Goal: Transaction & Acquisition: Purchase product/service

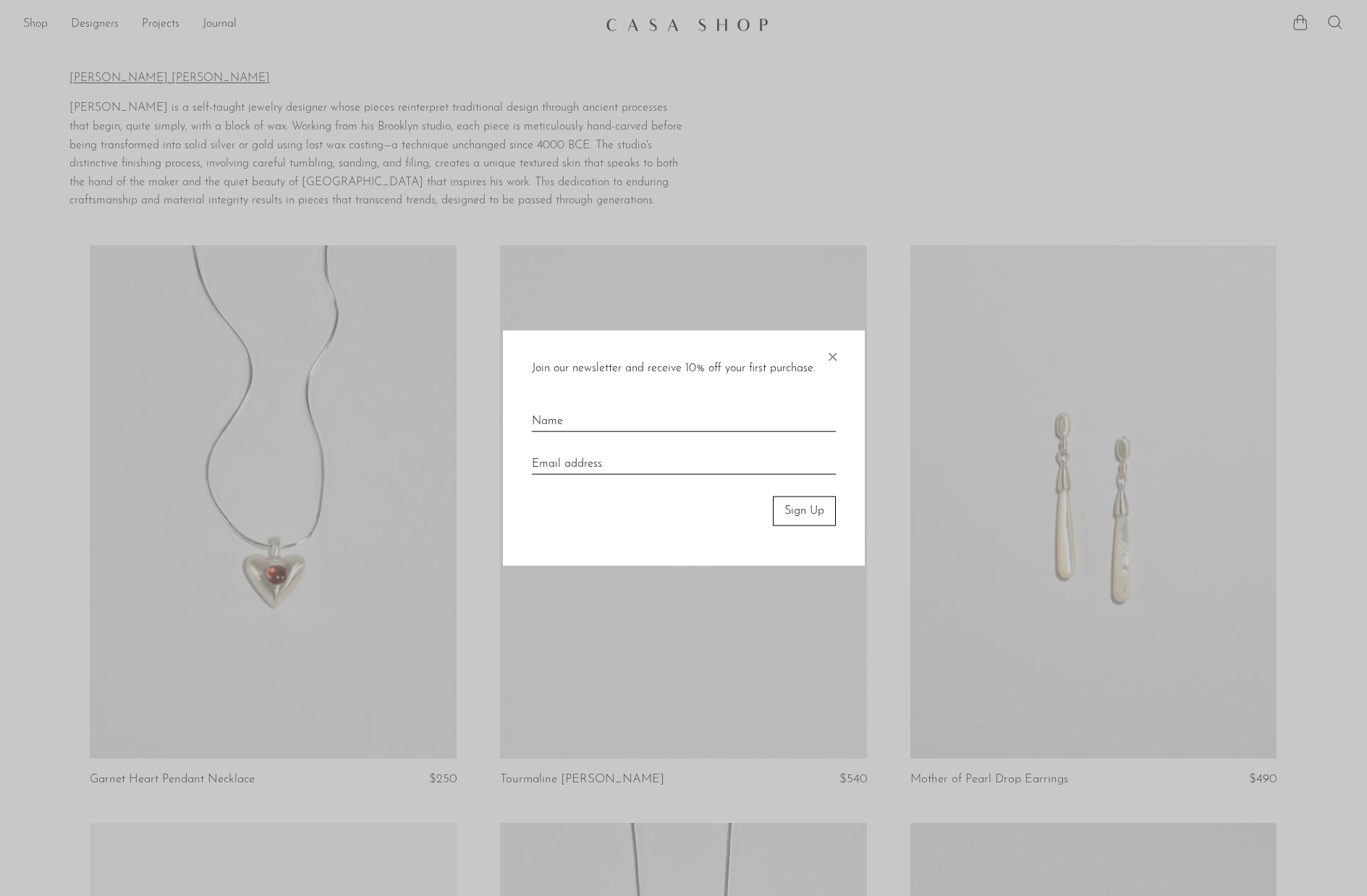
click at [1307, 436] on div at bounding box center [683, 448] width 1367 height 896
click at [832, 353] on span "×" at bounding box center [832, 354] width 15 height 46
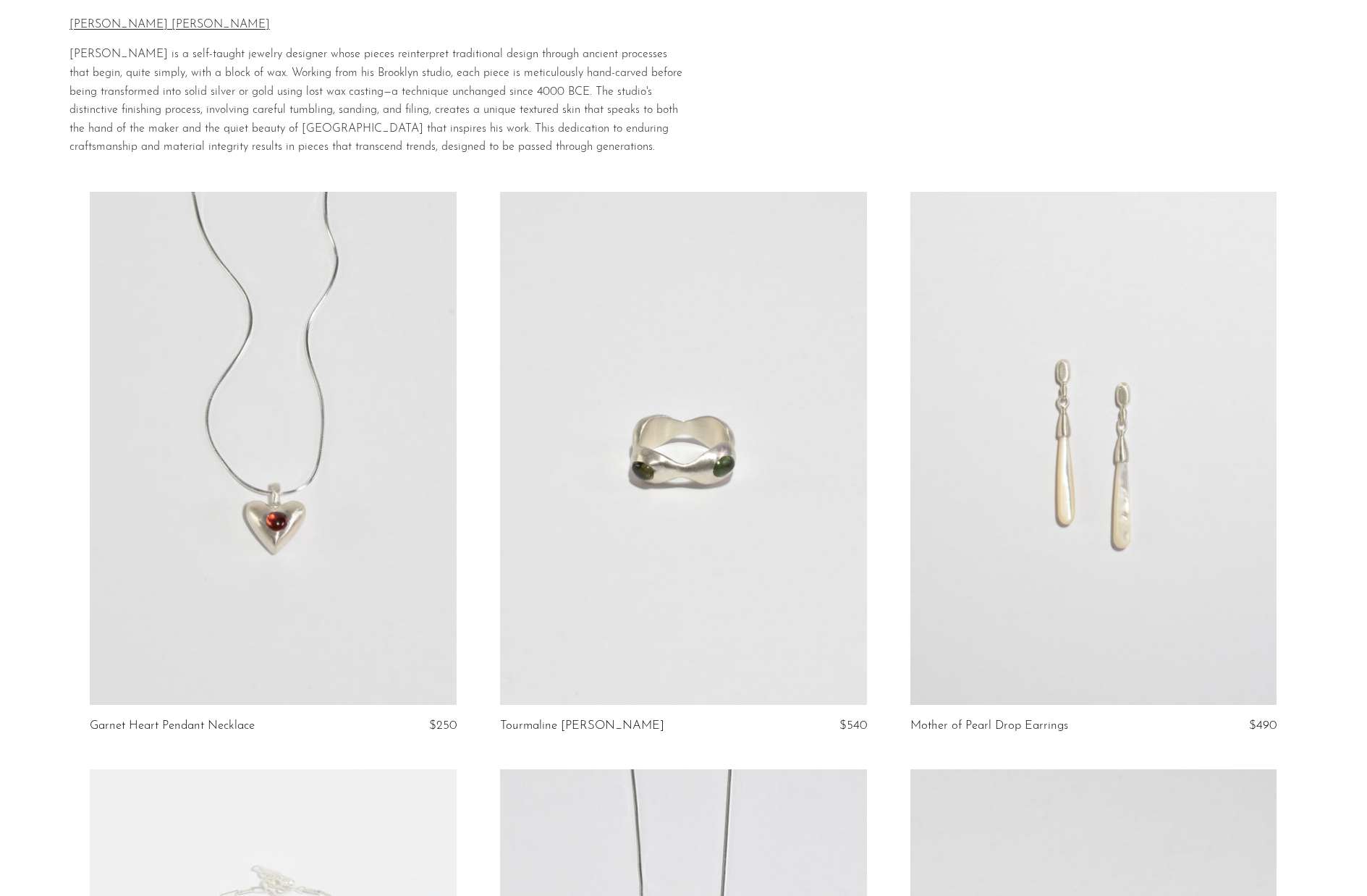
scroll to position [217, 0]
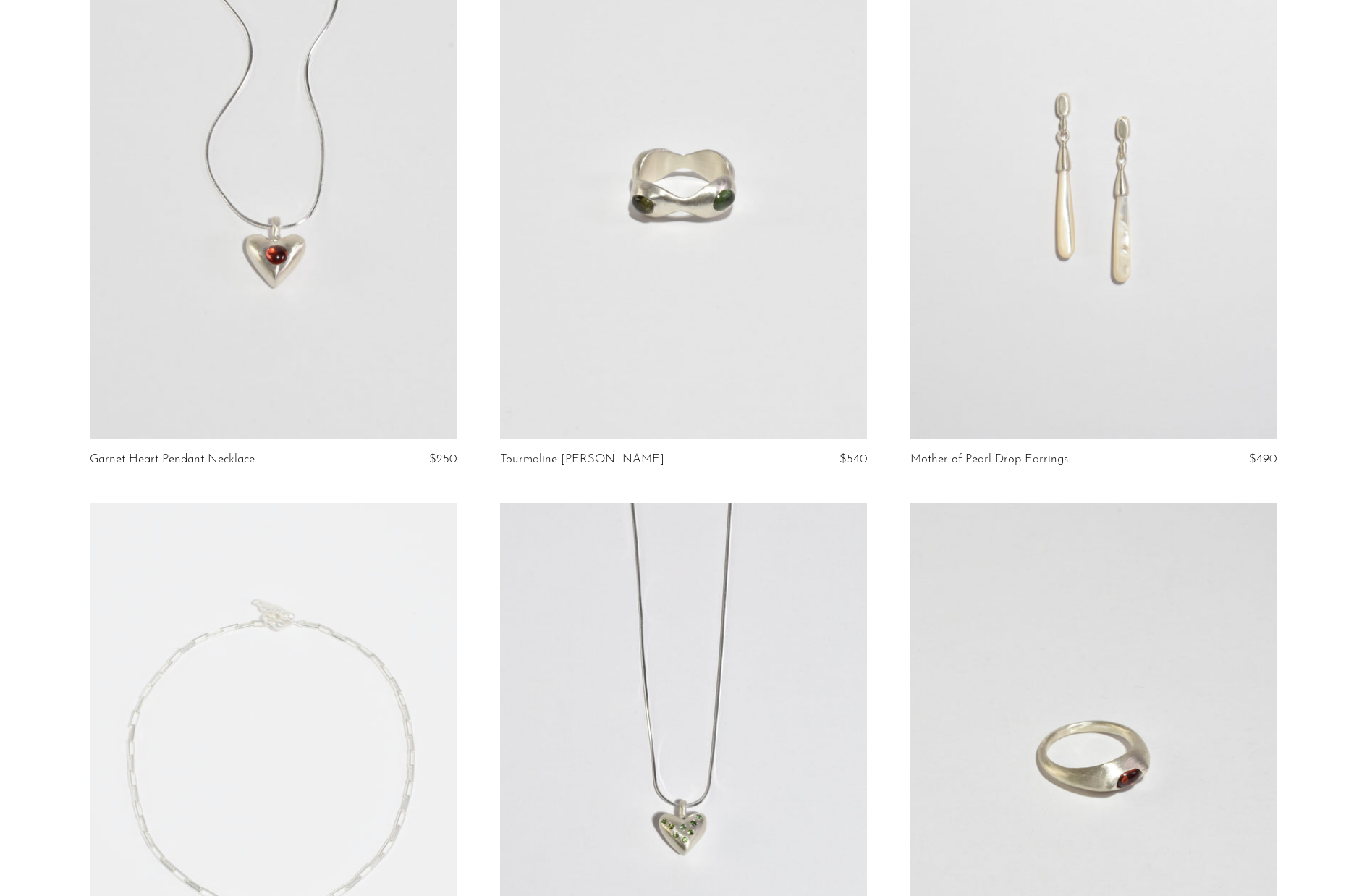
scroll to position [0, 0]
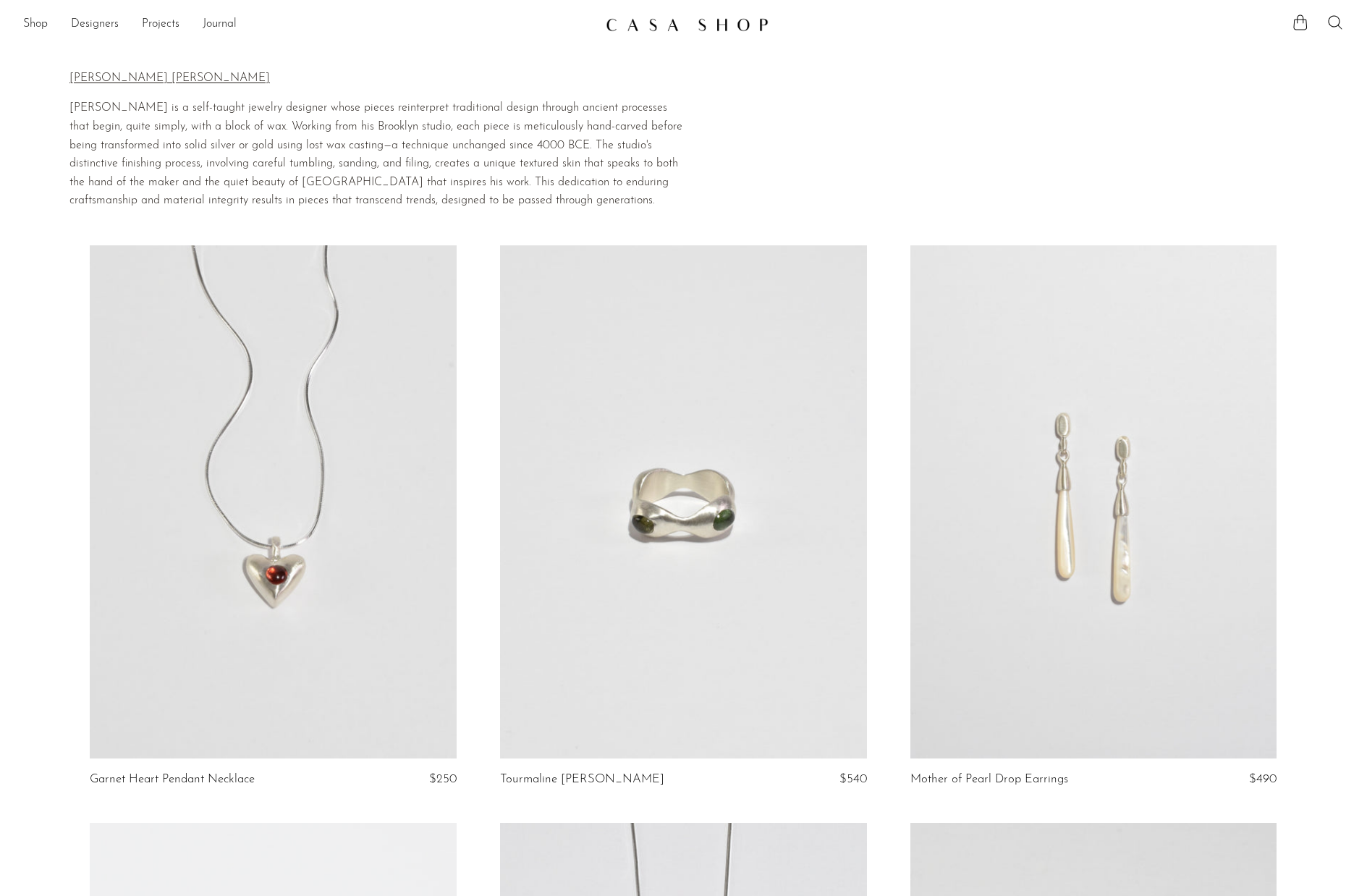
click at [900, 151] on section "Home Collections Dunton Ellerkamp Dunton Ellerkamp Owen Dunton Ellerkamp is a s…" at bounding box center [683, 131] width 1367 height 158
click at [63, 24] on ul "Shop Featured New Arrivals Bestsellers Coming Soon Jewelry Jewelry All Earrings…" at bounding box center [309, 25] width 571 height 25
click at [95, 18] on link "Designers" at bounding box center [94, 24] width 48 height 19
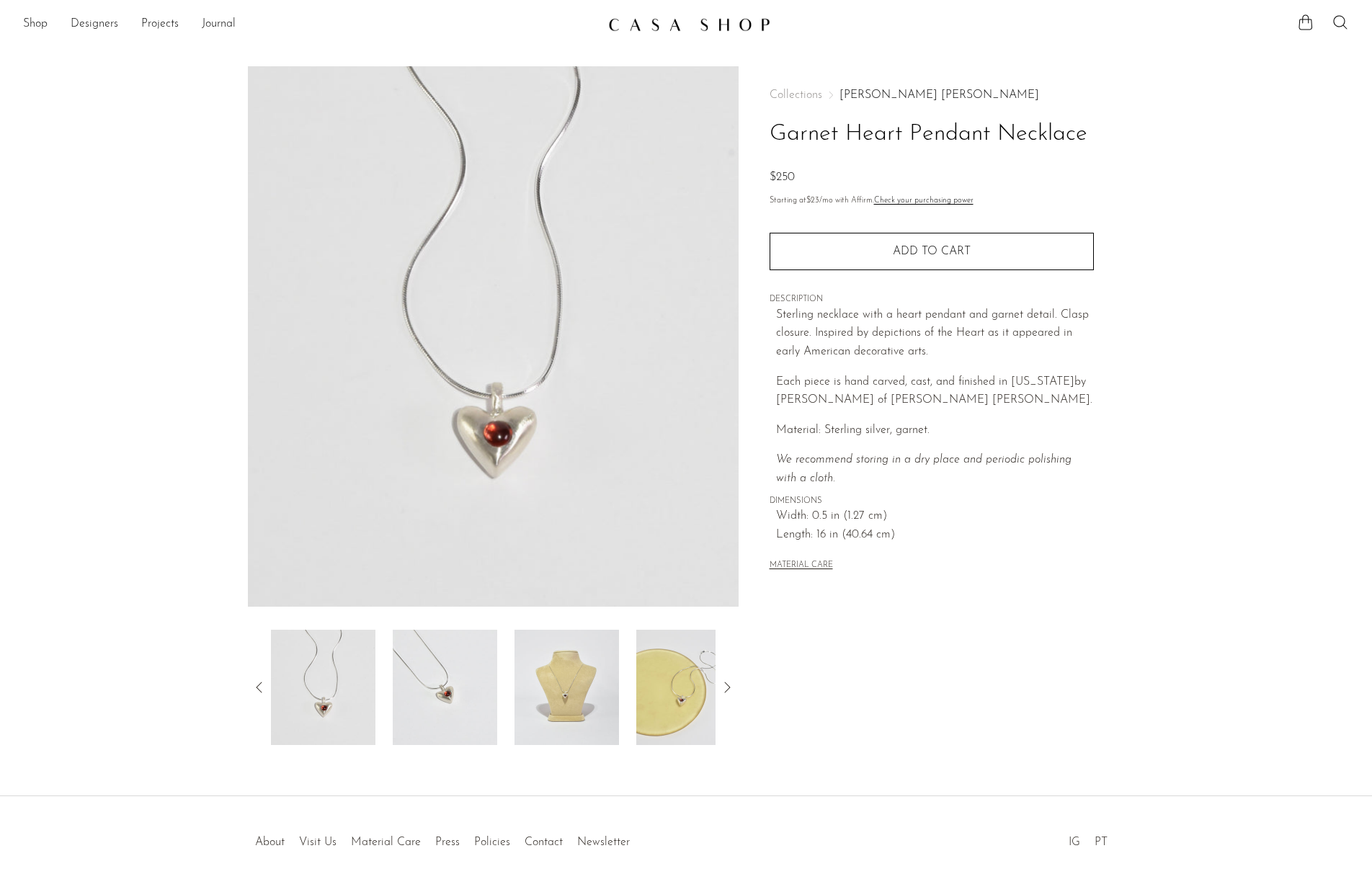
click at [504, 636] on div at bounding box center [494, 687] width 445 height 115
click at [459, 676] on img at bounding box center [445, 687] width 104 height 115
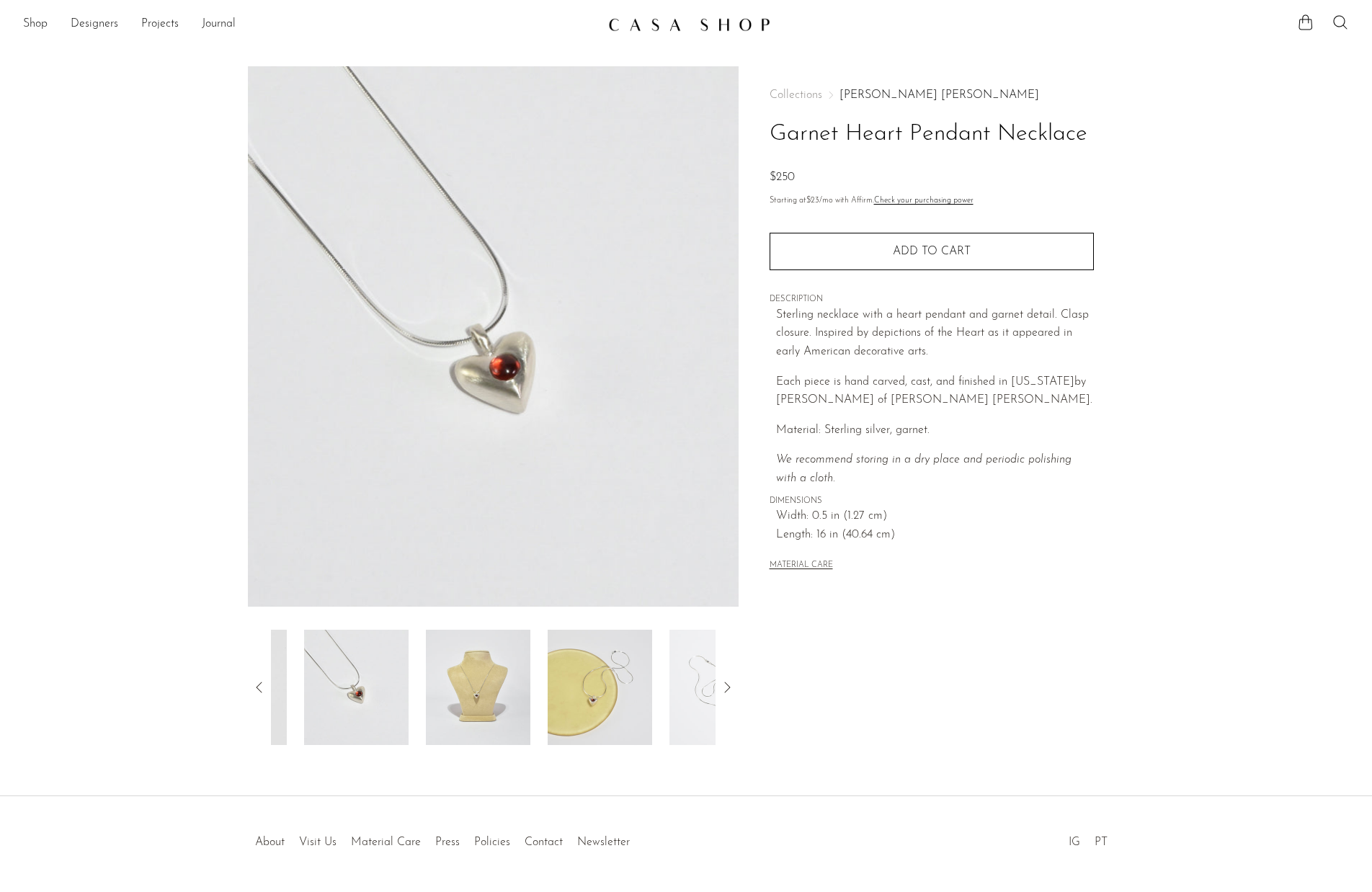
click at [548, 692] on img at bounding box center [600, 687] width 104 height 115
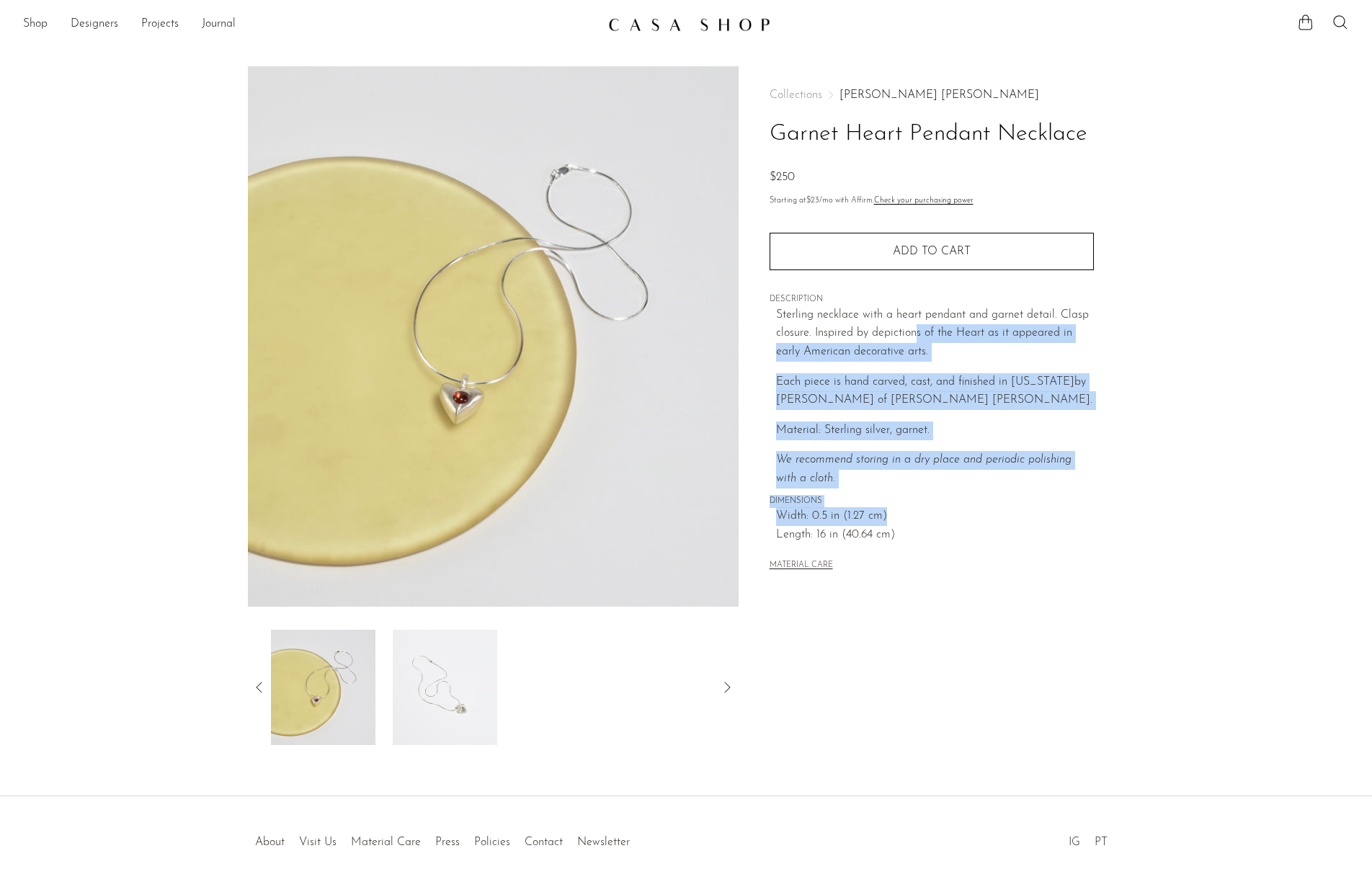
drag, startPoint x: 916, startPoint y: 331, endPoint x: 937, endPoint y: 521, distance: 191.2
click at [937, 521] on div "Collections Dunton Ellerkamp Garnet Heart Pendant Necklace $250 Starting at $23…" at bounding box center [931, 331] width 324 height 531
click at [937, 521] on span "Width: 0.5 in (1.27 cm)" at bounding box center [935, 517] width 318 height 19
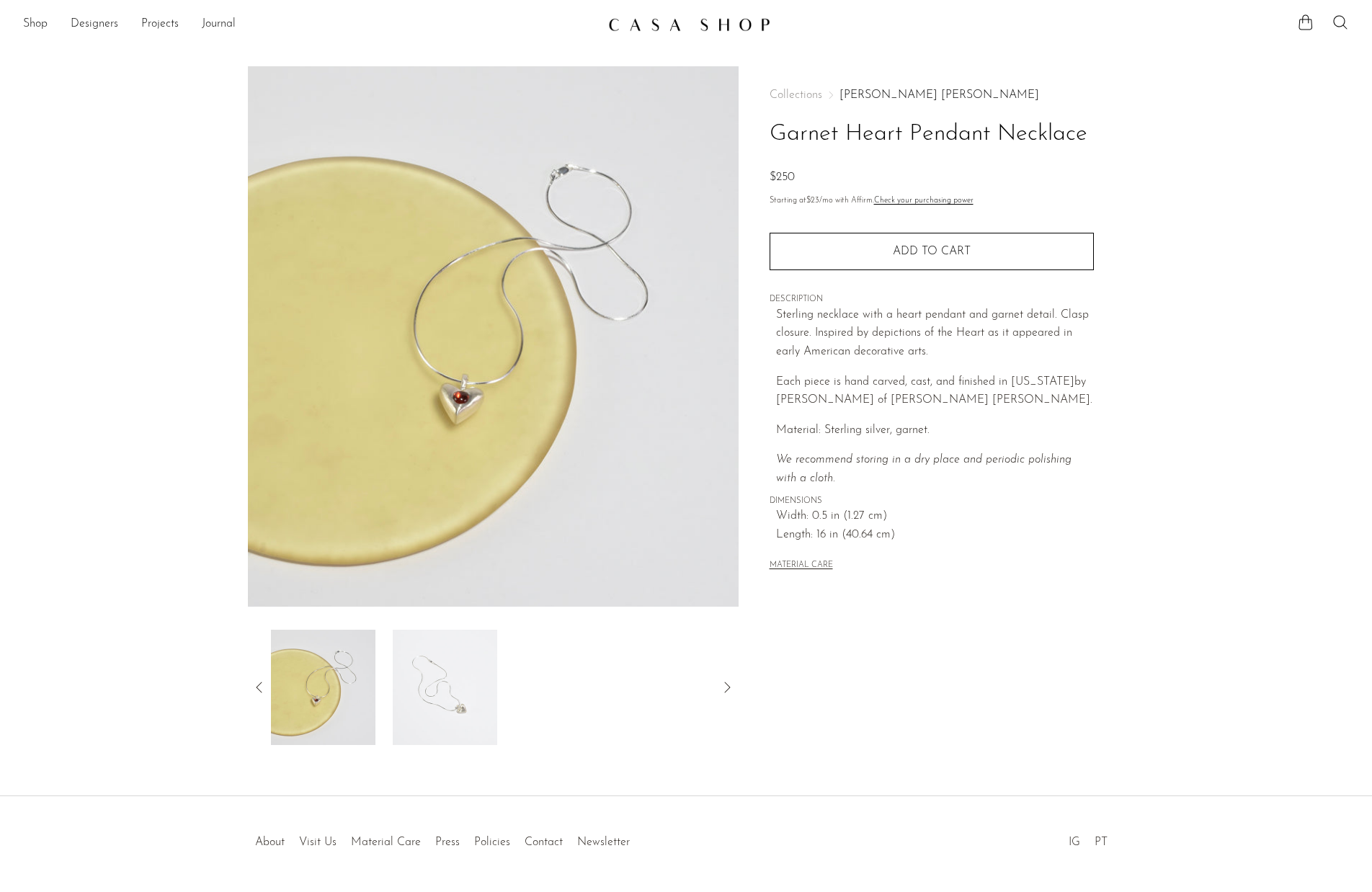
click at [259, 688] on icon at bounding box center [260, 687] width 17 height 17
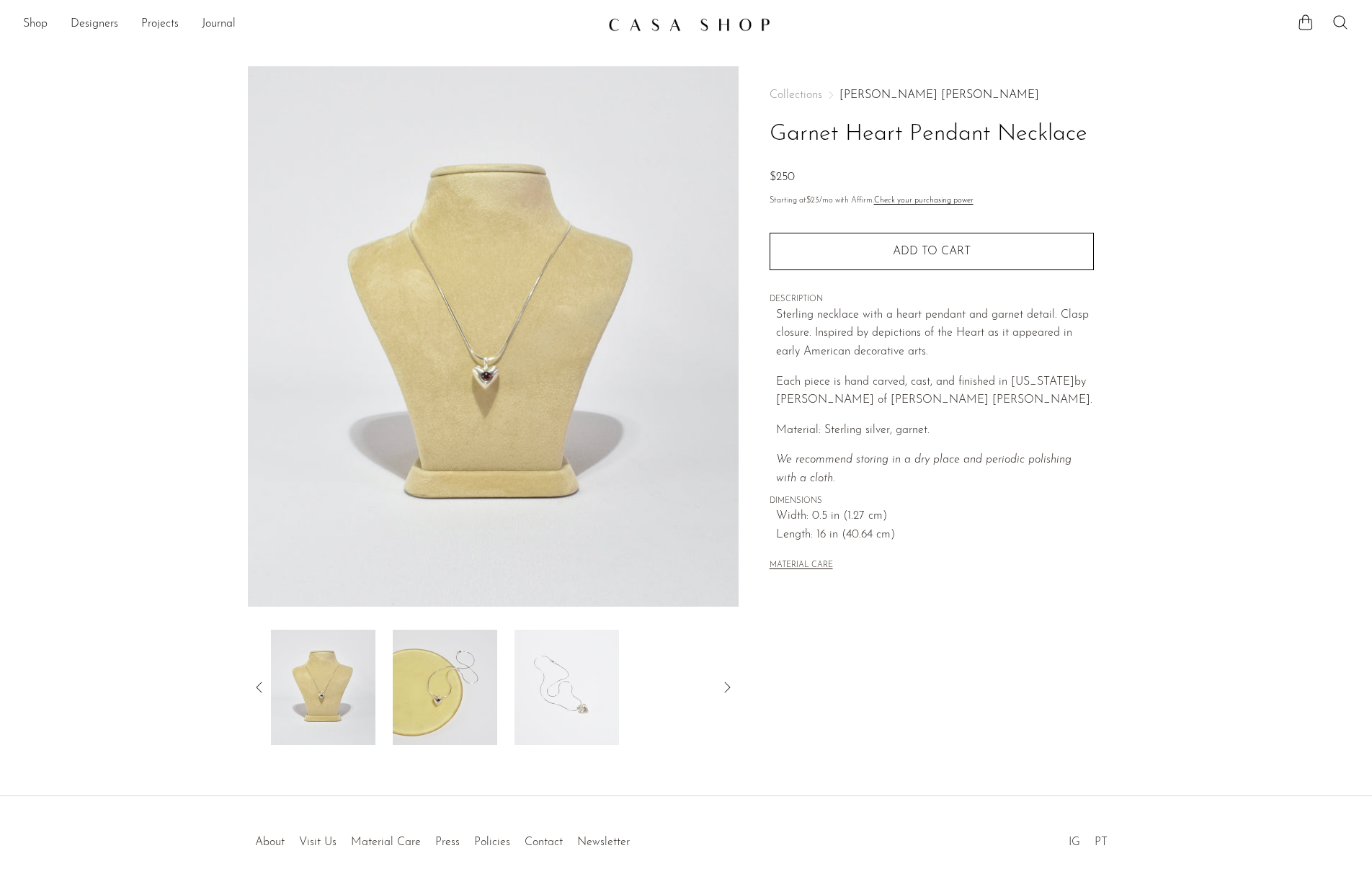
click at [452, 697] on img at bounding box center [445, 687] width 104 height 115
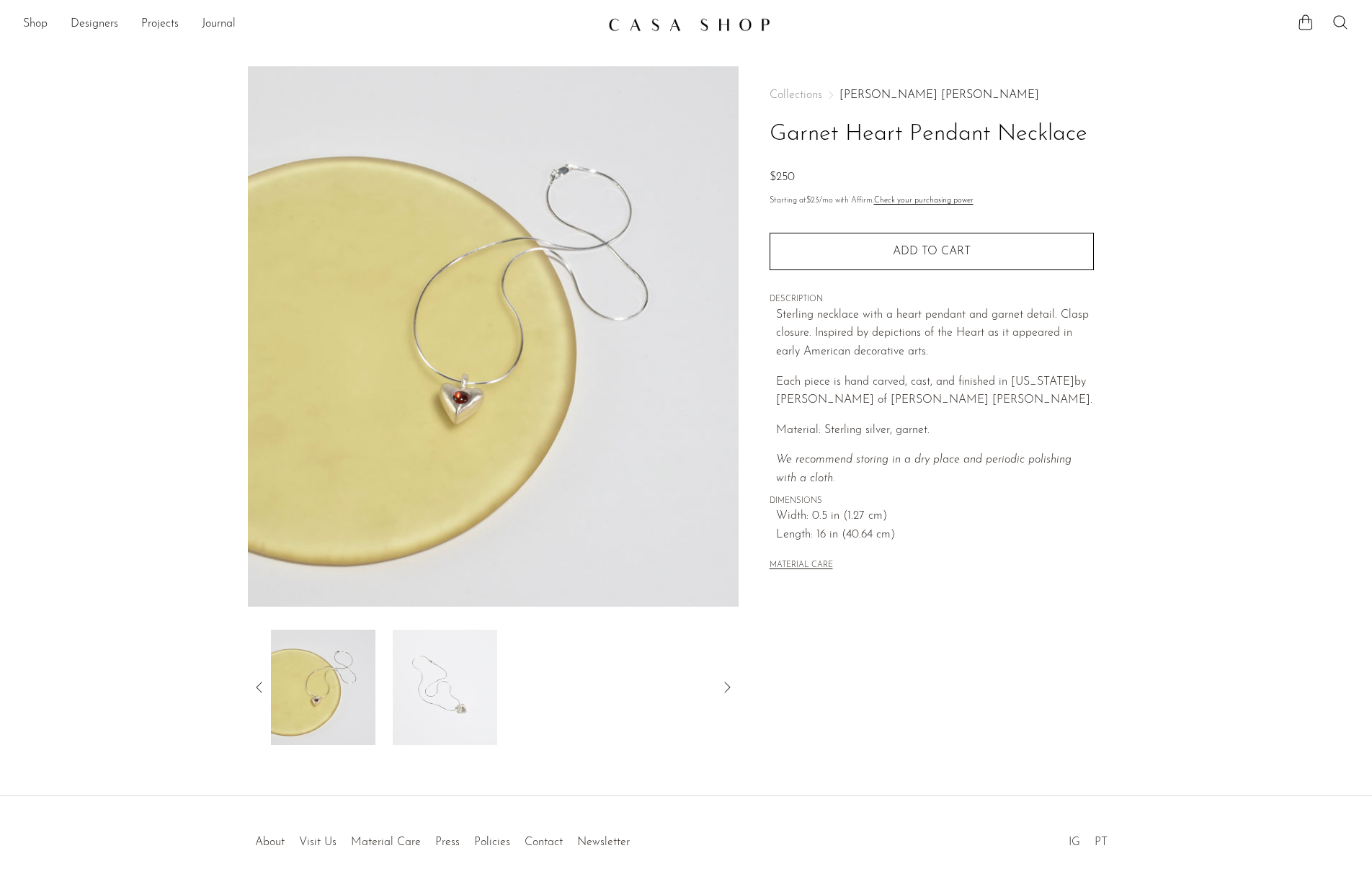
click at [262, 690] on icon at bounding box center [260, 687] width 17 height 17
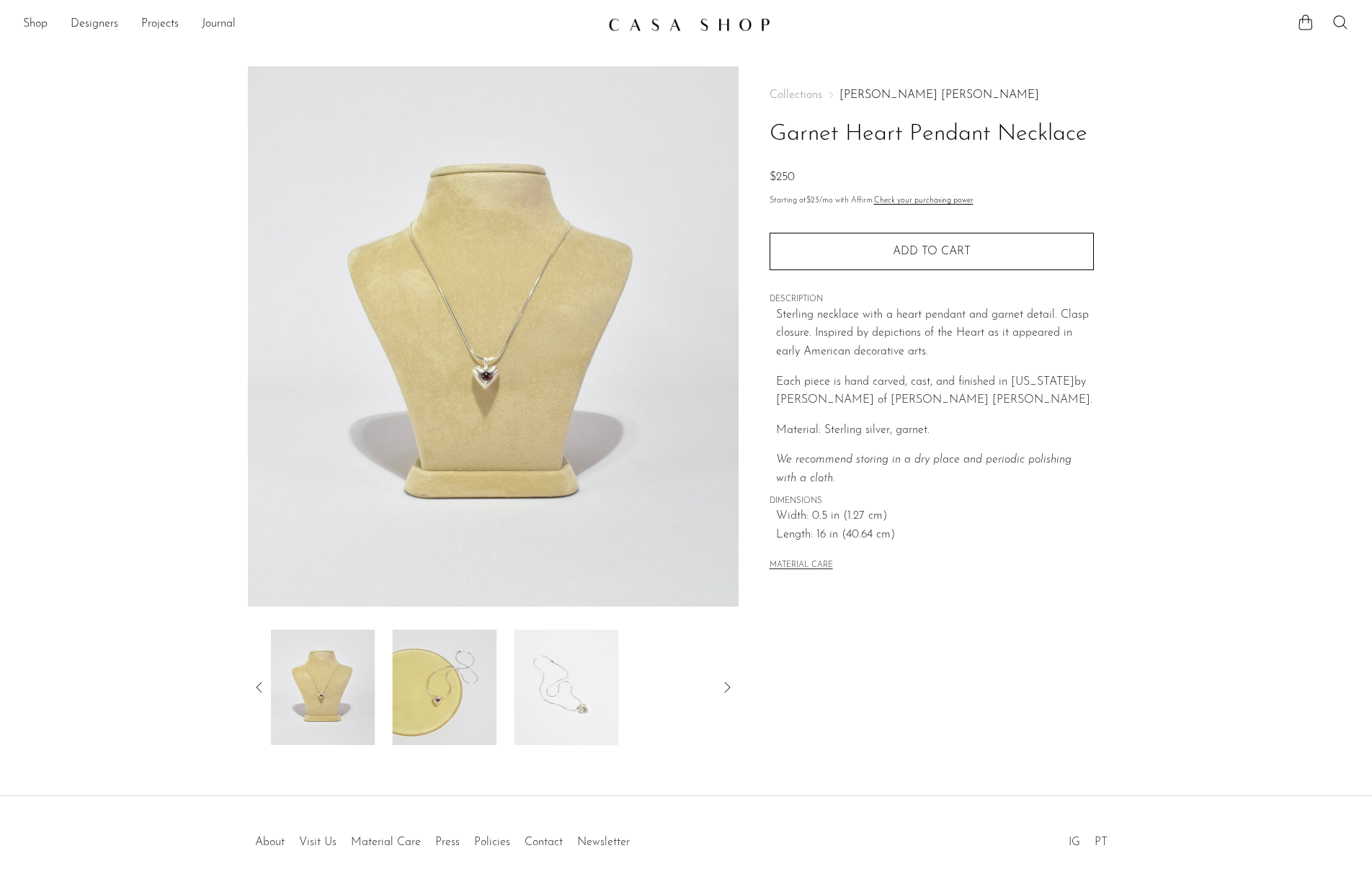
click at [322, 704] on img at bounding box center [323, 687] width 104 height 115
click at [474, 695] on img at bounding box center [445, 687] width 104 height 115
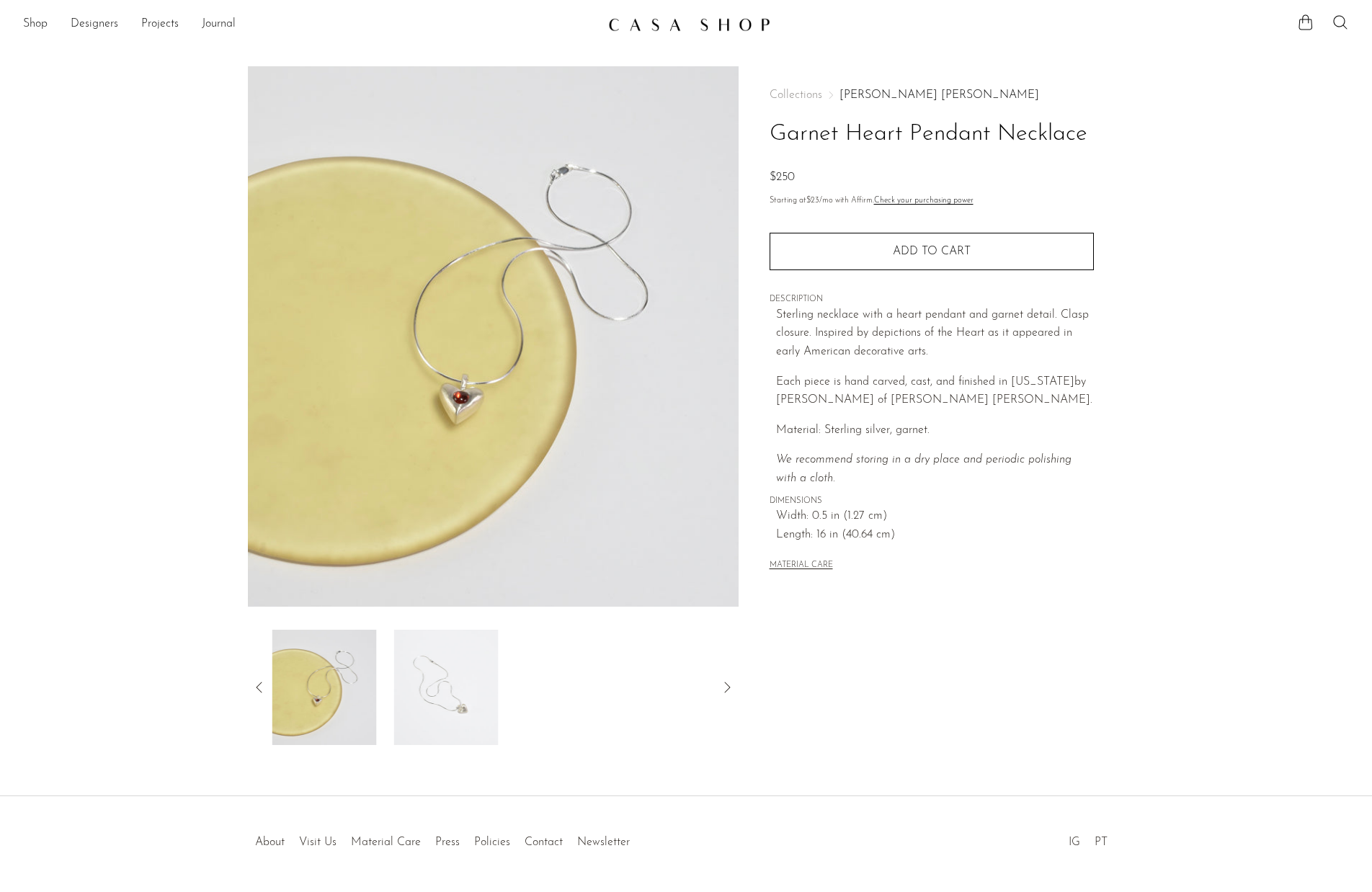
click at [427, 692] on img at bounding box center [446, 687] width 104 height 115
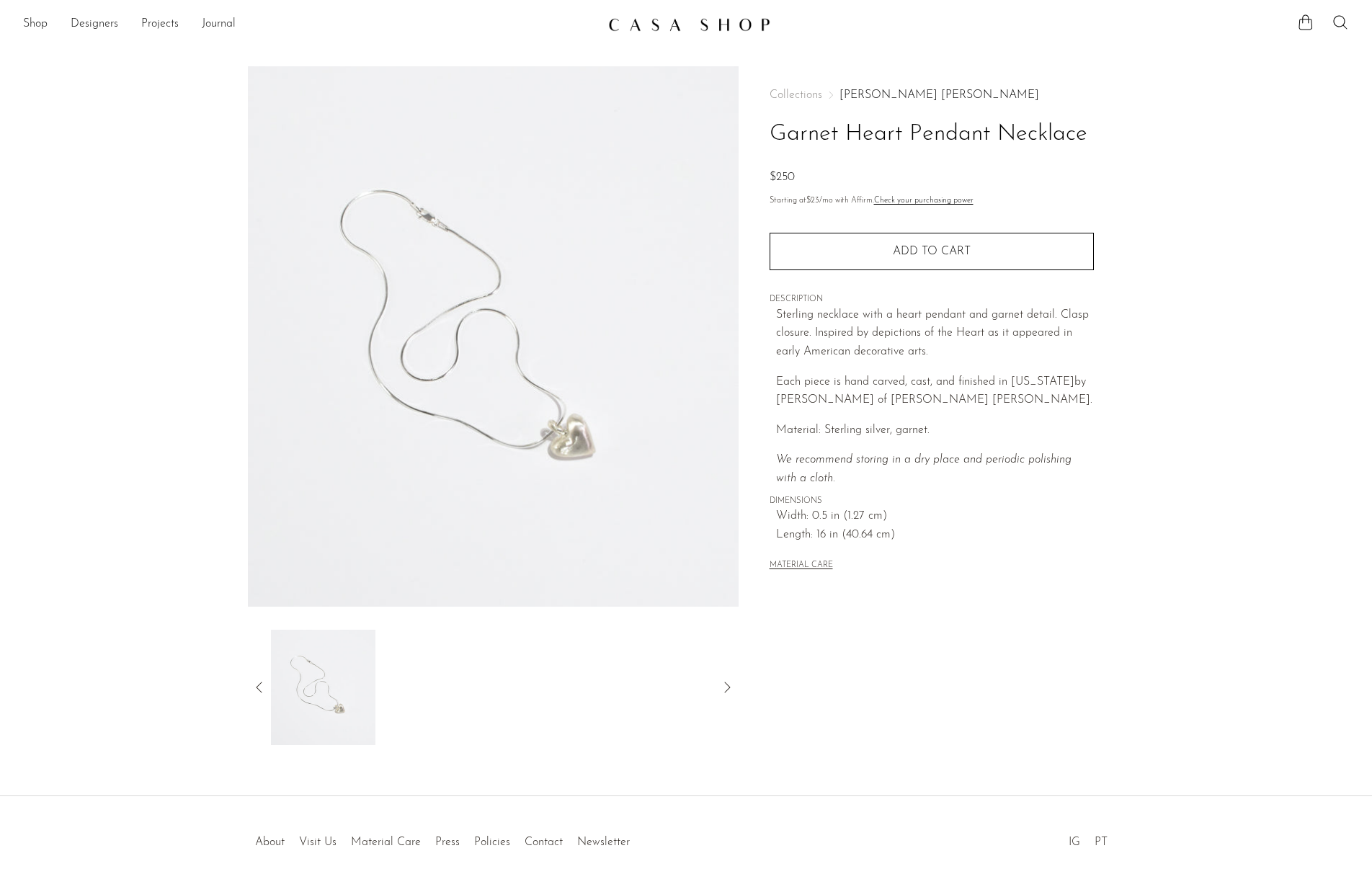
click at [253, 695] on icon at bounding box center [260, 687] width 17 height 17
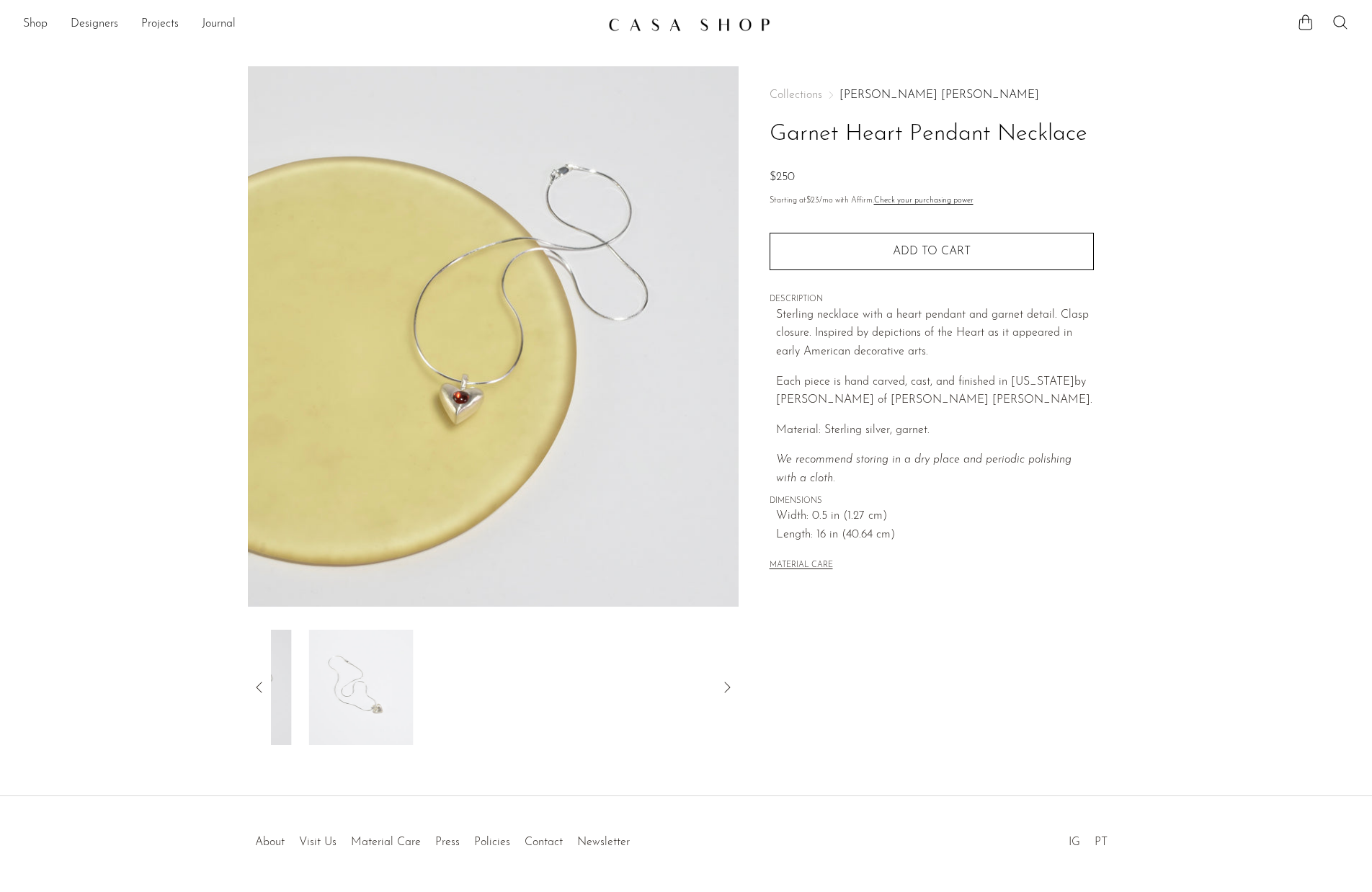
click at [253, 695] on icon at bounding box center [260, 687] width 17 height 17
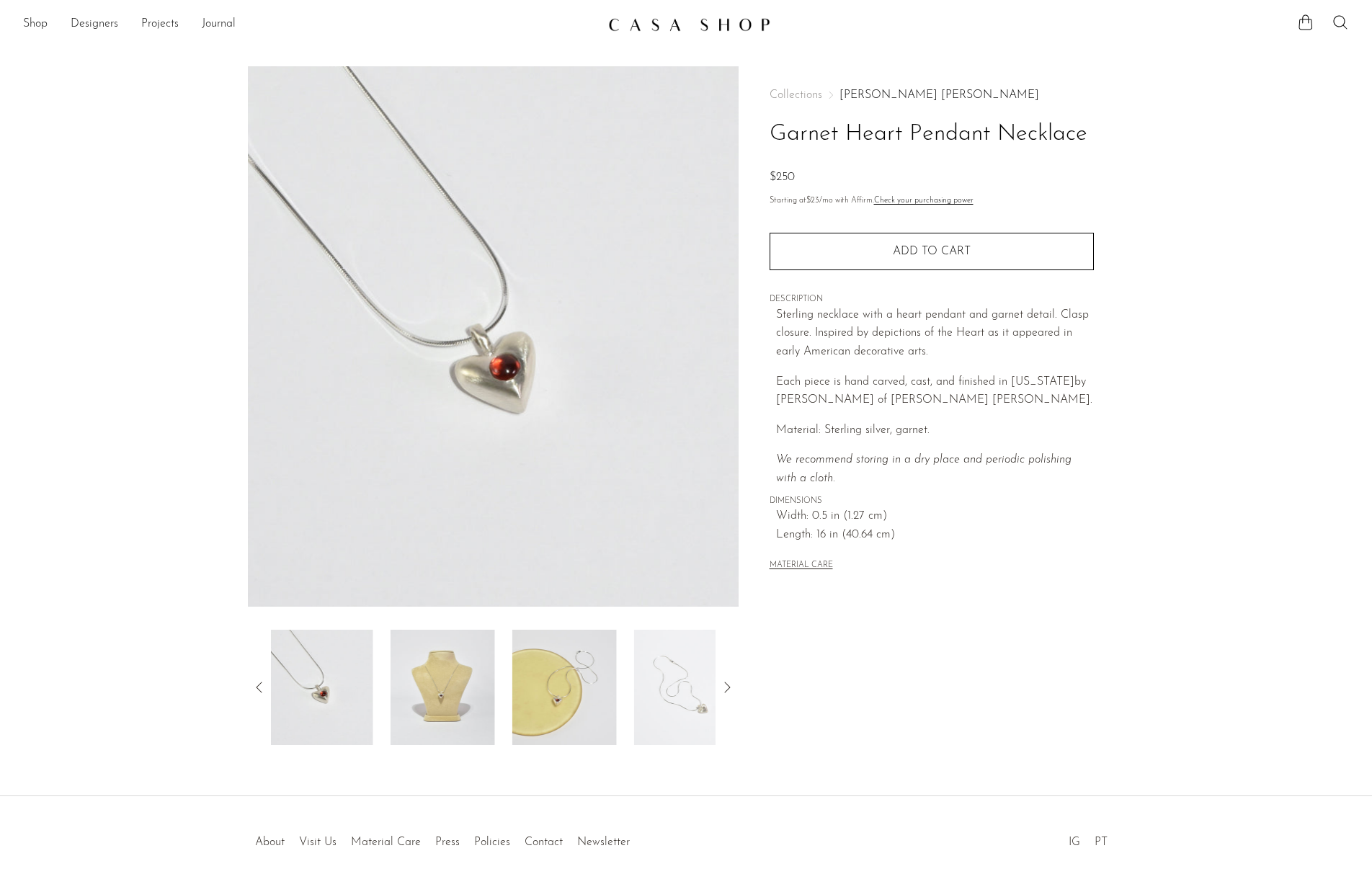
click at [335, 699] on img at bounding box center [321, 687] width 104 height 115
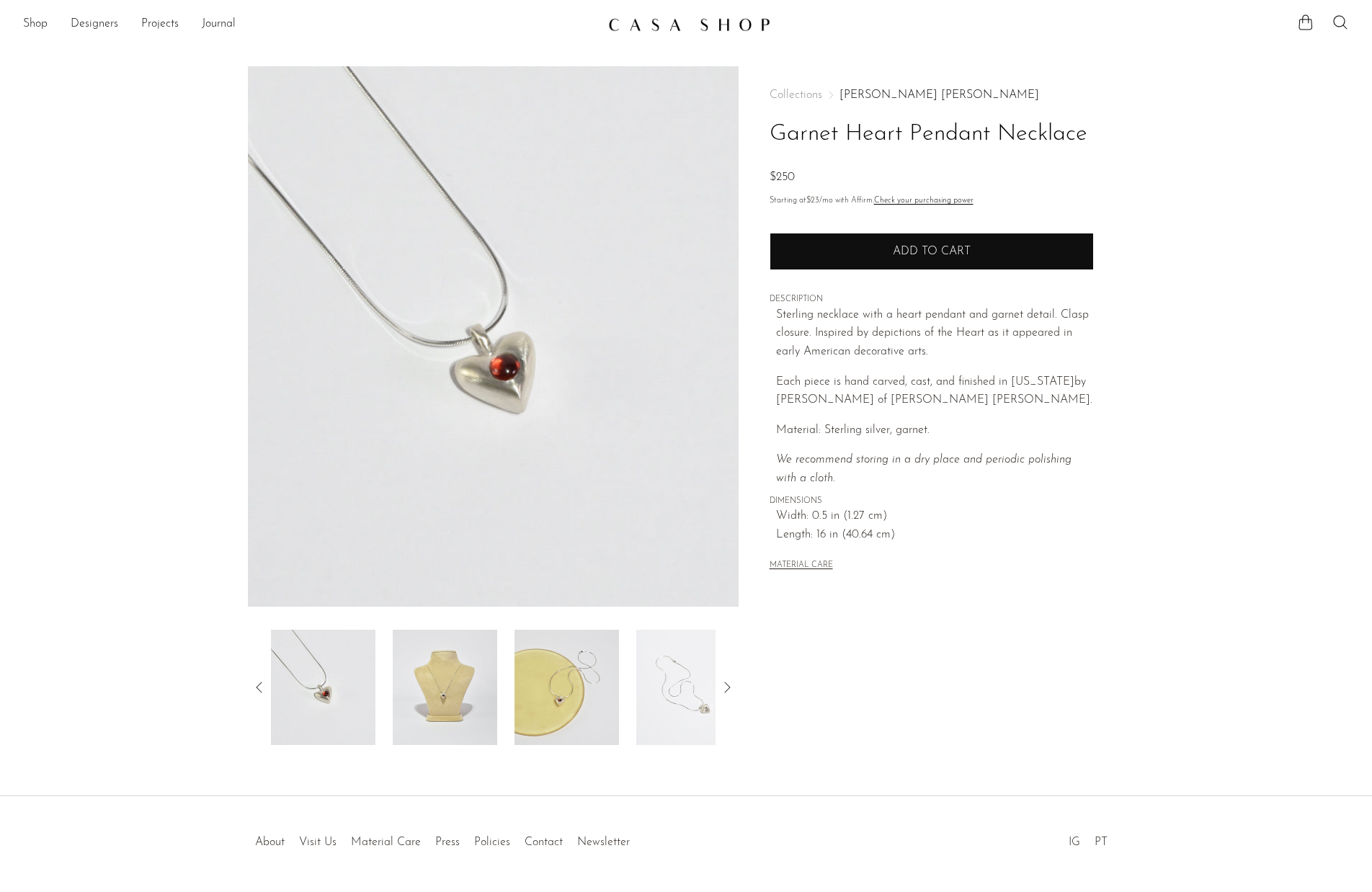
click at [916, 255] on span "Add to cart" at bounding box center [932, 252] width 78 height 14
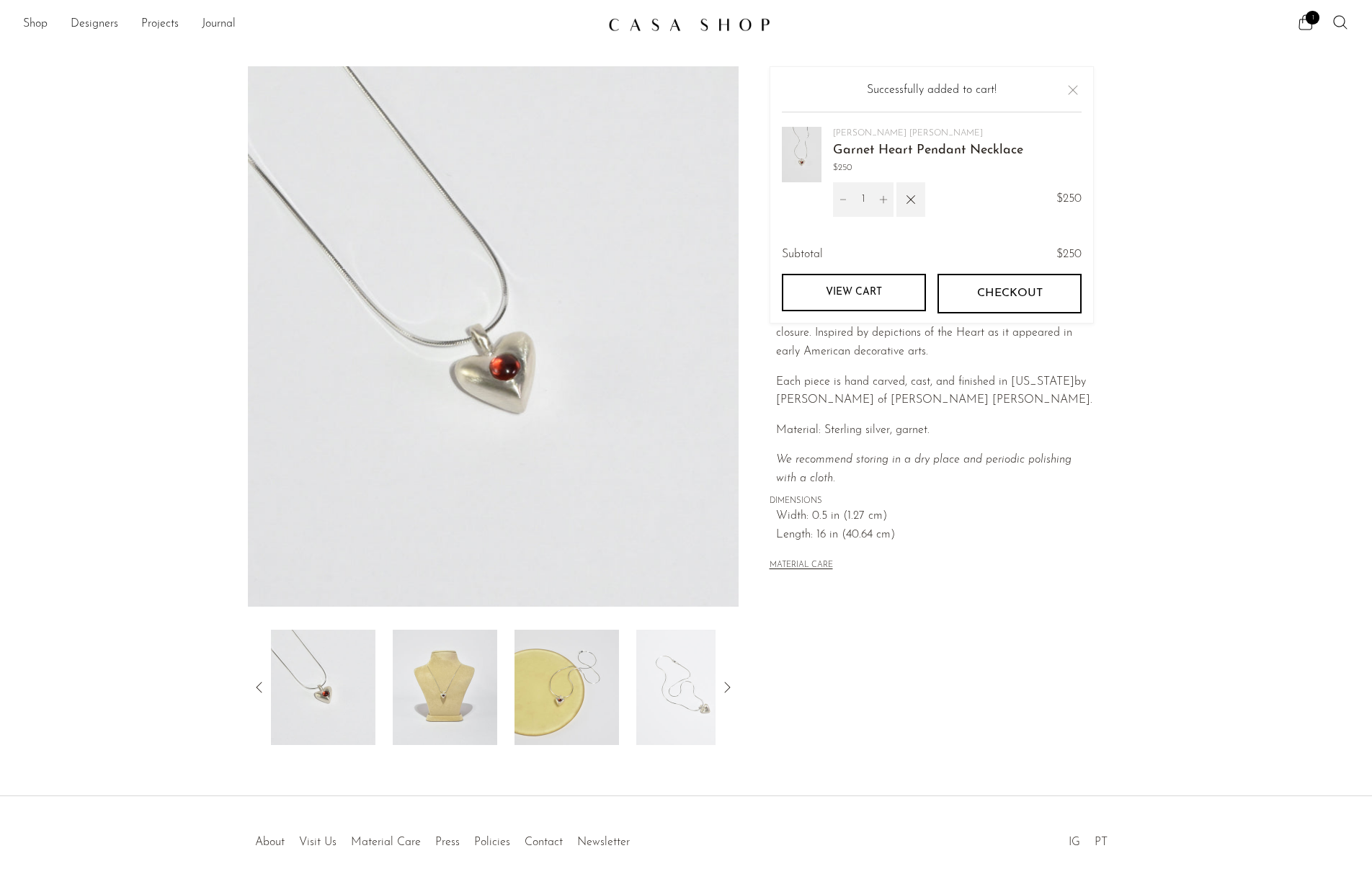
click at [1029, 385] on span "Each piece is hand carved, cast, and finished in New York by Owen Dunton of Dun…" at bounding box center [934, 391] width 316 height 30
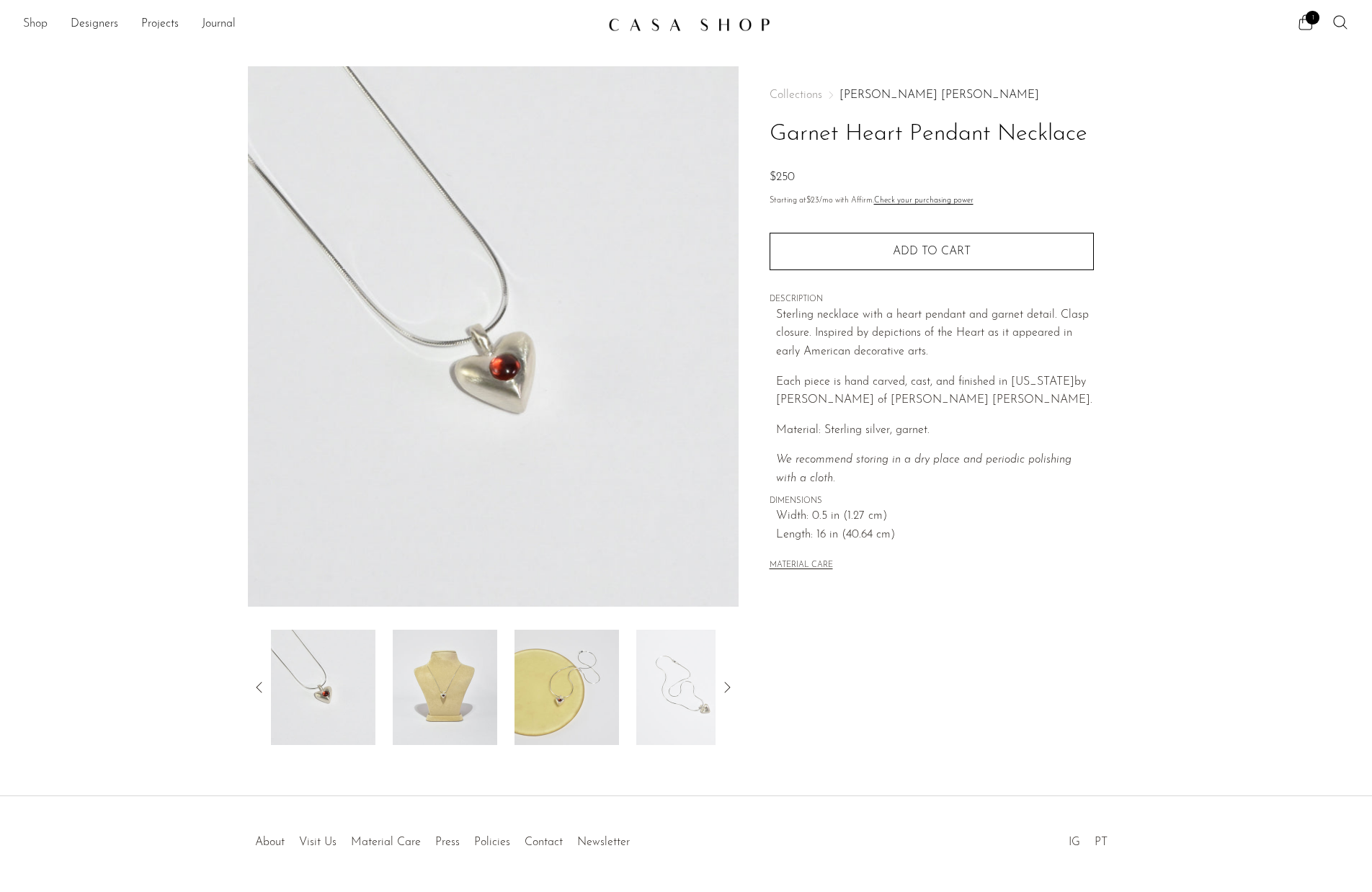
click at [23, 23] on link "Shop" at bounding box center [36, 24] width 25 height 19
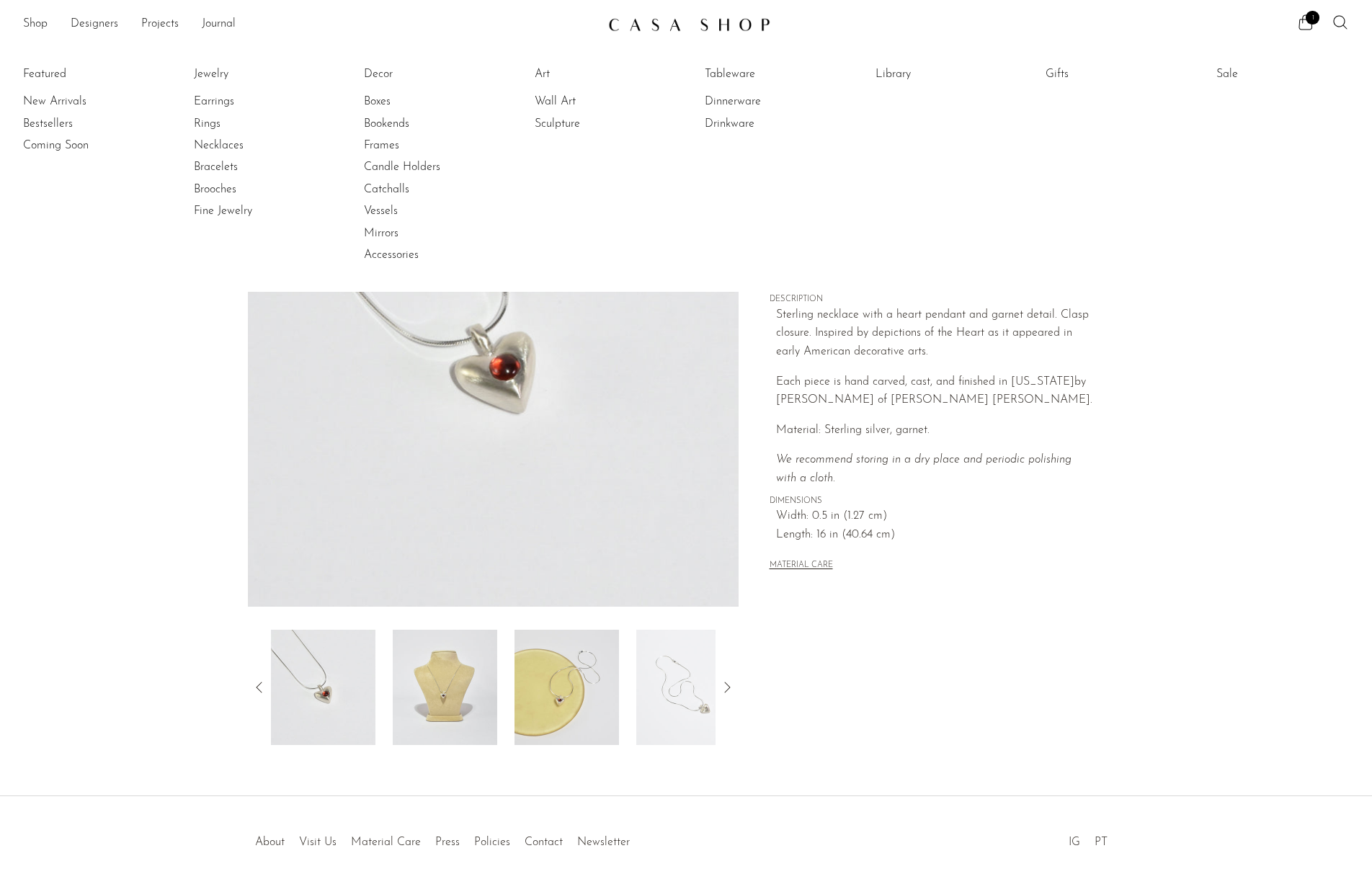
click at [57, 75] on li "Featured New Arrivals Bestsellers Coming Soon" at bounding box center [89, 165] width 133 height 209
click at [1035, 416] on div "Sterling necklace with a heart pendant and garnet detail. Clasp closure. Inspir…" at bounding box center [935, 397] width 318 height 183
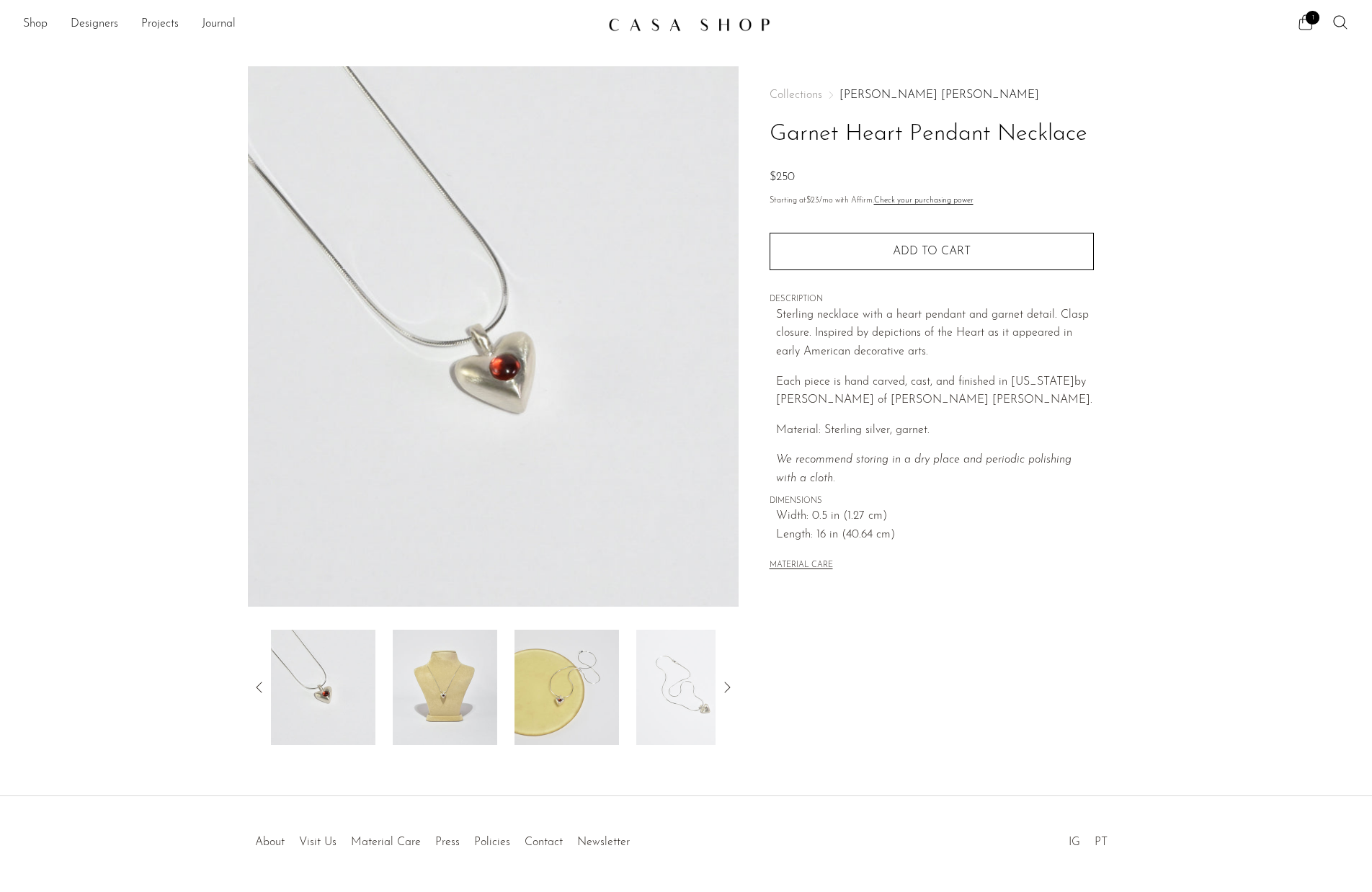
click at [1303, 18] on icon at bounding box center [1307, 22] width 14 height 15
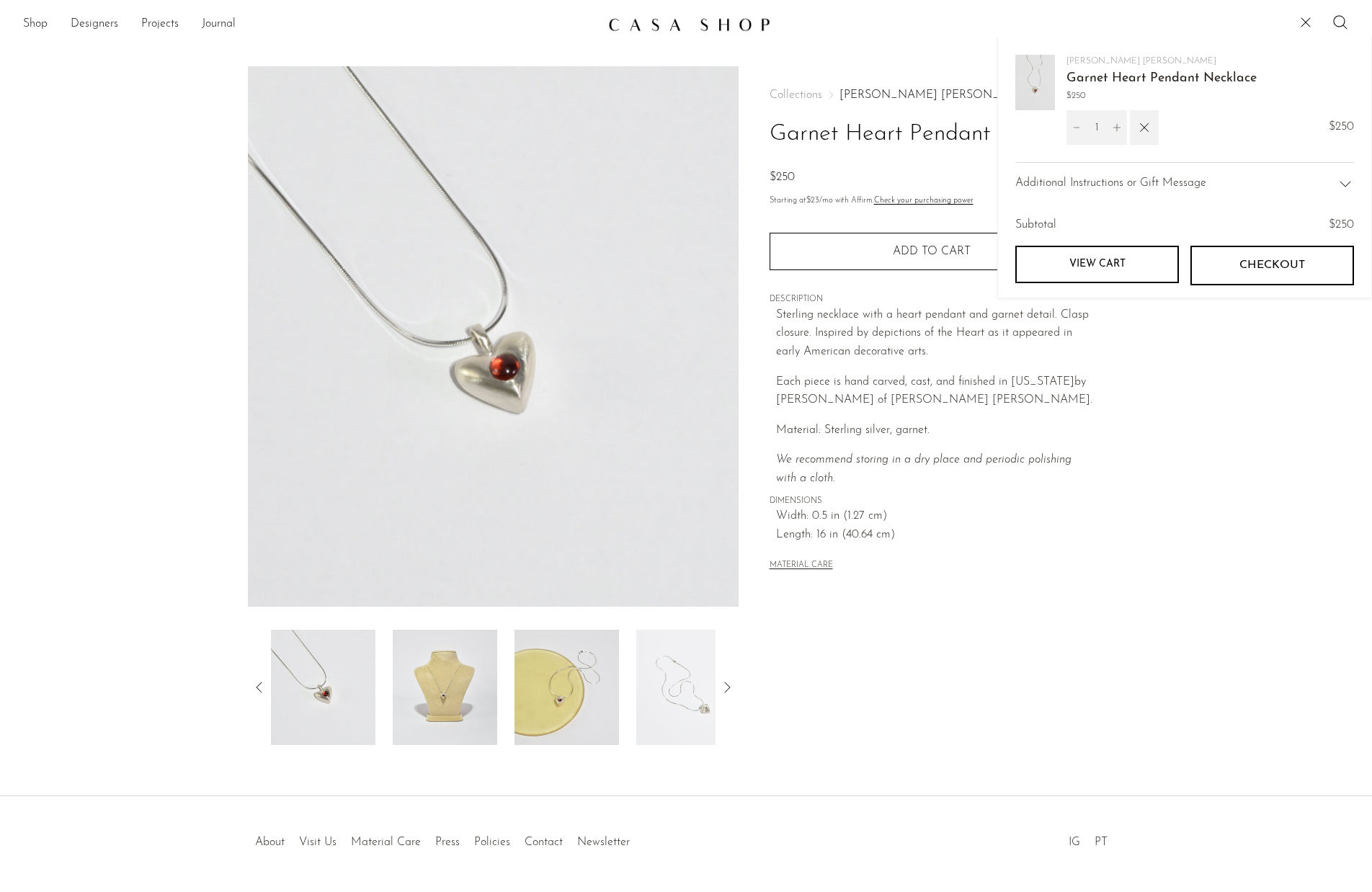
click at [965, 369] on div "Sterling necklace with a heart pendant and garnet detail. Clasp closure. Inspir…" at bounding box center [935, 397] width 318 height 183
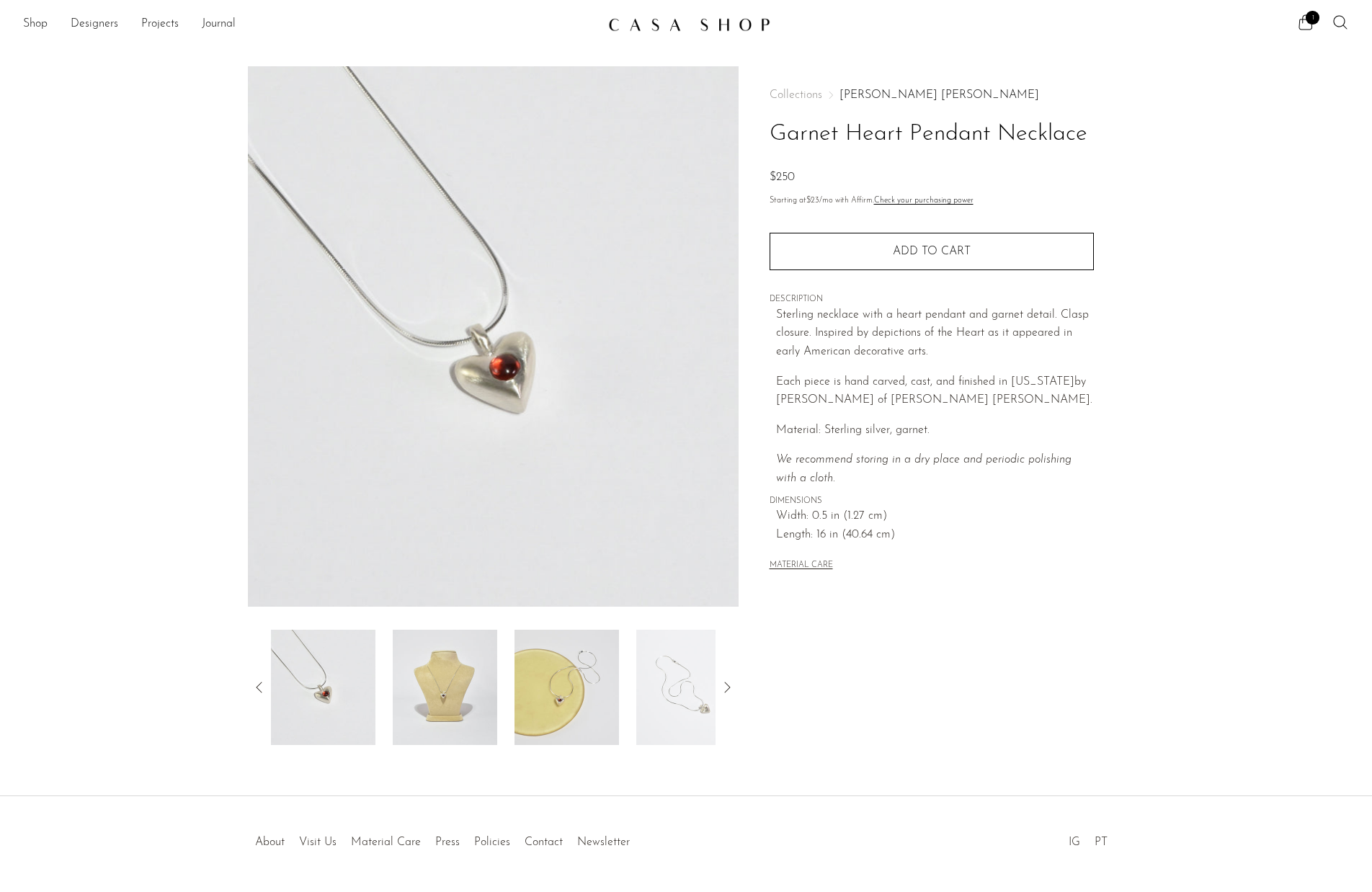
click at [21, 17] on div "Shop Featured New Arrivals Bestsellers Coming Soon Jewelry Jewelry All Earrings…" at bounding box center [686, 24] width 1372 height 26
click at [35, 21] on link "Shop" at bounding box center [36, 24] width 25 height 19
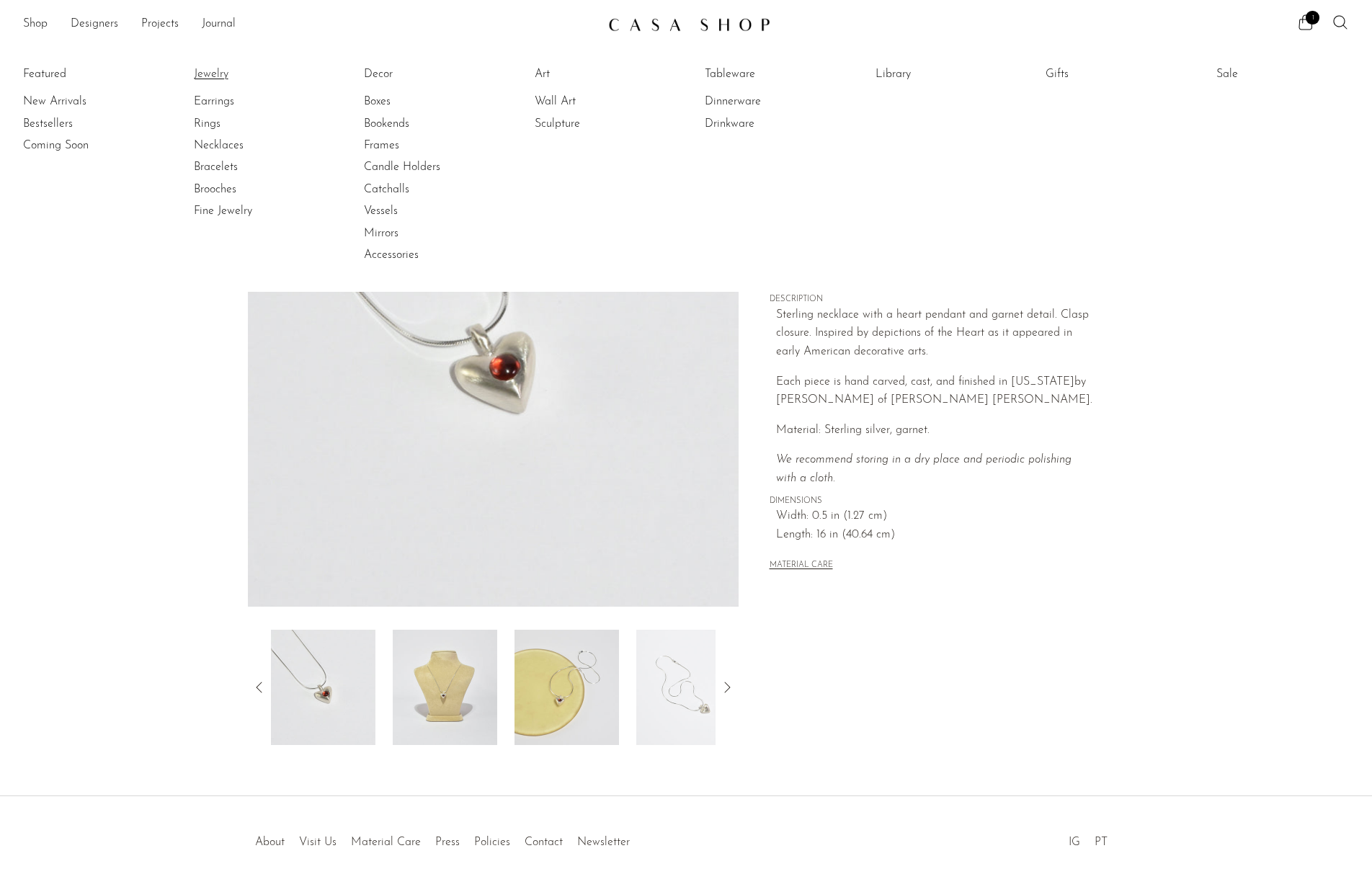
click at [199, 75] on link "Jewelry" at bounding box center [247, 74] width 108 height 16
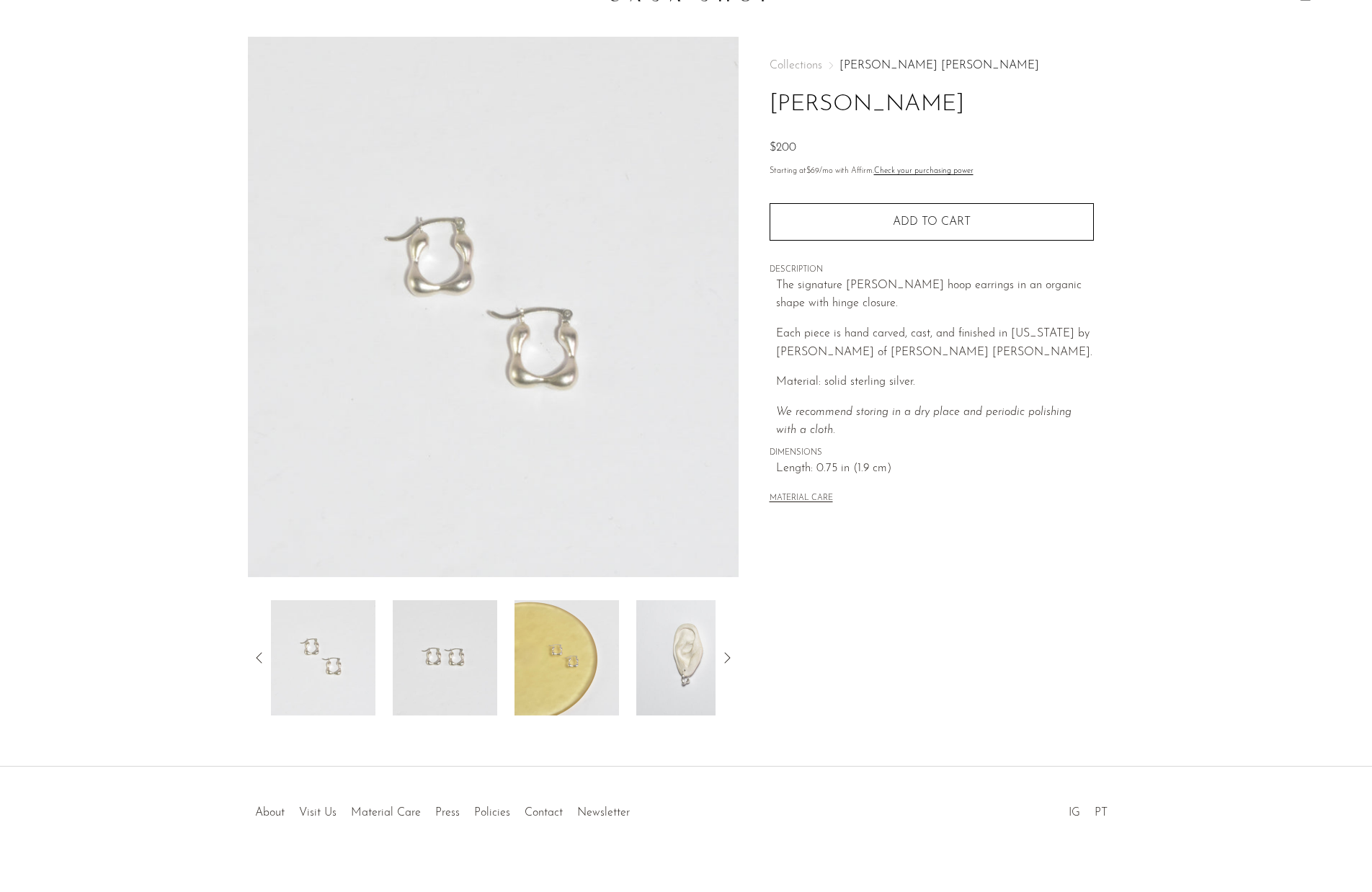
scroll to position [46, 0]
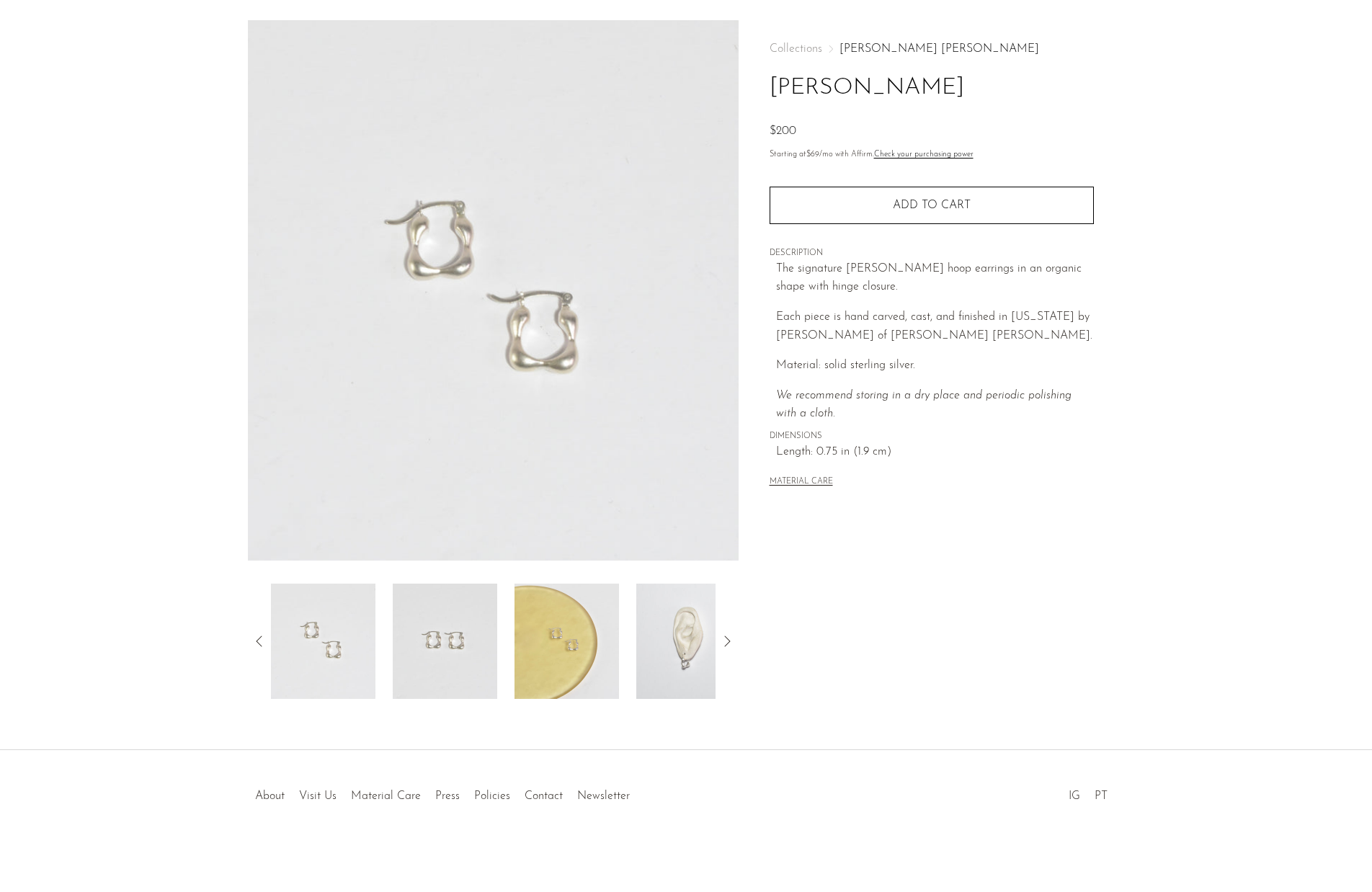
click at [1302, 598] on section "Owen Earrings $200" at bounding box center [686, 359] width 1372 height 678
click at [559, 659] on img at bounding box center [567, 641] width 104 height 115
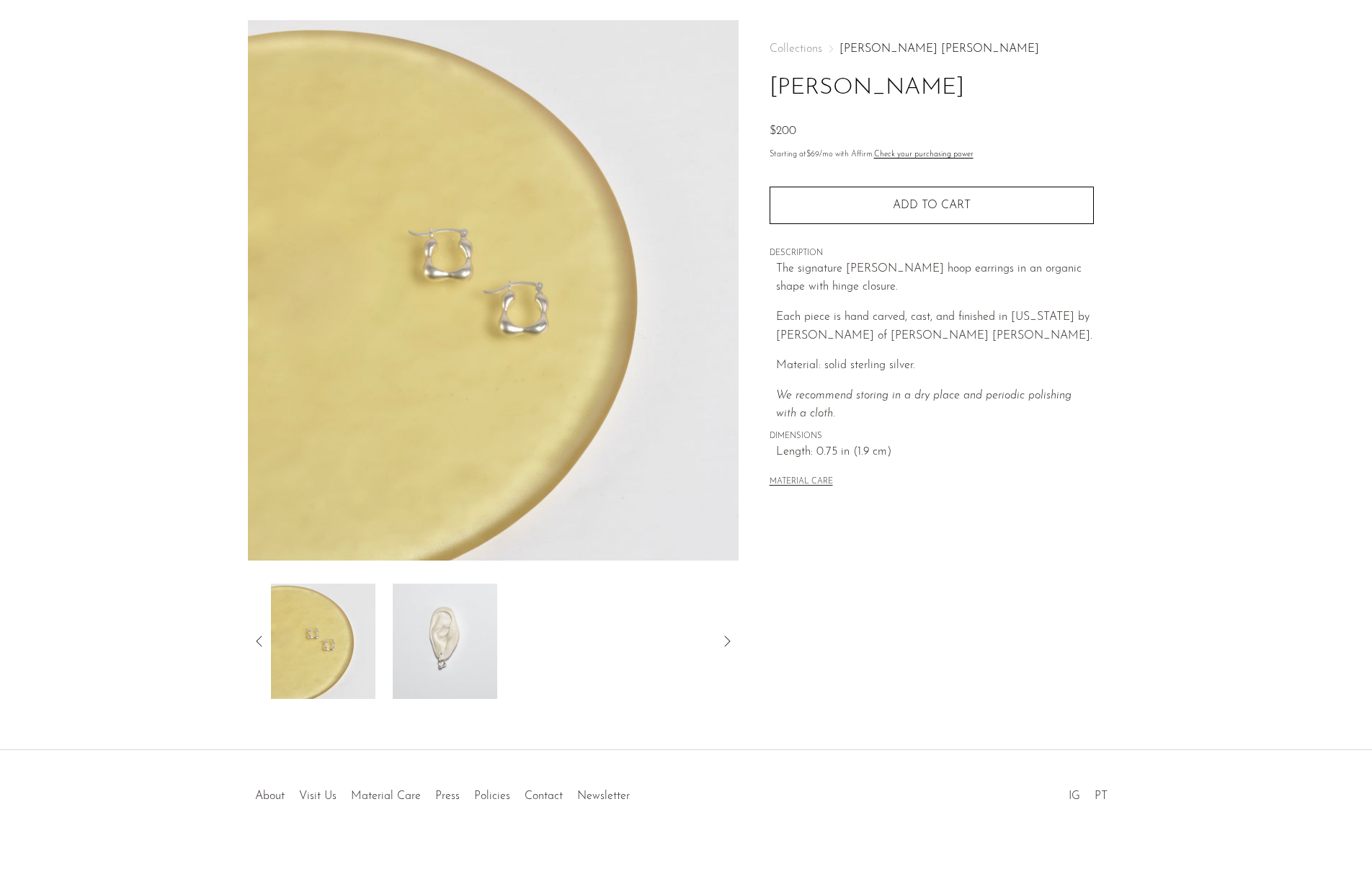
click at [439, 650] on img at bounding box center [445, 641] width 104 height 115
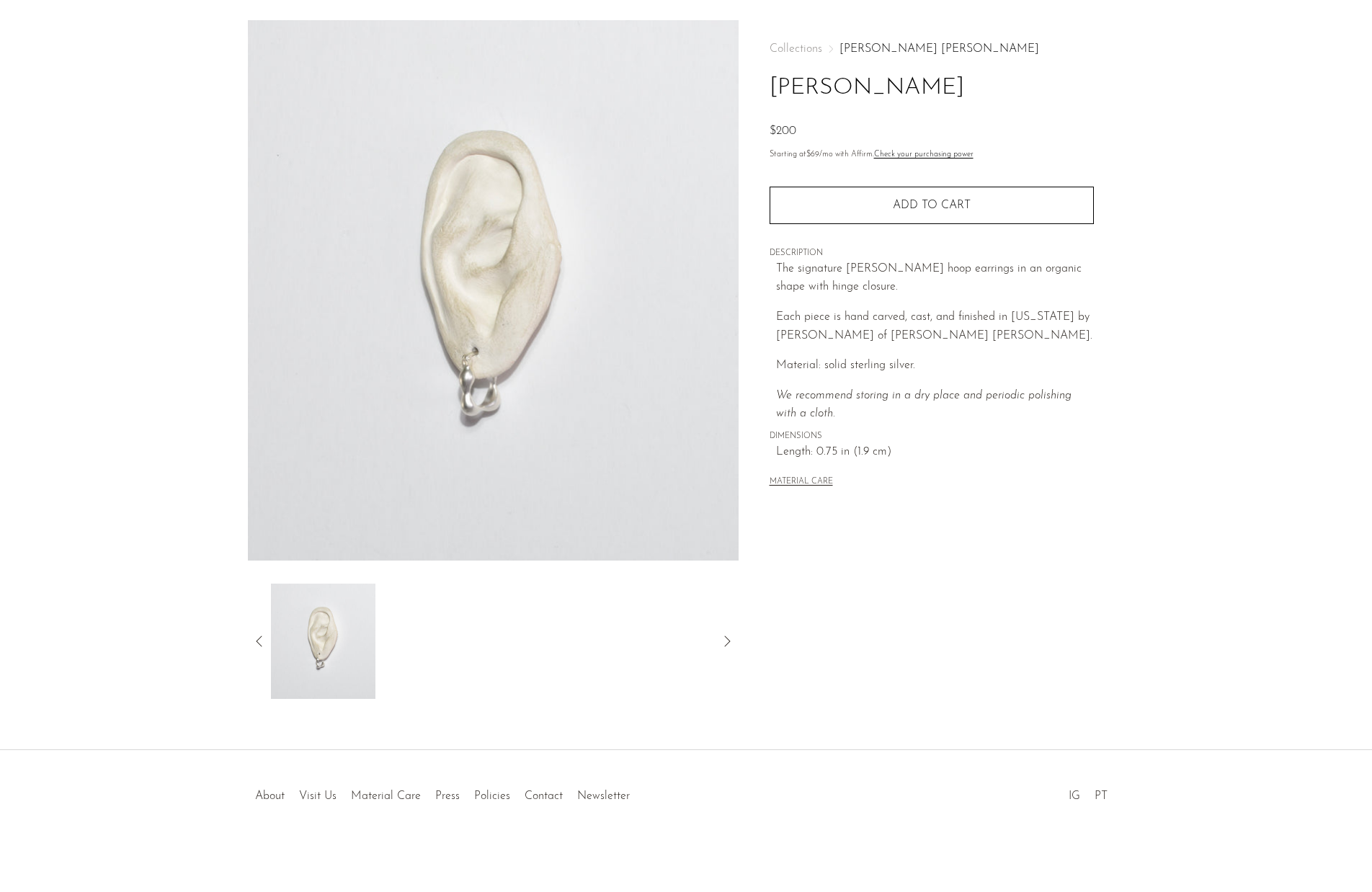
click at [1266, 594] on section "Owen Earrings $200" at bounding box center [686, 359] width 1372 height 678
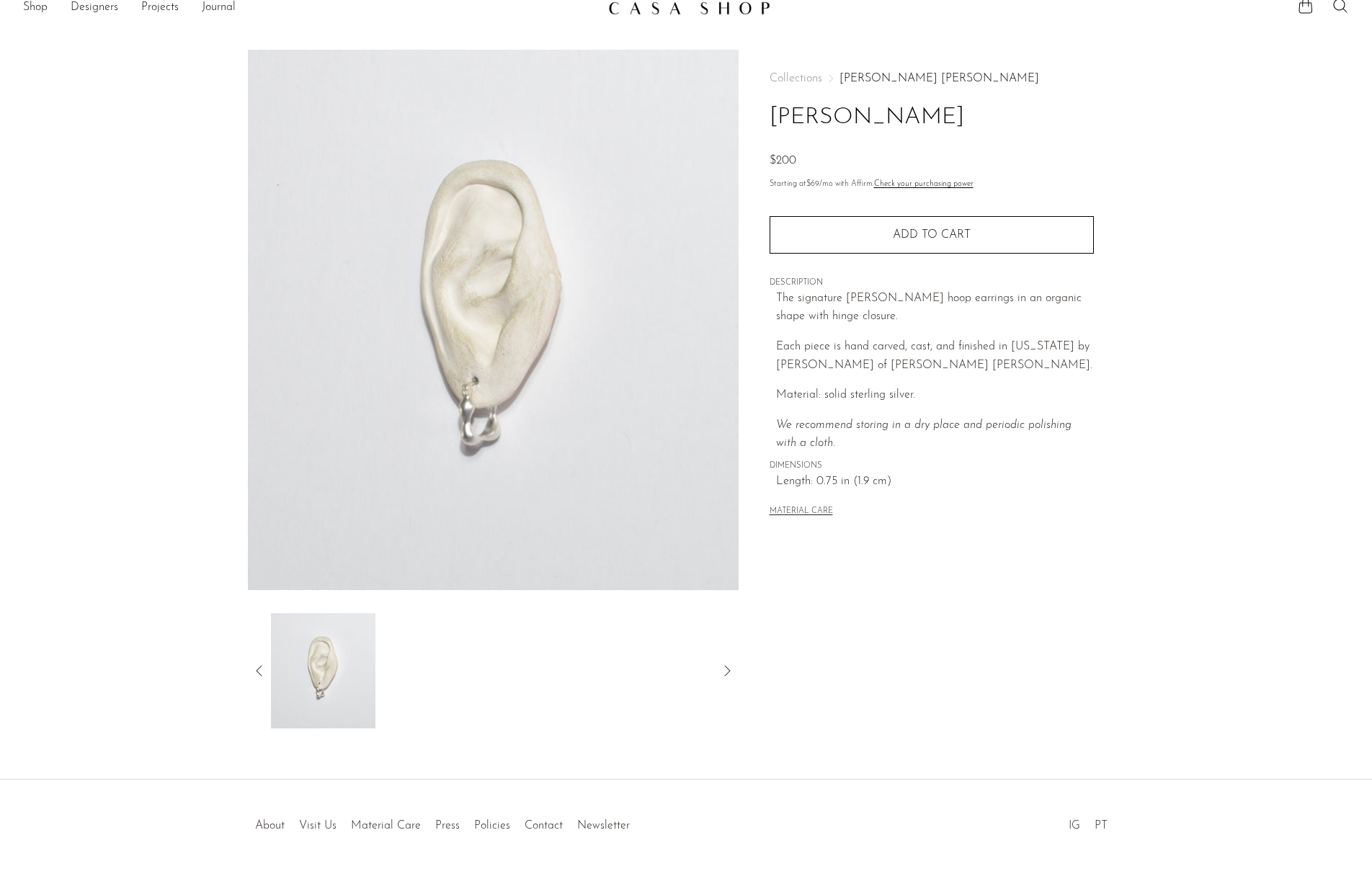
scroll to position [0, 0]
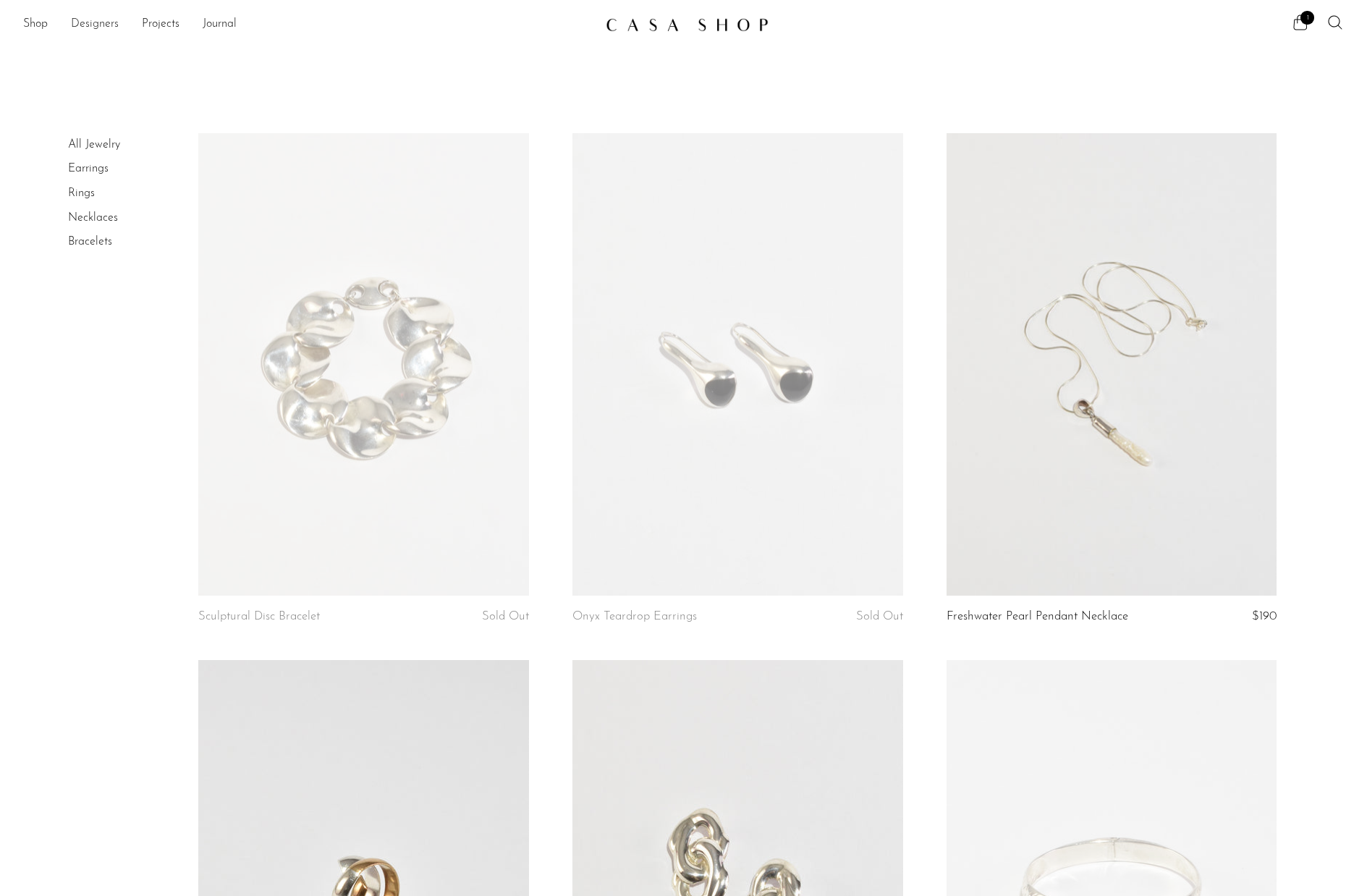
click at [105, 23] on link "Designers" at bounding box center [94, 24] width 48 height 19
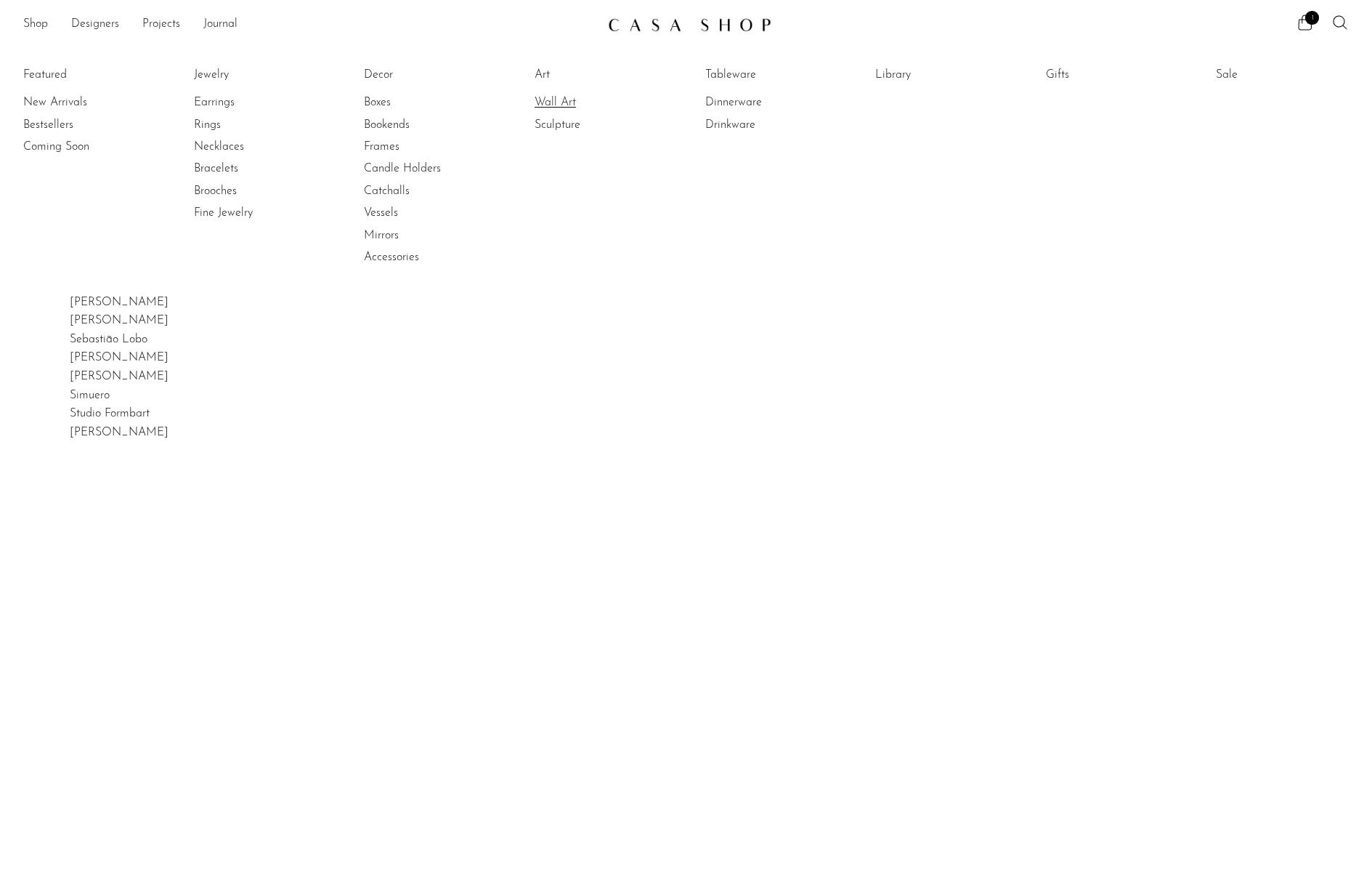
click at [563, 99] on link "Wall Art" at bounding box center [588, 103] width 109 height 16
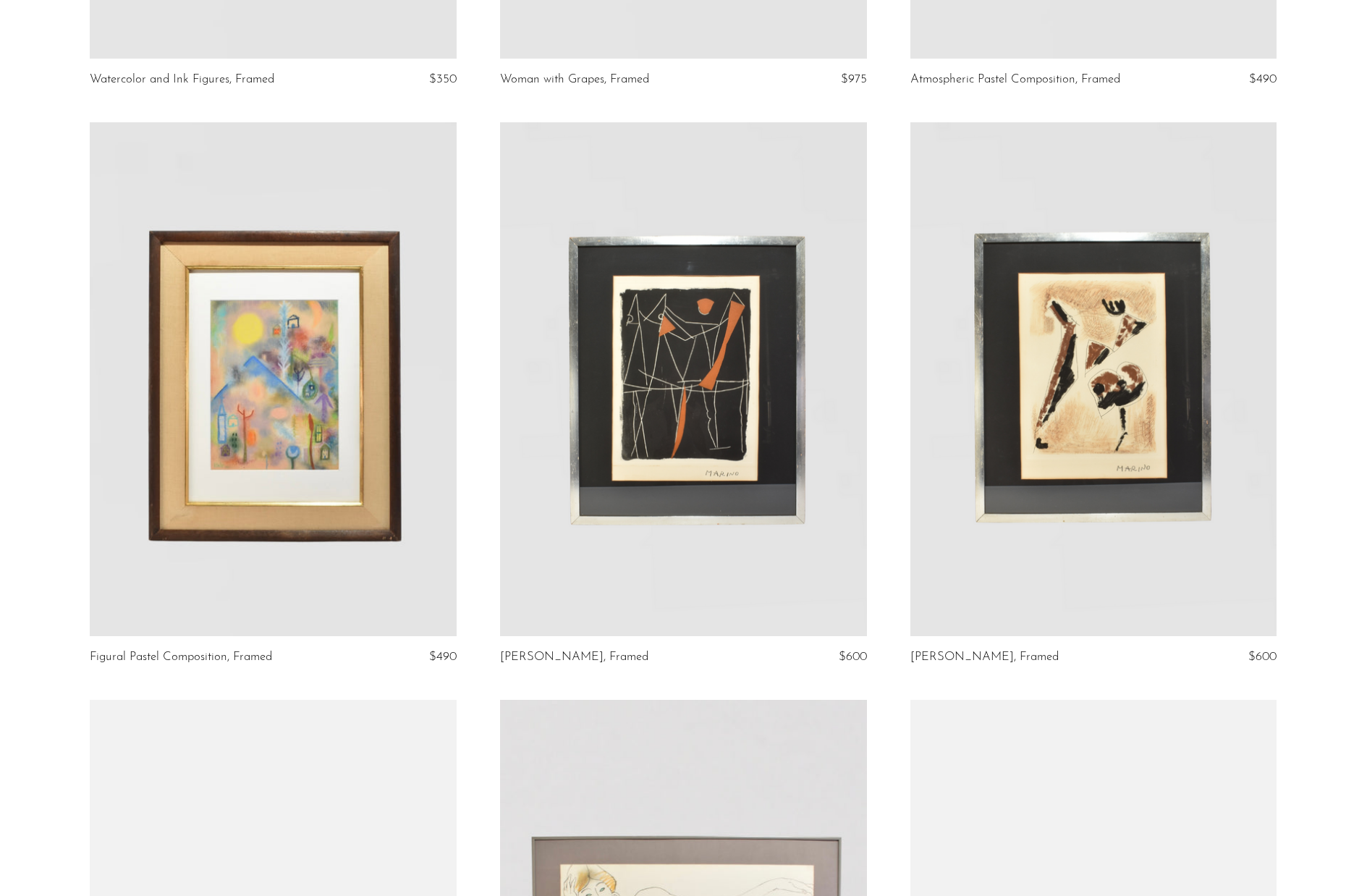
scroll to position [1150, 0]
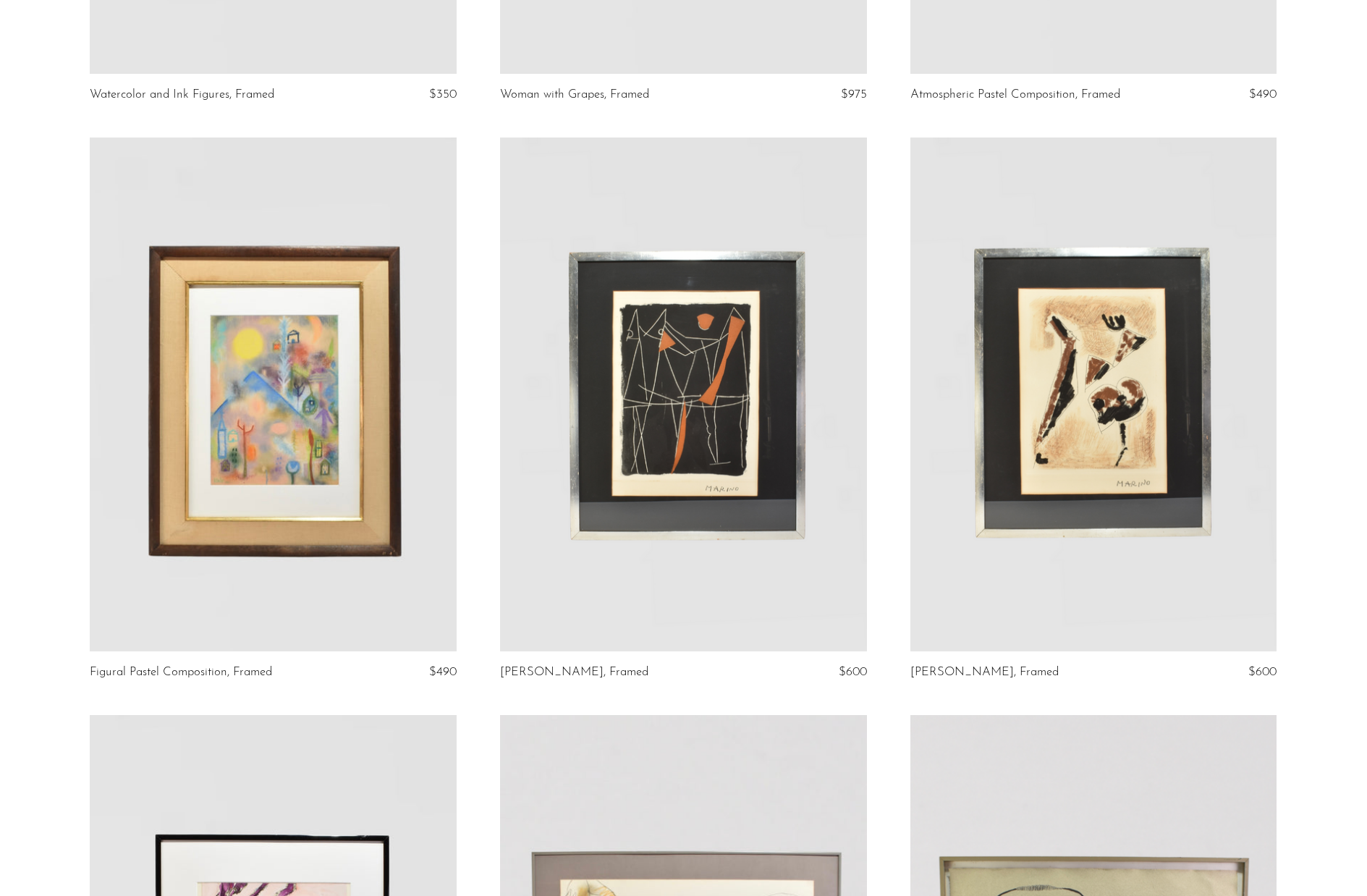
click at [1336, 310] on section "Headdress Portrait, Framed $275 Altered Space Screenprint, Framed $550 Geometri…" at bounding box center [683, 443] width 1367 height 2919
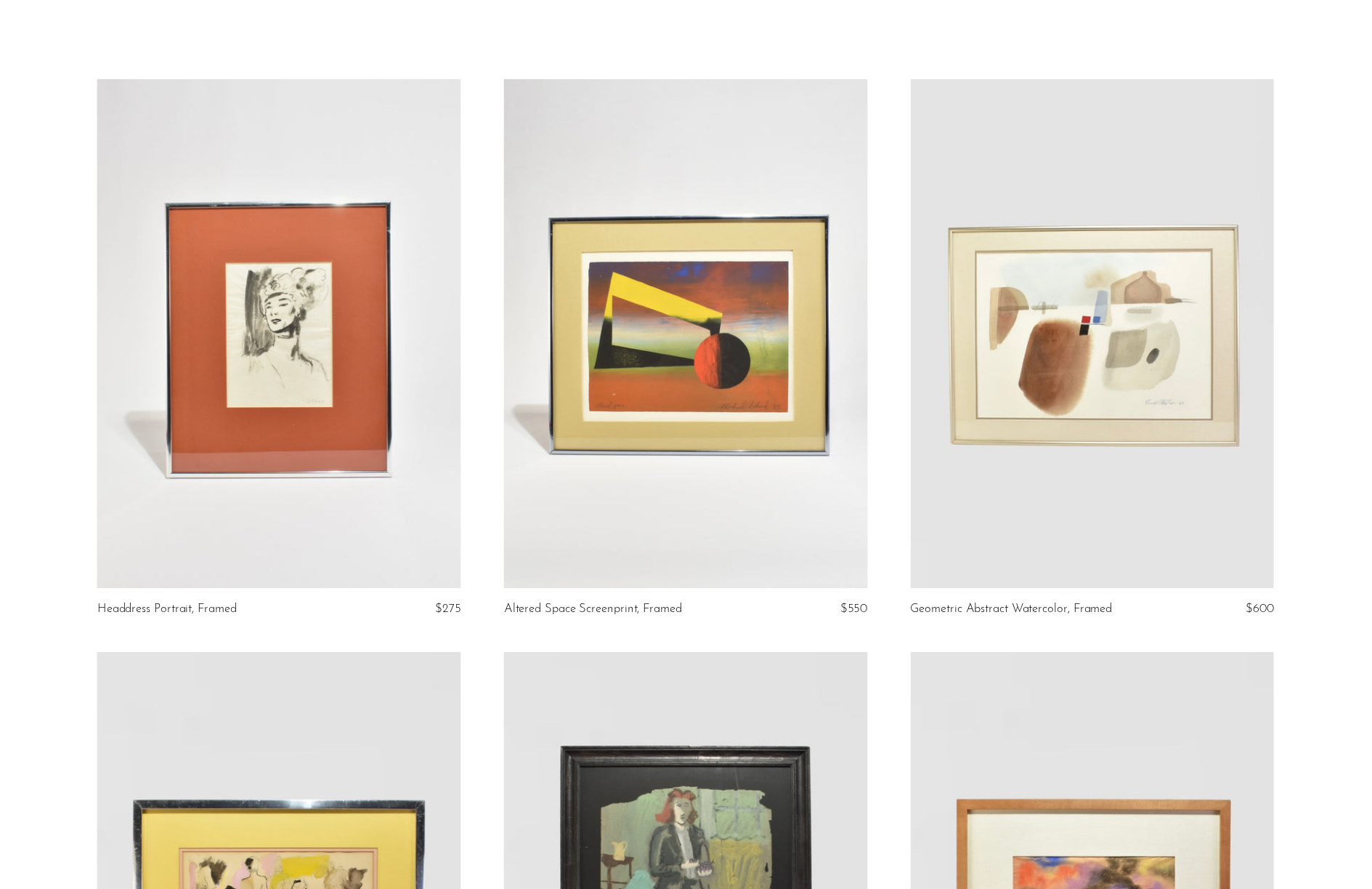
scroll to position [0, 0]
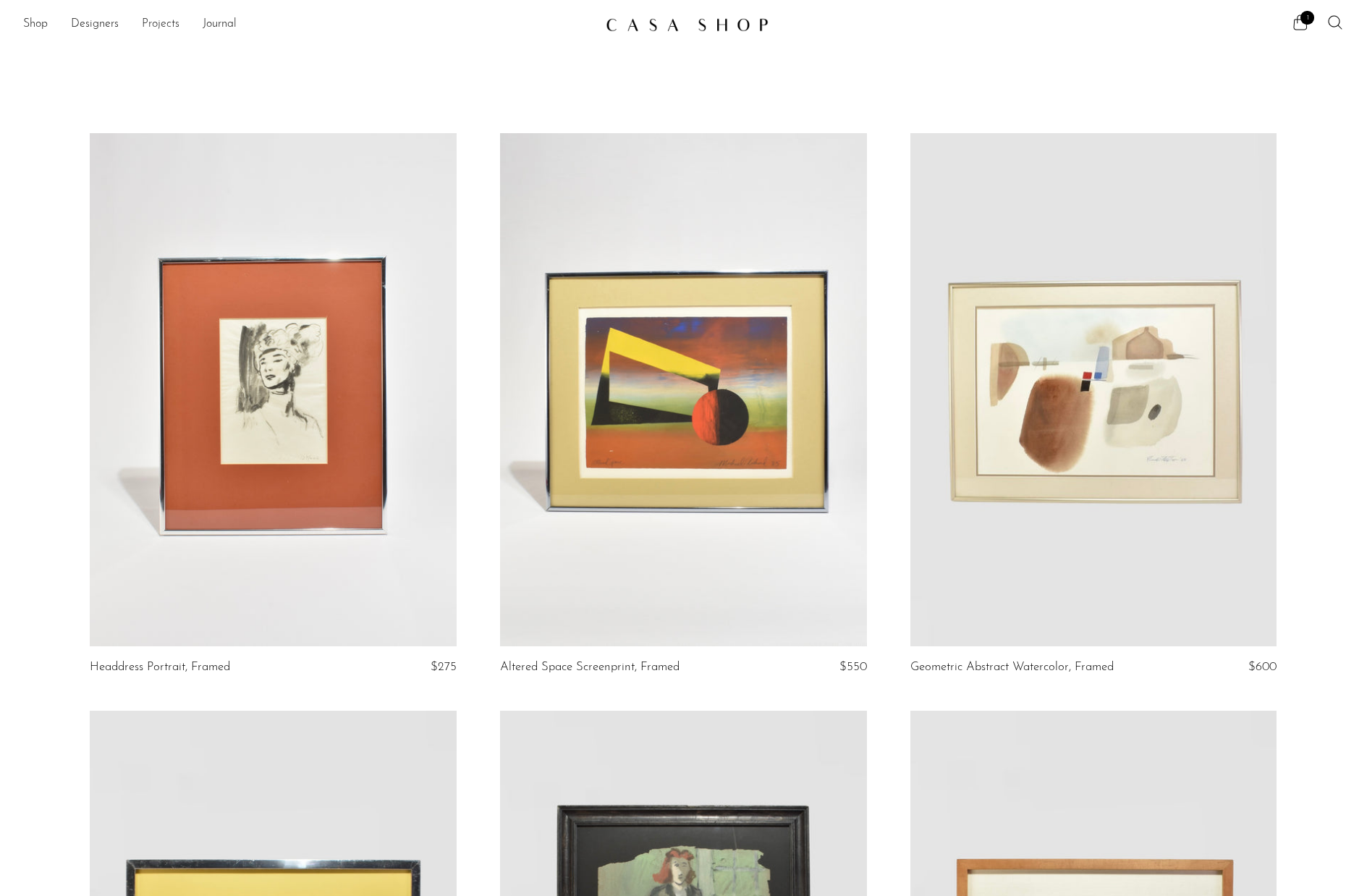
click at [151, 20] on link "Projects" at bounding box center [161, 24] width 37 height 19
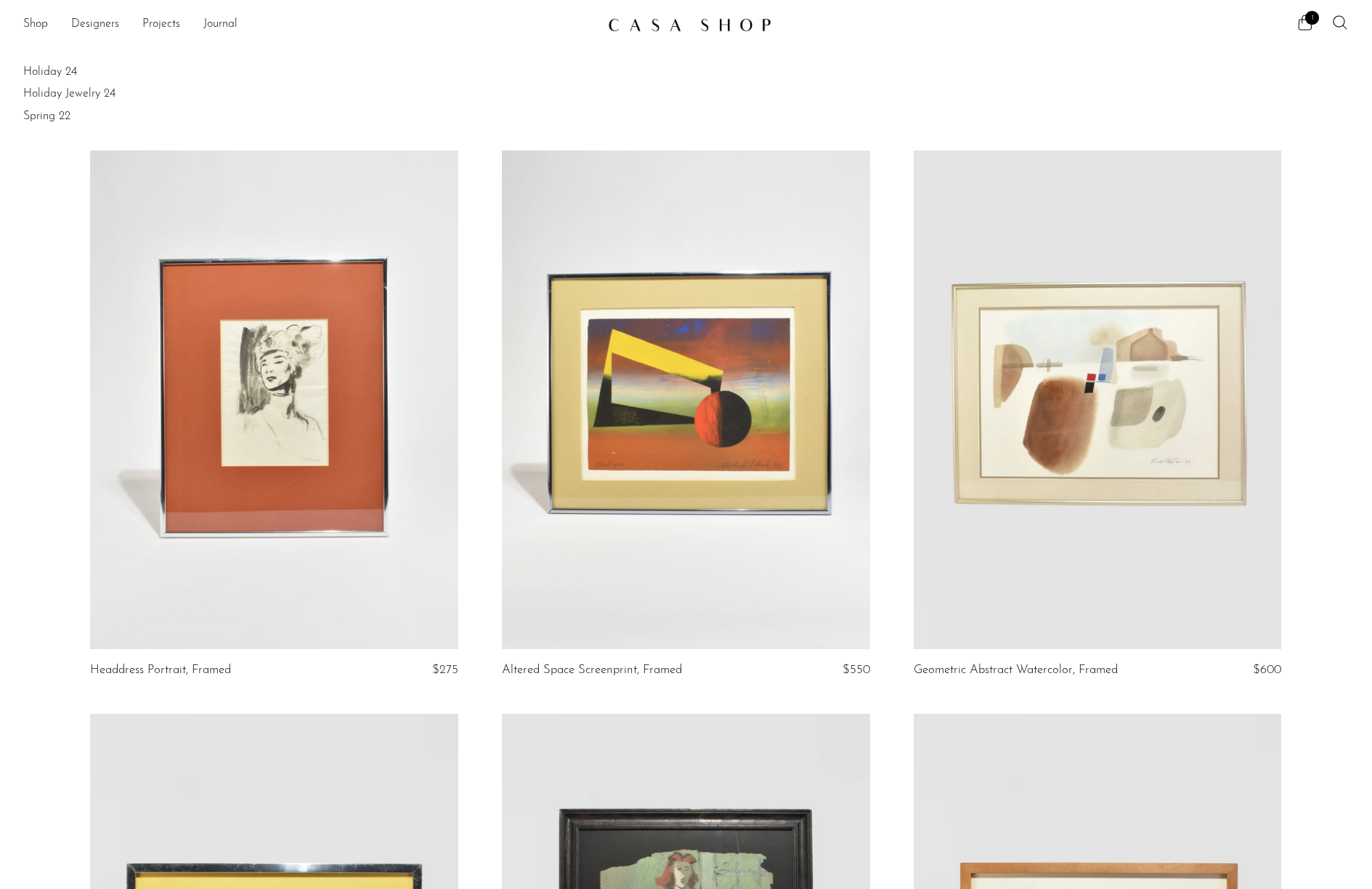
click at [50, 19] on ul "Shop Featured New Arrivals Bestsellers Coming Soon Jewelry Jewelry All Earrings…" at bounding box center [310, 25] width 574 height 25
click at [40, 24] on link "Shop" at bounding box center [36, 24] width 25 height 19
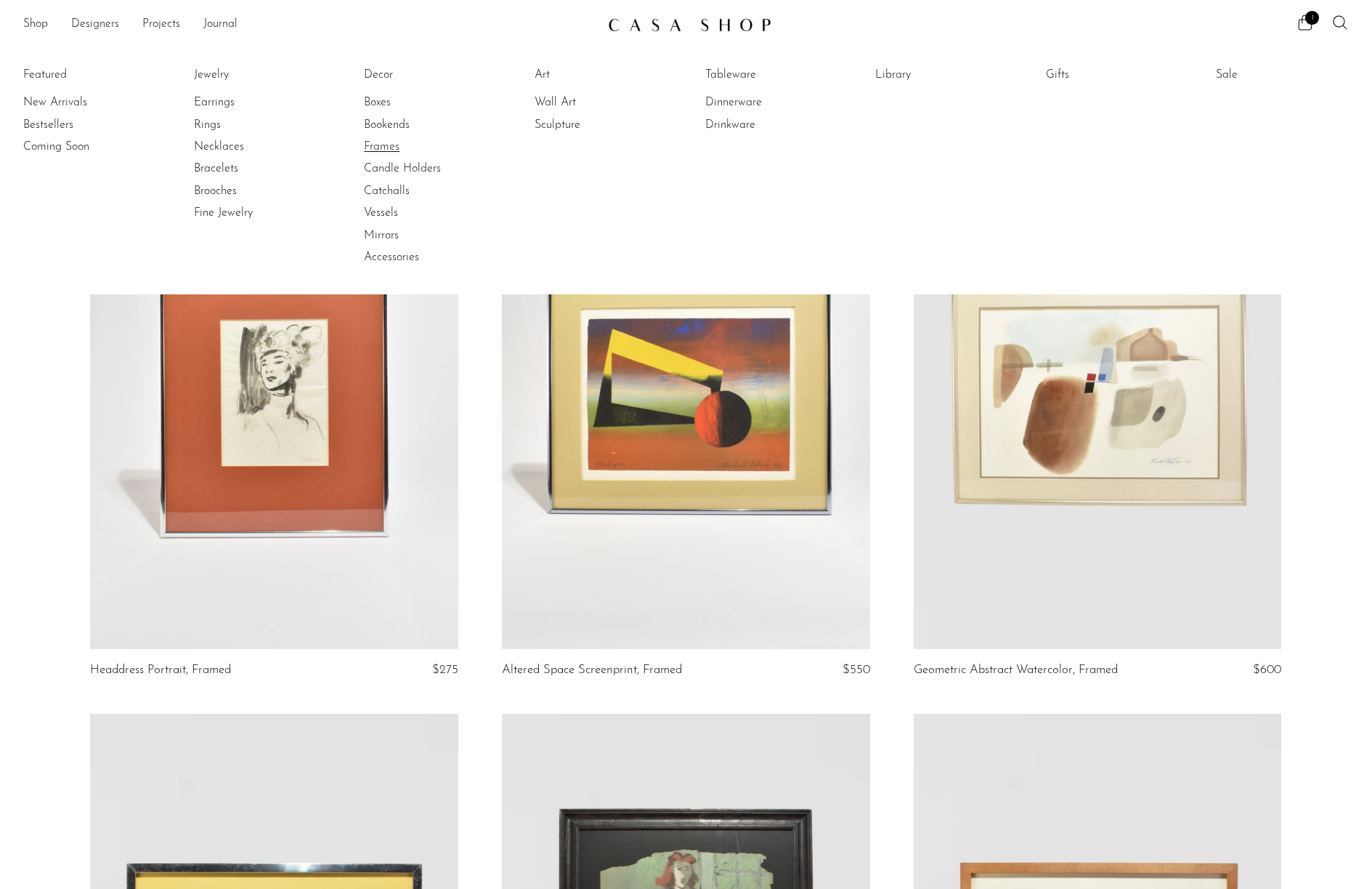
click at [390, 151] on link "Frames" at bounding box center [418, 147] width 109 height 16
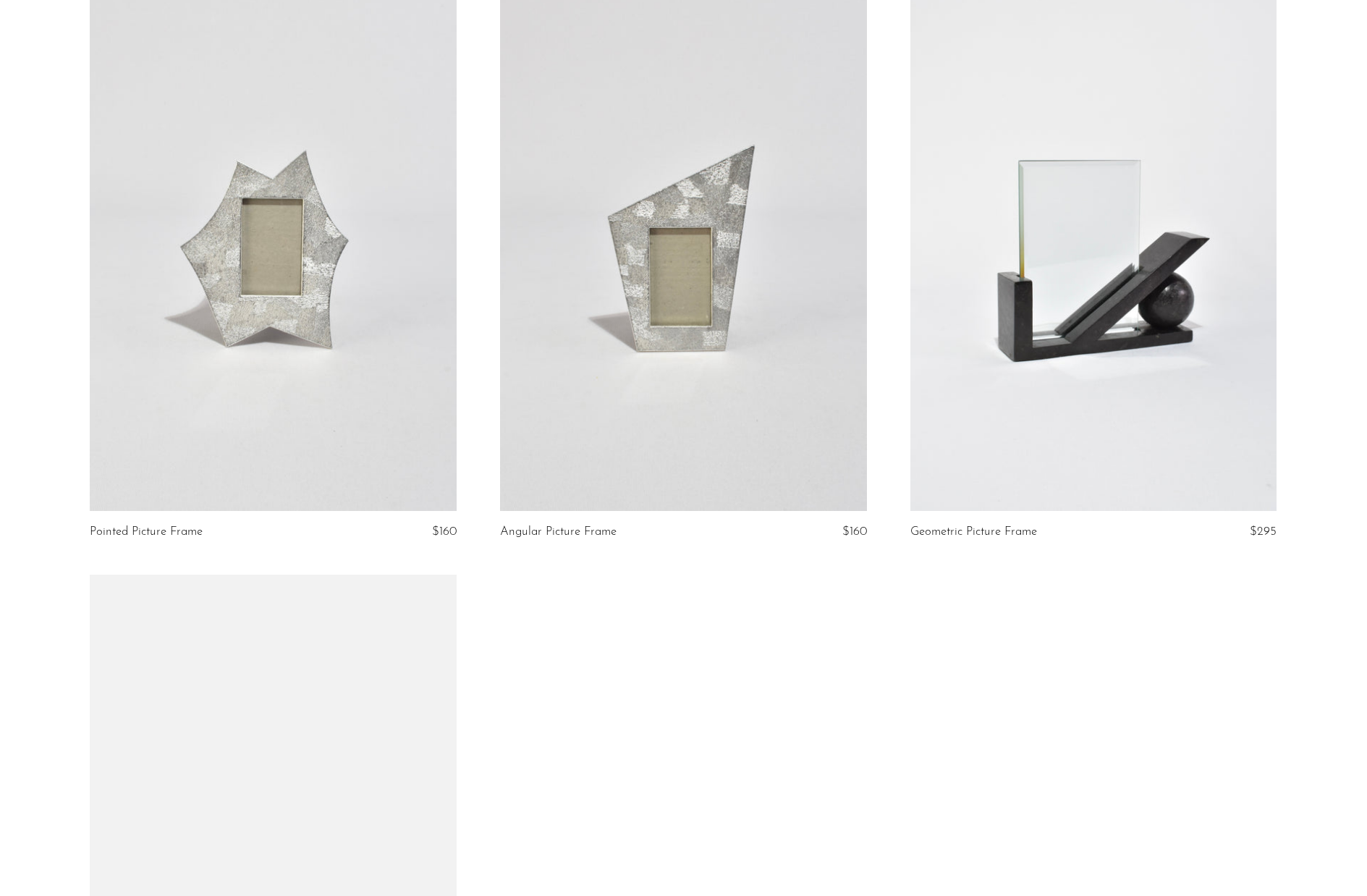
scroll to position [1013, 0]
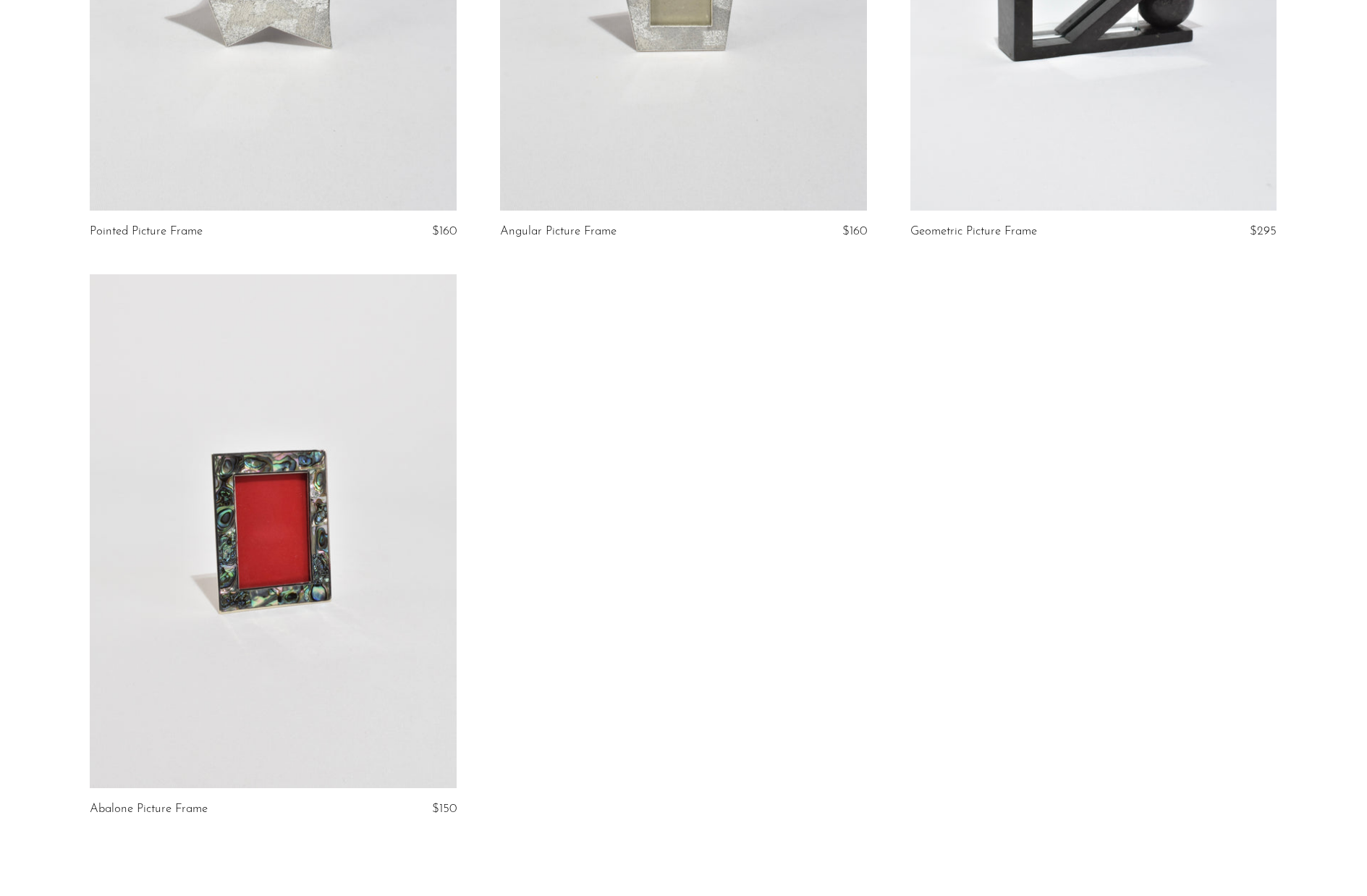
drag, startPoint x: 1241, startPoint y: 633, endPoint x: 1229, endPoint y: 633, distance: 12.0
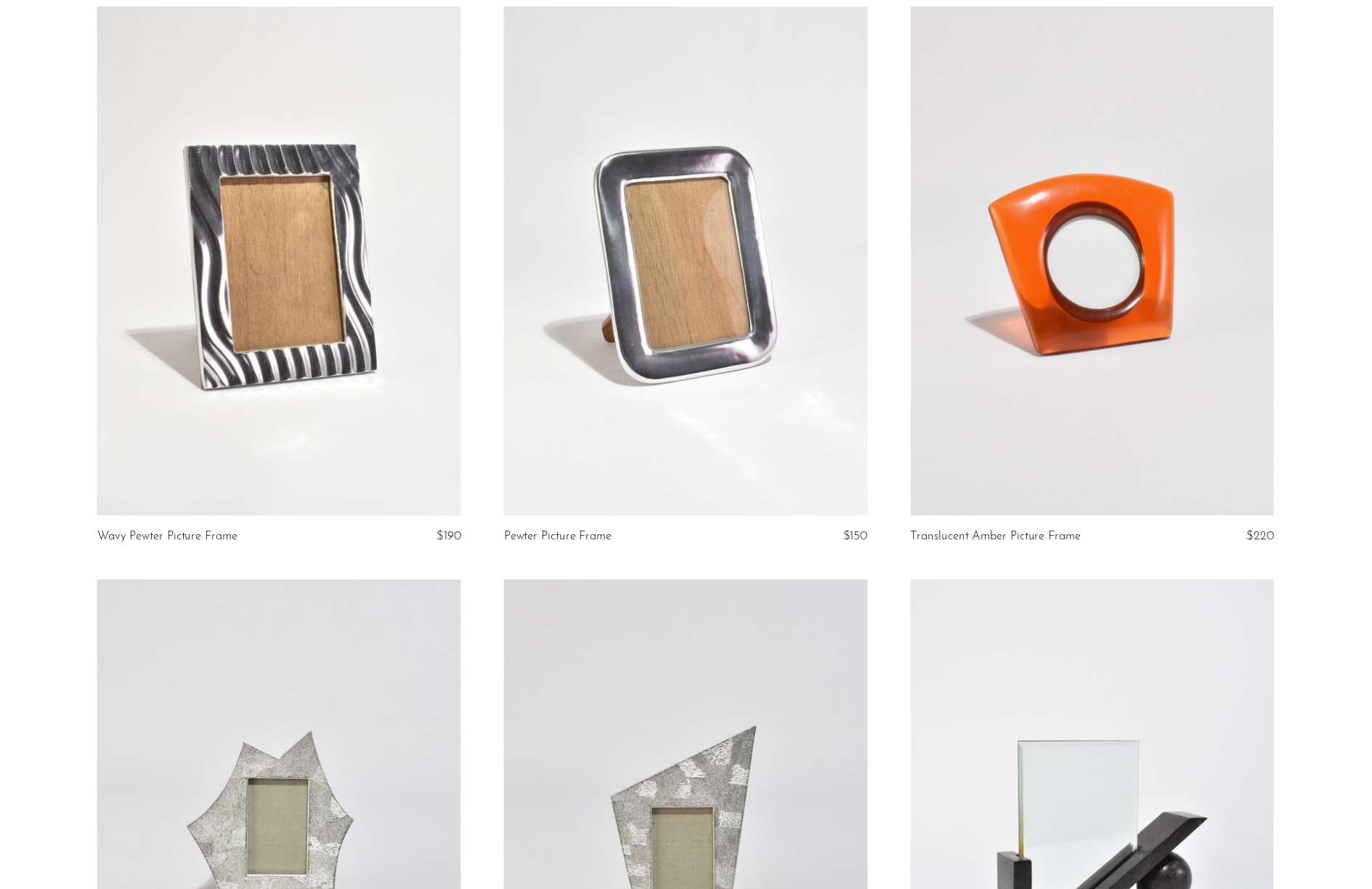
scroll to position [0, 0]
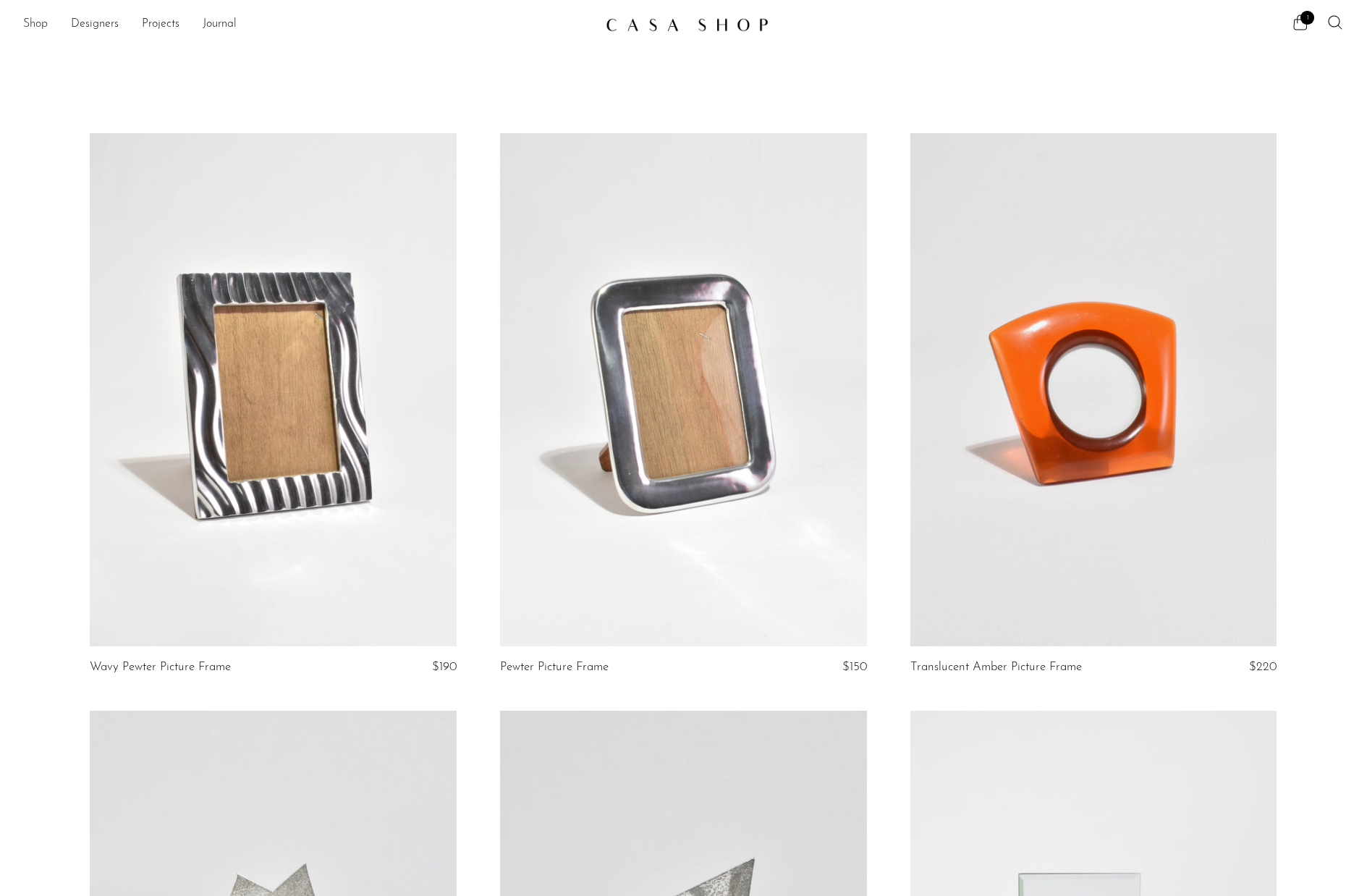
click at [34, 23] on link "Shop" at bounding box center [36, 24] width 25 height 19
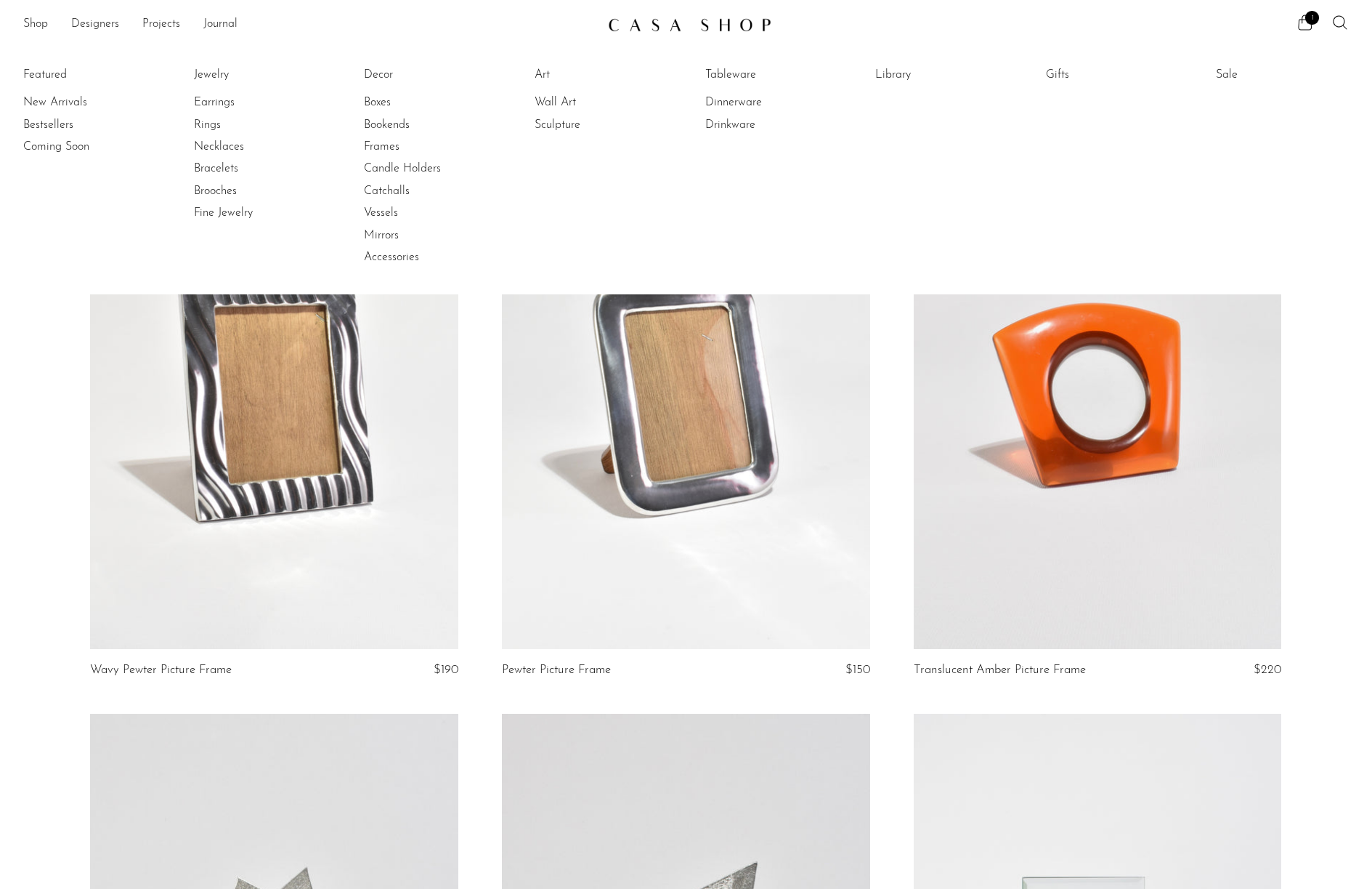
click at [388, 245] on li "Mirrors" at bounding box center [418, 236] width 109 height 22
click at [385, 242] on link "Mirrors" at bounding box center [418, 235] width 109 height 16
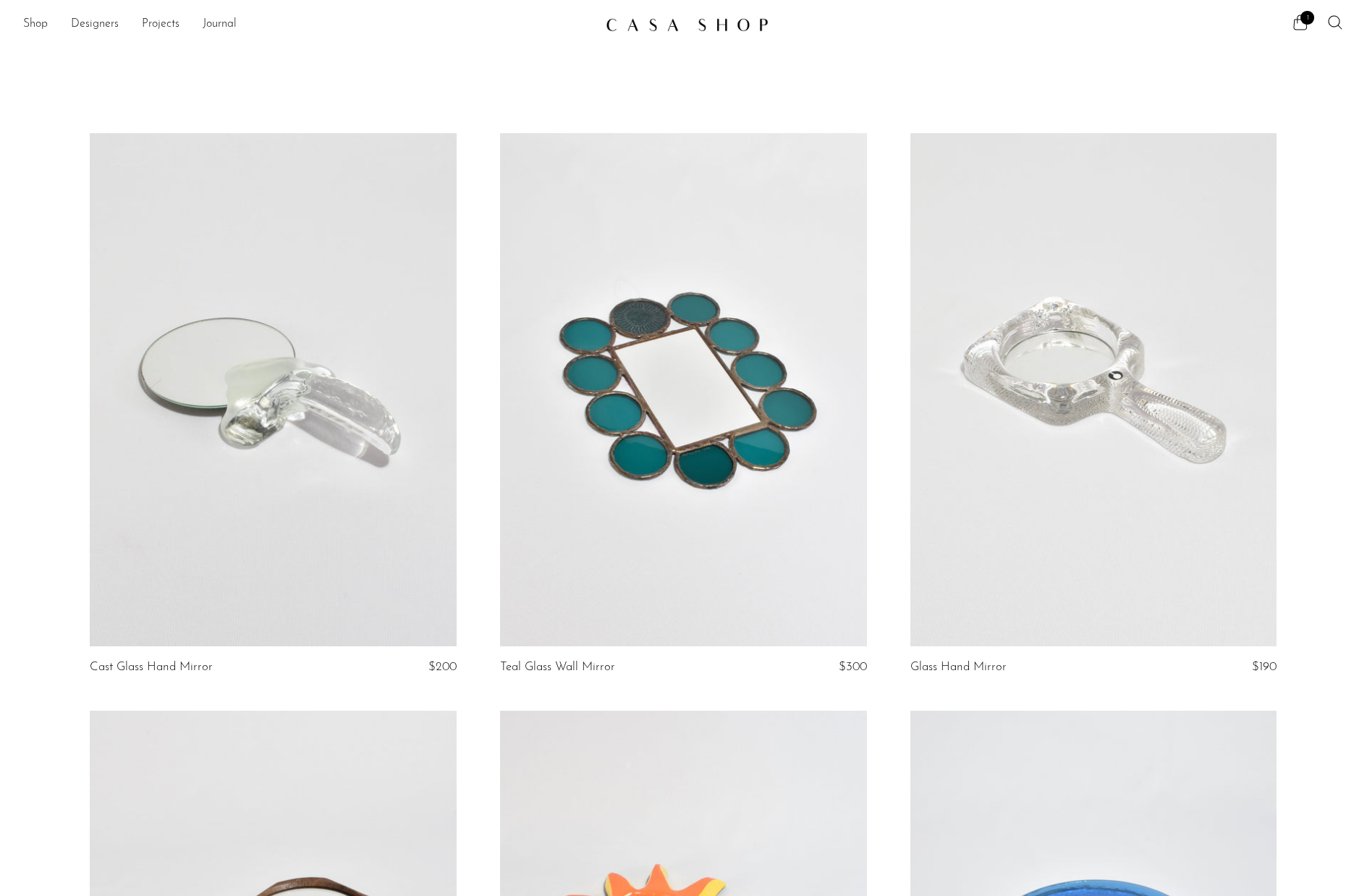
click at [91, 10] on section "Shop Featured New Arrivals Bestsellers Coming Soon Jewelry Jewelry All Earrings…" at bounding box center [683, 19] width 1367 height 37
click at [91, 17] on link "Designers" at bounding box center [94, 24] width 48 height 19
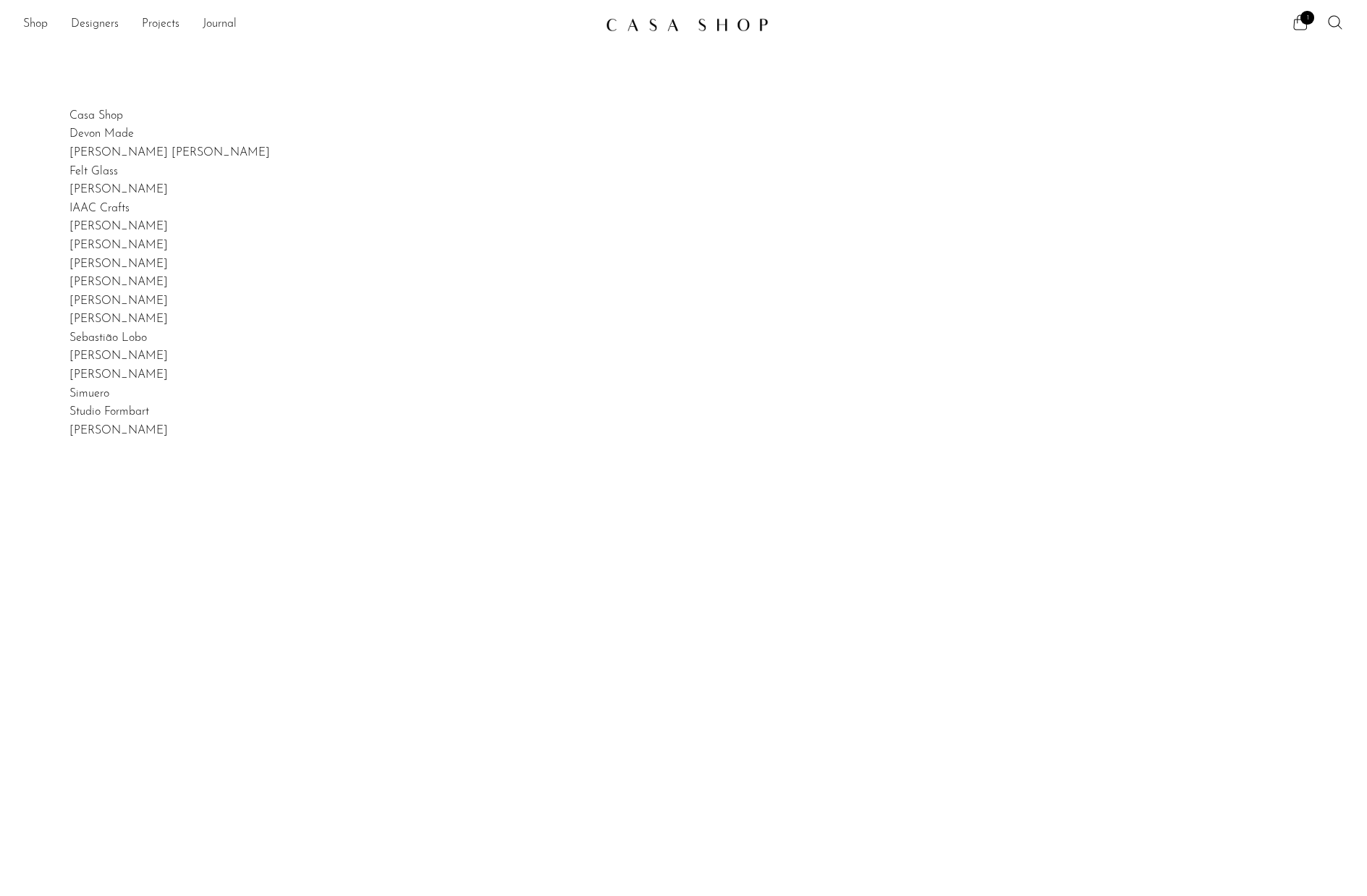
click at [44, 20] on link "Shop" at bounding box center [36, 24] width 25 height 19
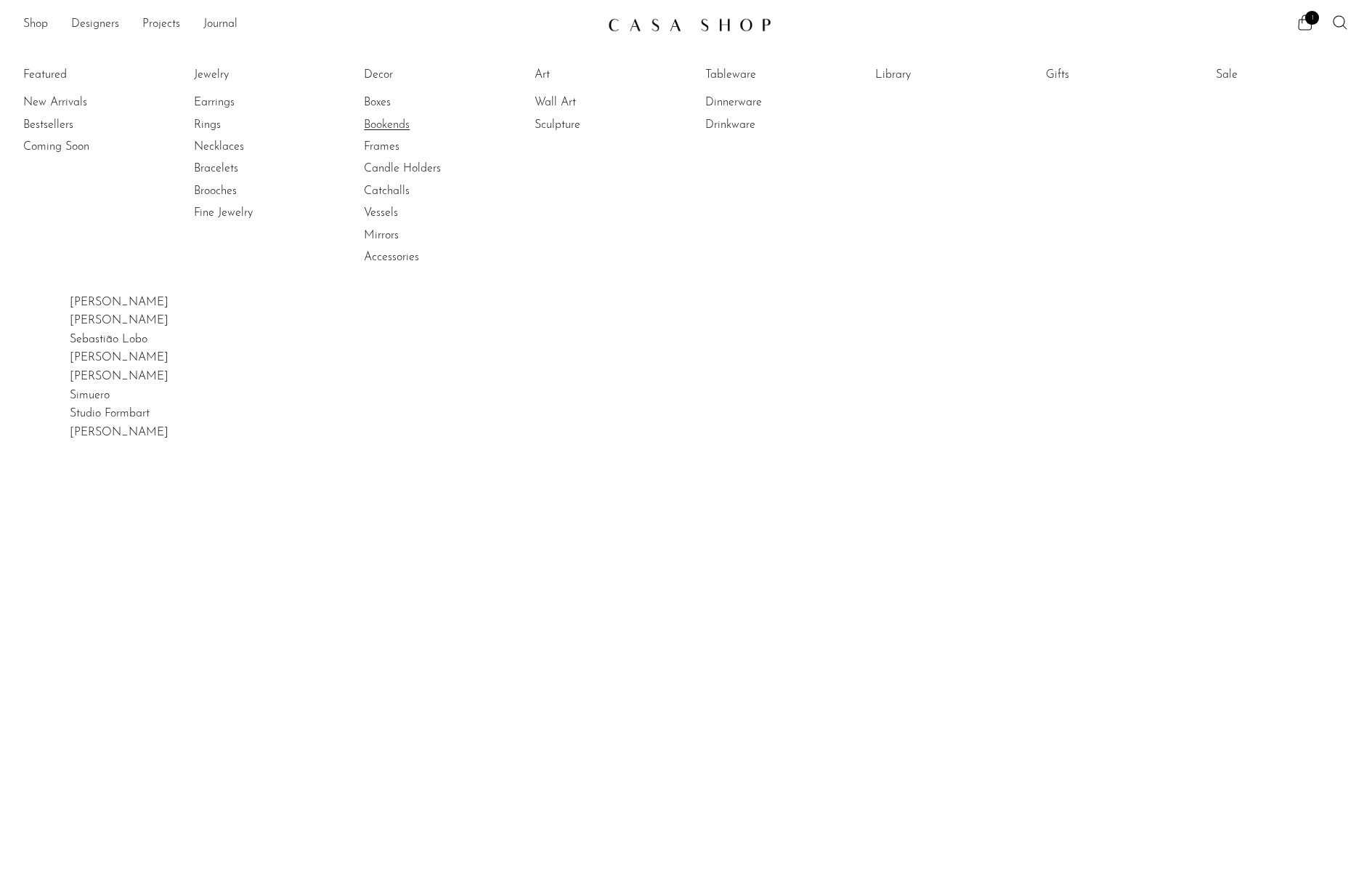
click at [404, 120] on link "Bookends" at bounding box center [418, 125] width 109 height 16
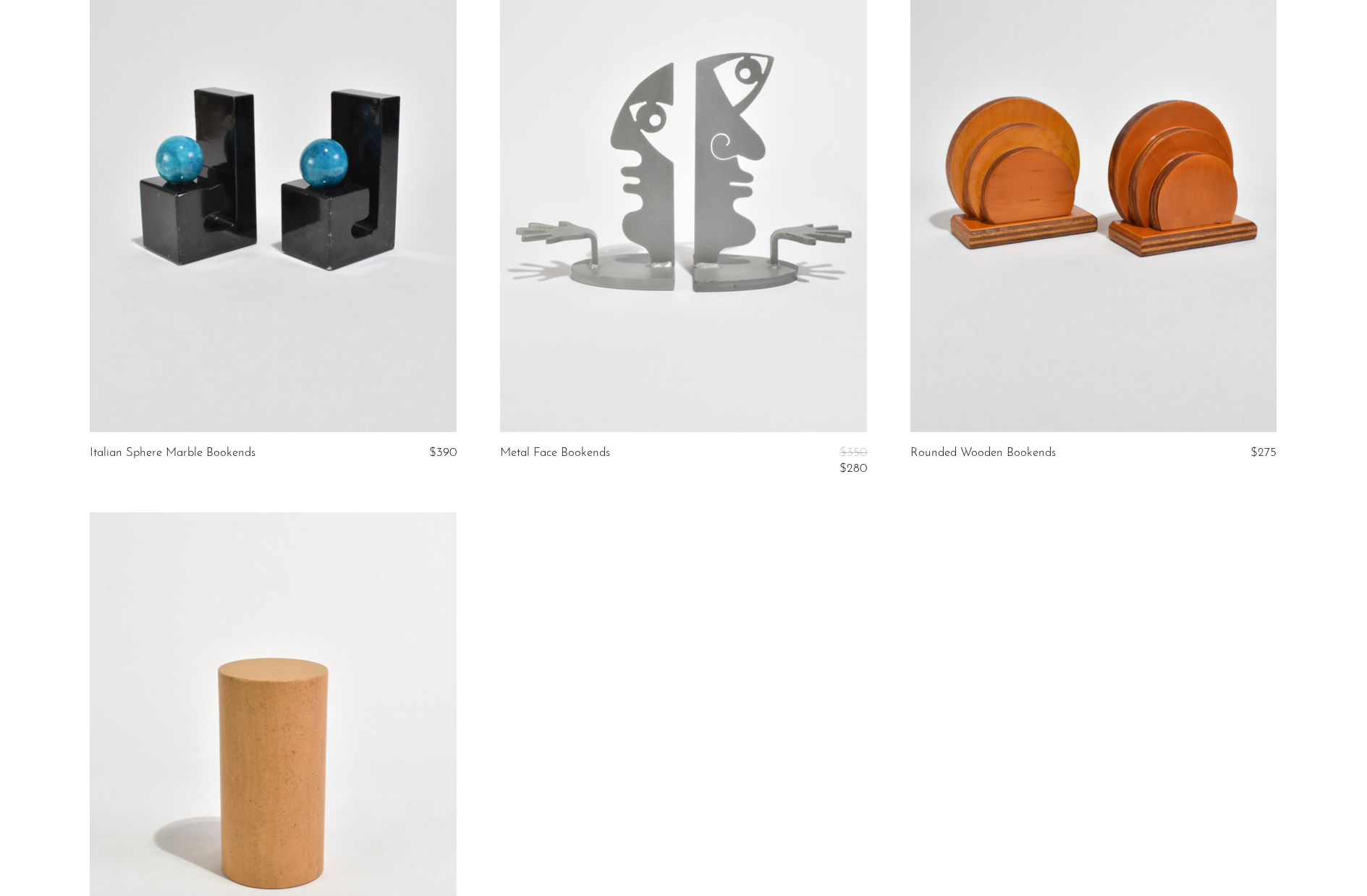
scroll to position [1368, 0]
click at [754, 335] on link at bounding box center [684, 175] width 367 height 513
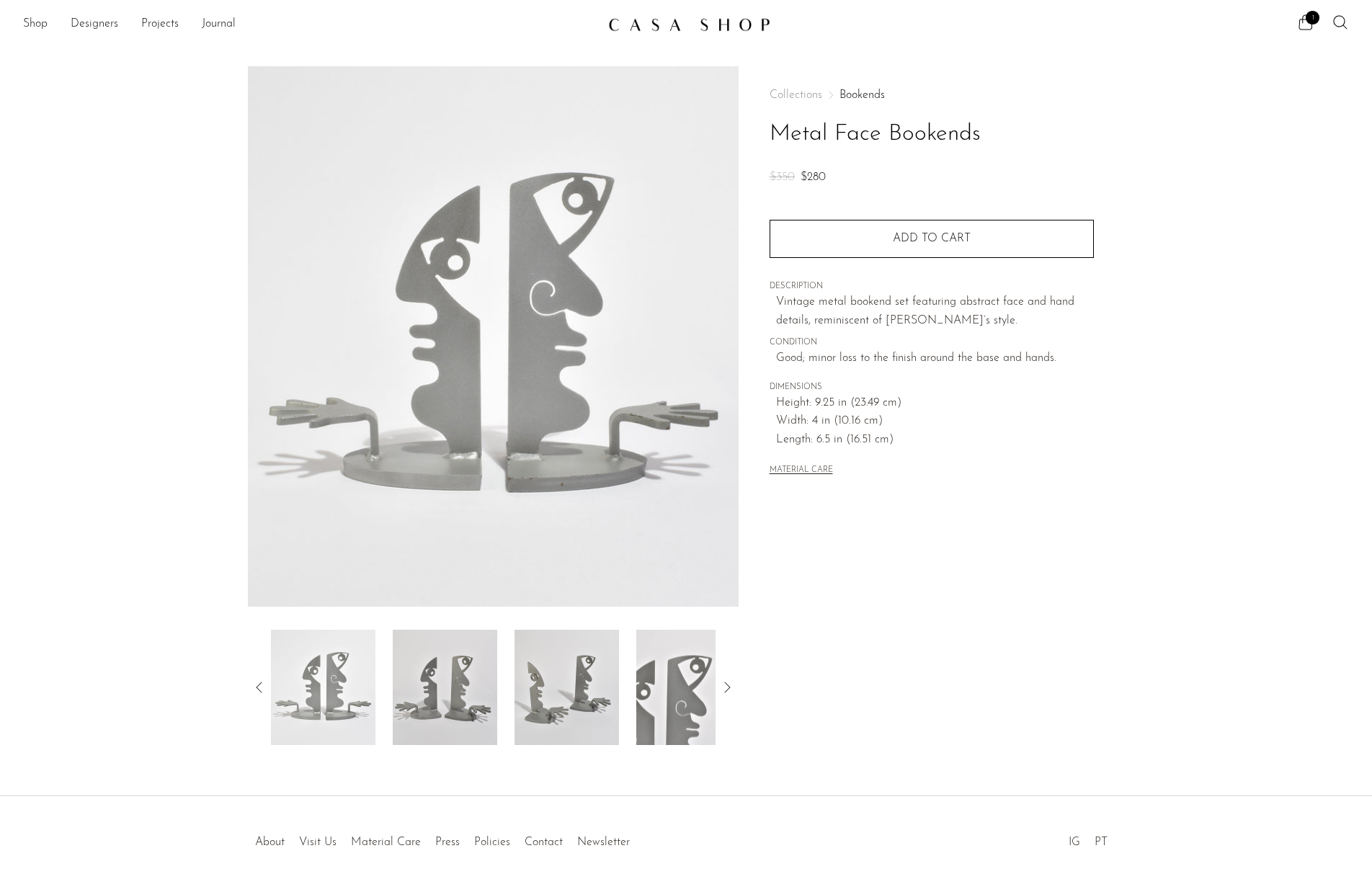
click at [1002, 354] on span "Good; minor loss to the finish around the base and hands." at bounding box center [935, 359] width 318 height 19
click at [995, 377] on div "Collections Bookends Metal Face Bookends $350 $280 Quantity 1 Add to cart" at bounding box center [931, 284] width 324 height 435
click at [990, 369] on div "Collections Bookends Metal Face Bookends $350 $280 Quantity 1 Add to cart" at bounding box center [931, 284] width 324 height 435
click at [990, 368] on span "Good; minor loss to the finish around the base and hands." at bounding box center [935, 359] width 318 height 19
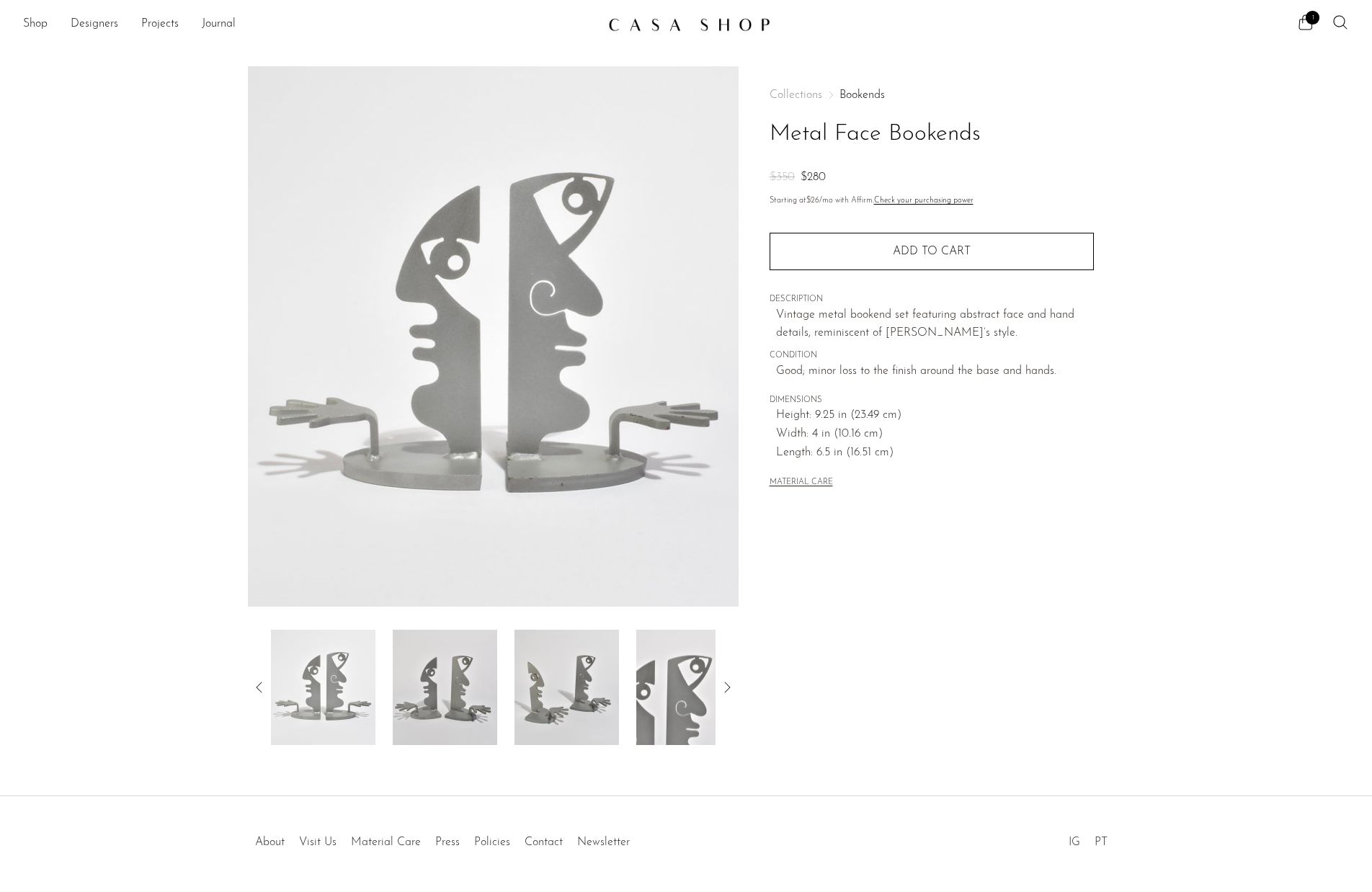
click at [584, 721] on img at bounding box center [567, 687] width 104 height 115
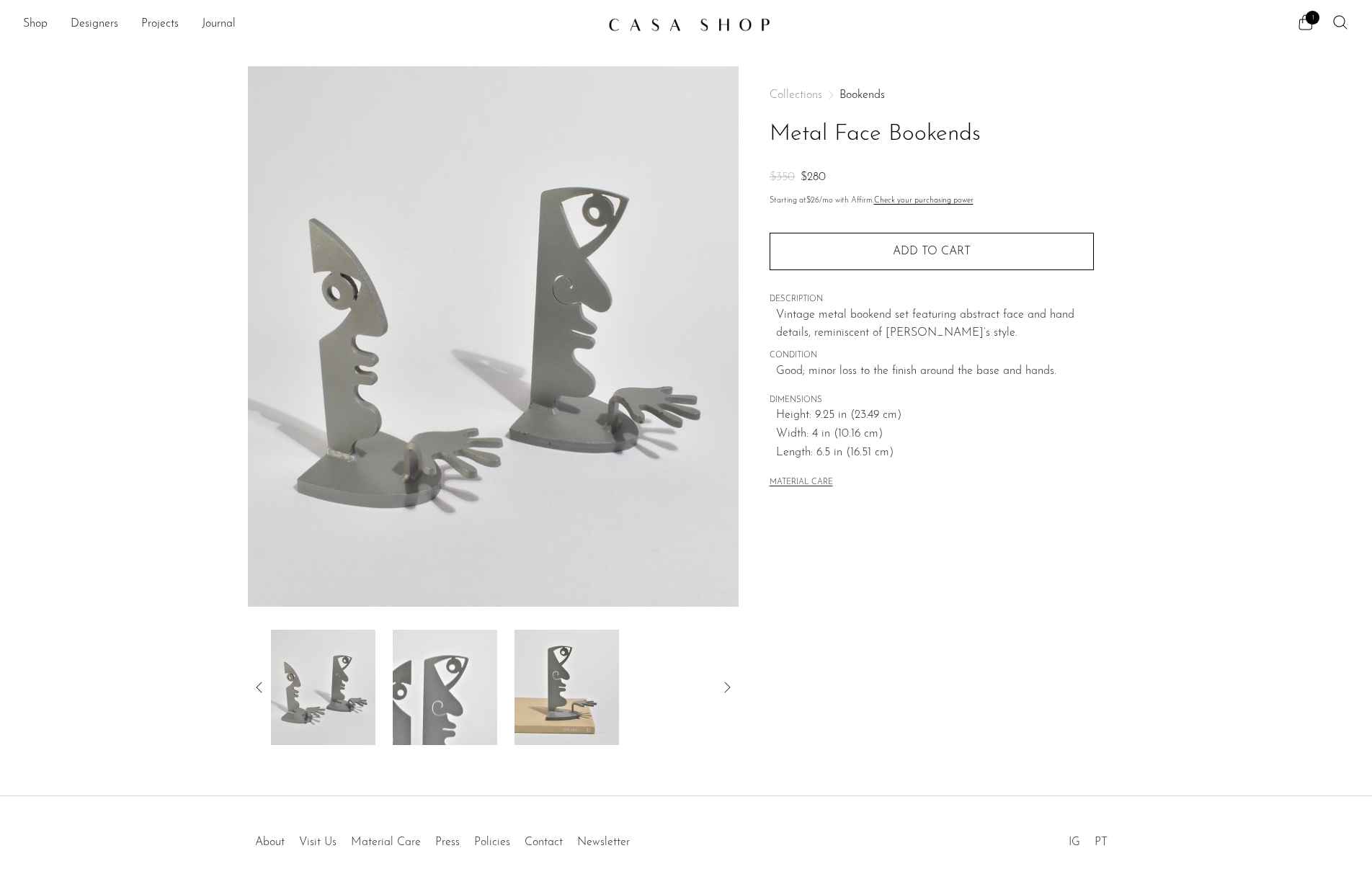
click at [284, 744] on img at bounding box center [323, 687] width 104 height 115
click at [610, 706] on img at bounding box center [567, 687] width 104 height 115
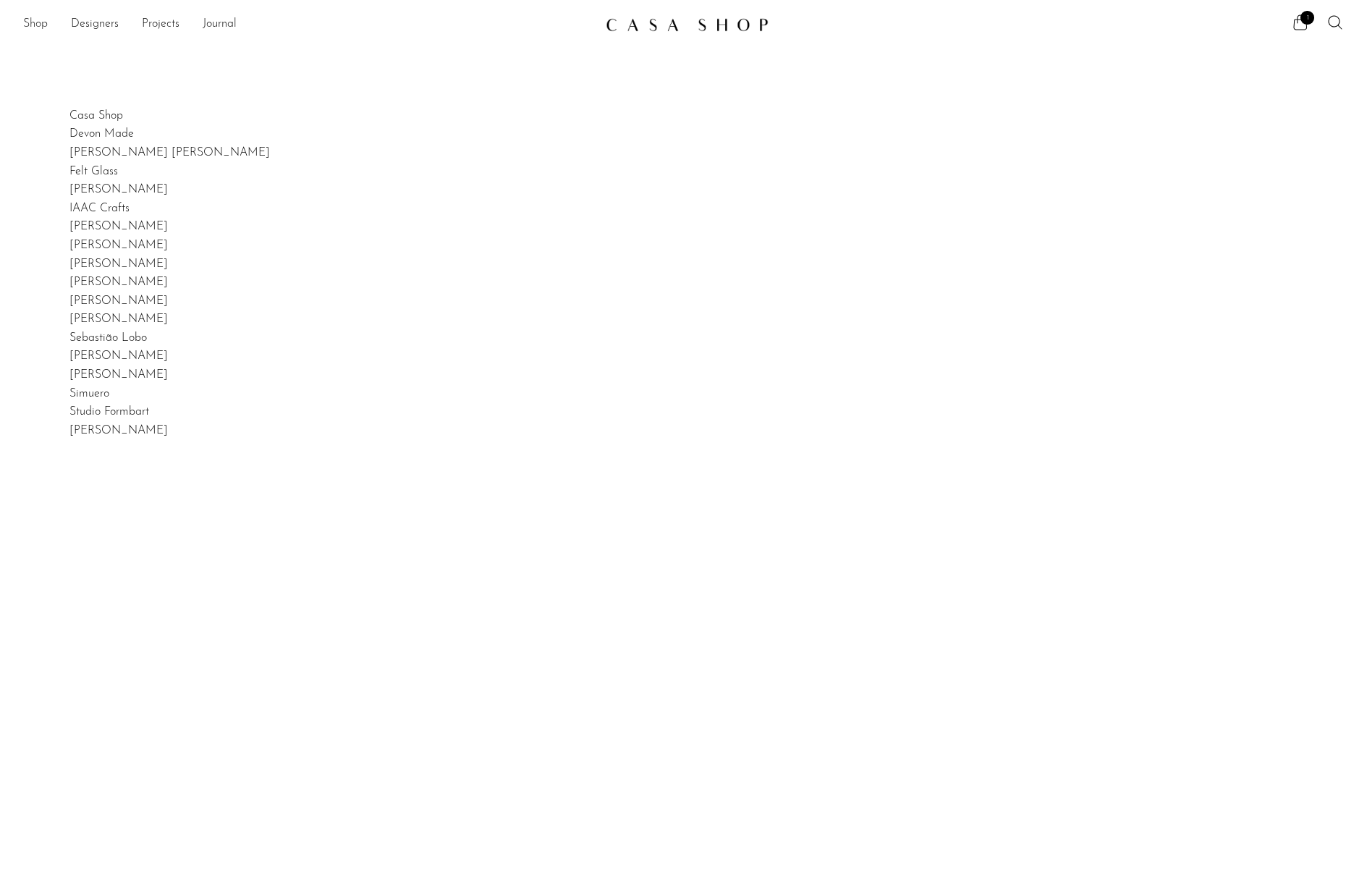
click at [35, 25] on link "Shop" at bounding box center [36, 24] width 25 height 19
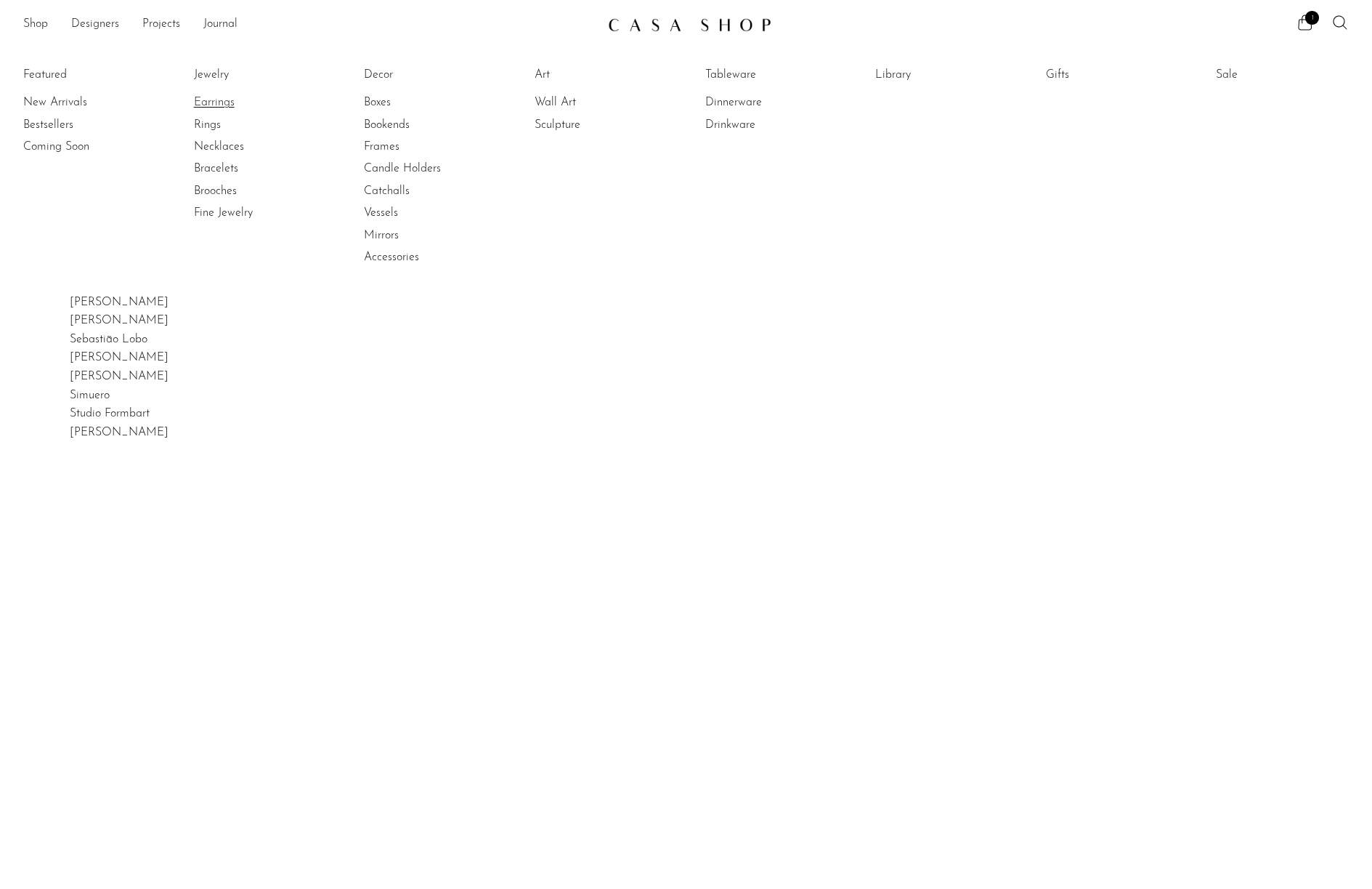
click at [219, 101] on link "Earrings" at bounding box center [248, 103] width 109 height 16
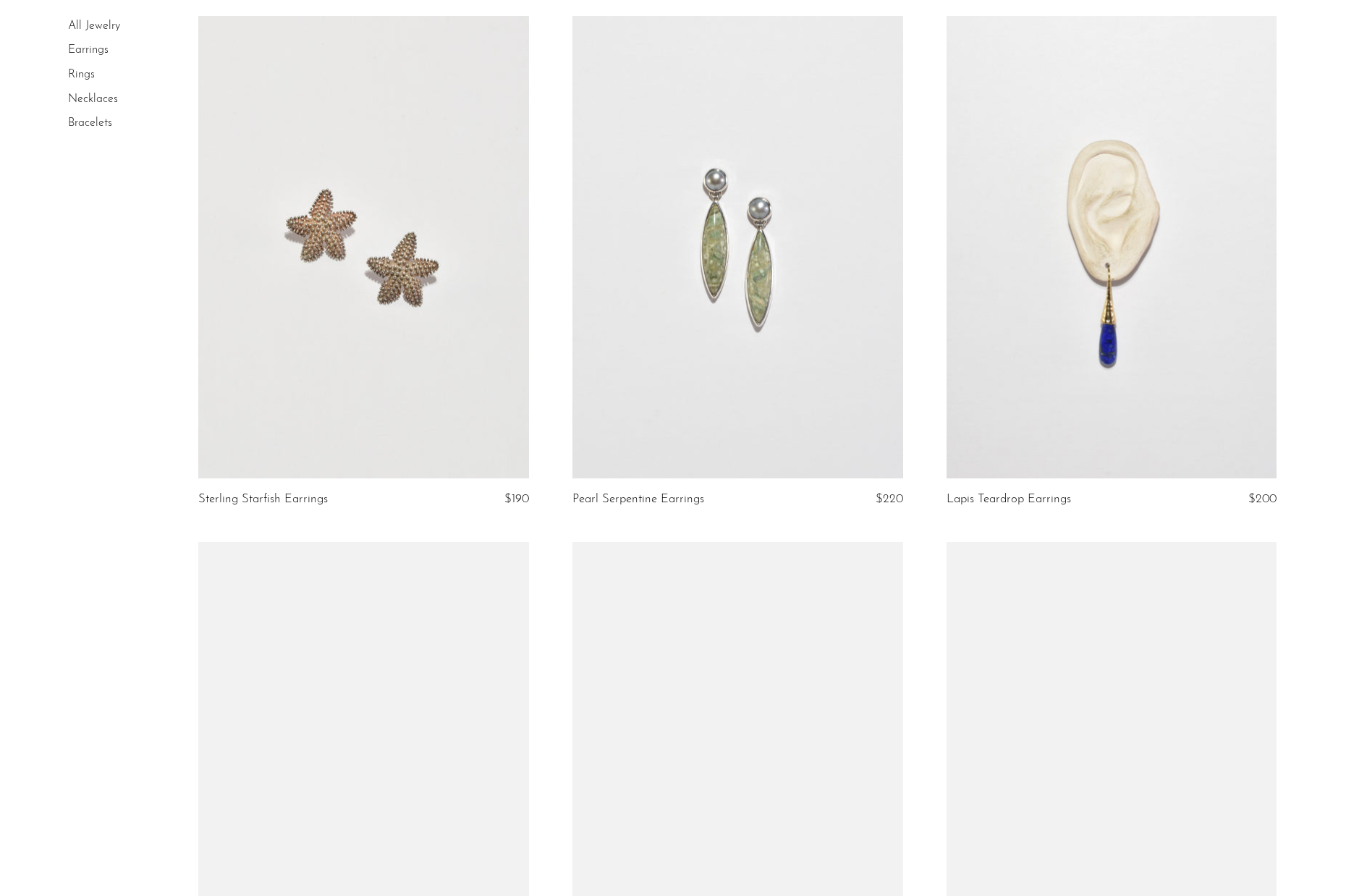
scroll to position [2895, 0]
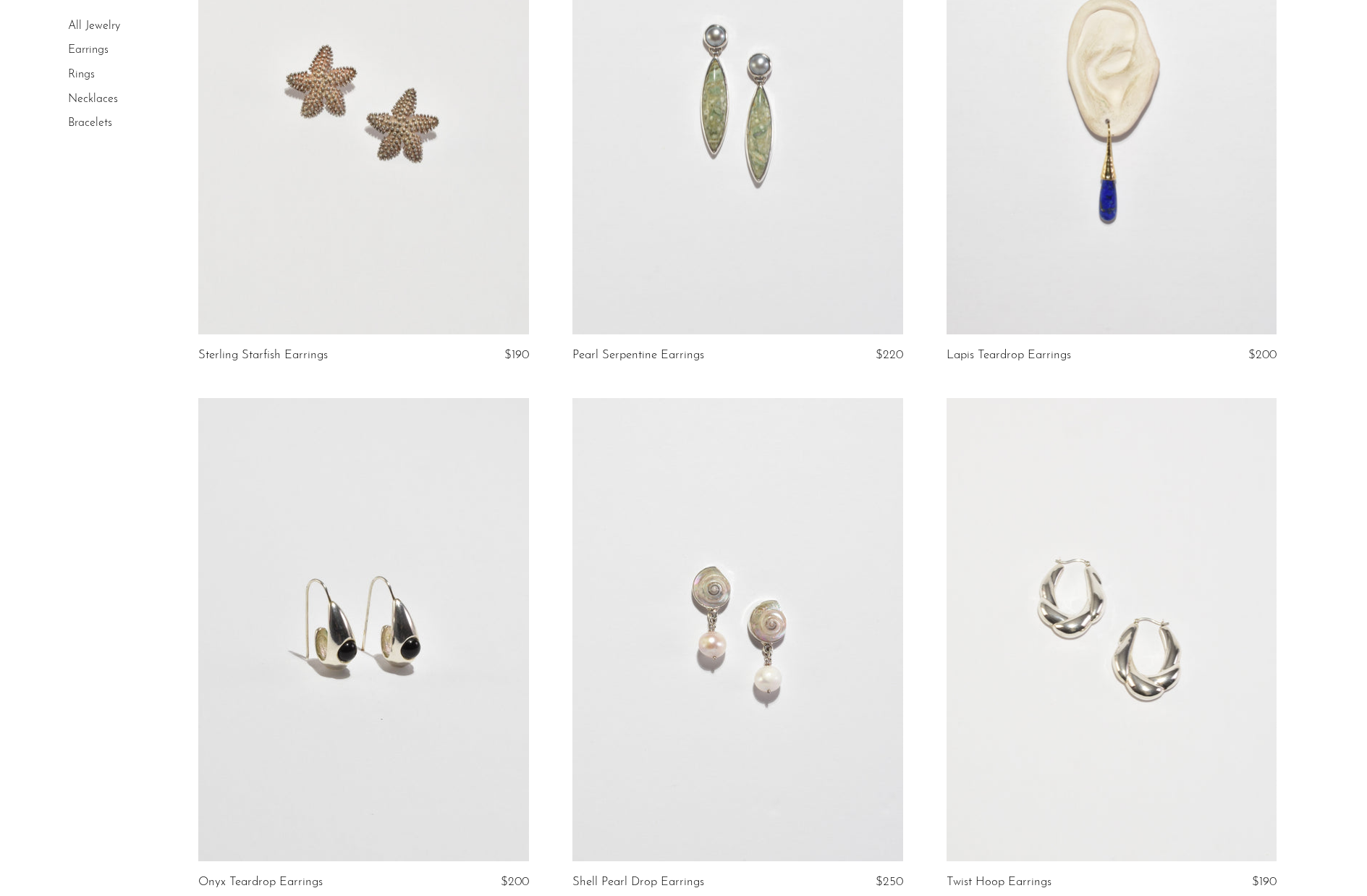
drag, startPoint x: 346, startPoint y: 133, endPoint x: 95, endPoint y: 564, distance: 498.8
click at [95, 564] on div "All Jewelry Earrings Rings Necklaces Bracelets" at bounding box center [683, 398] width 1230 height 6320
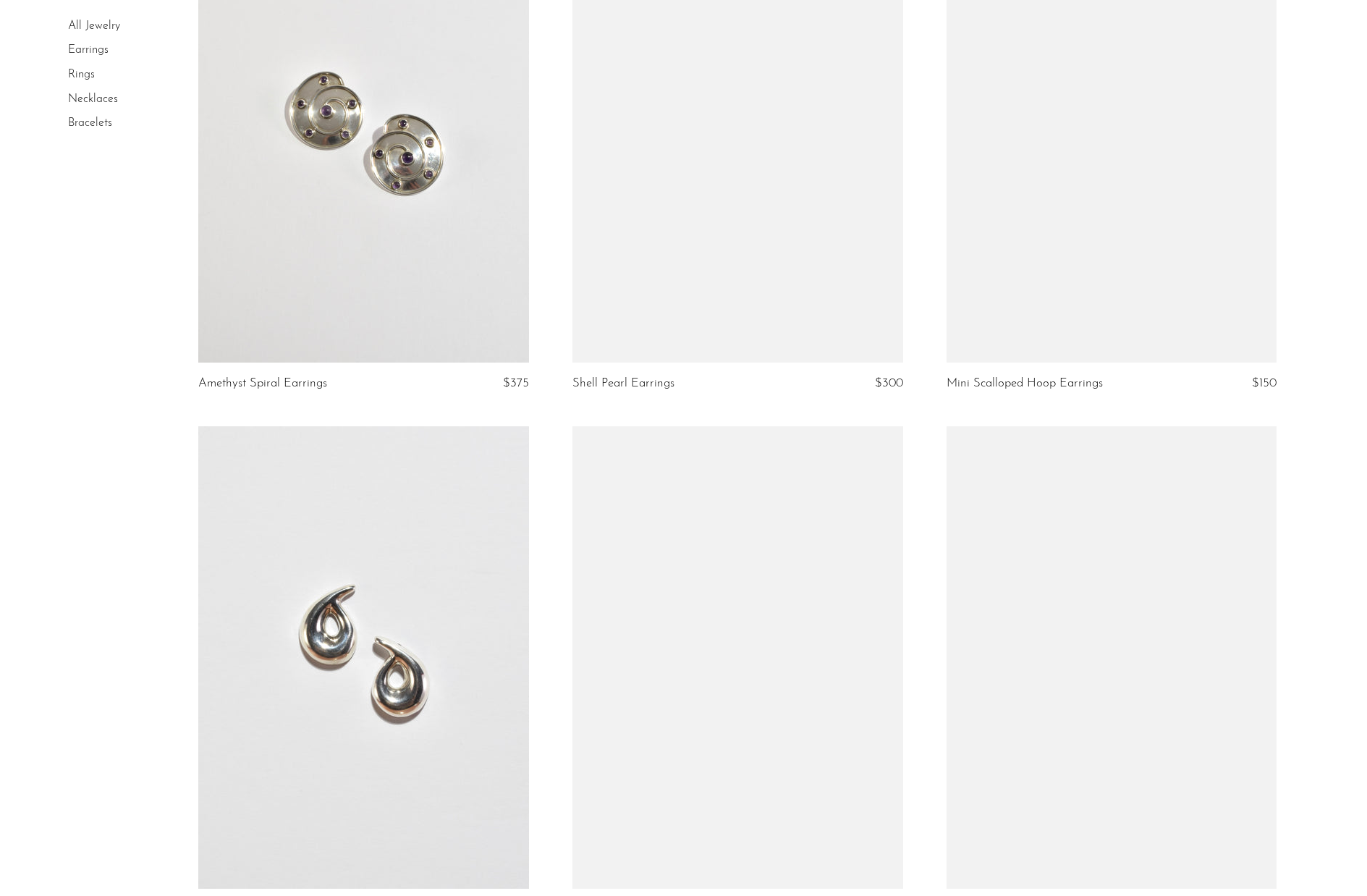
scroll to position [5894, 0]
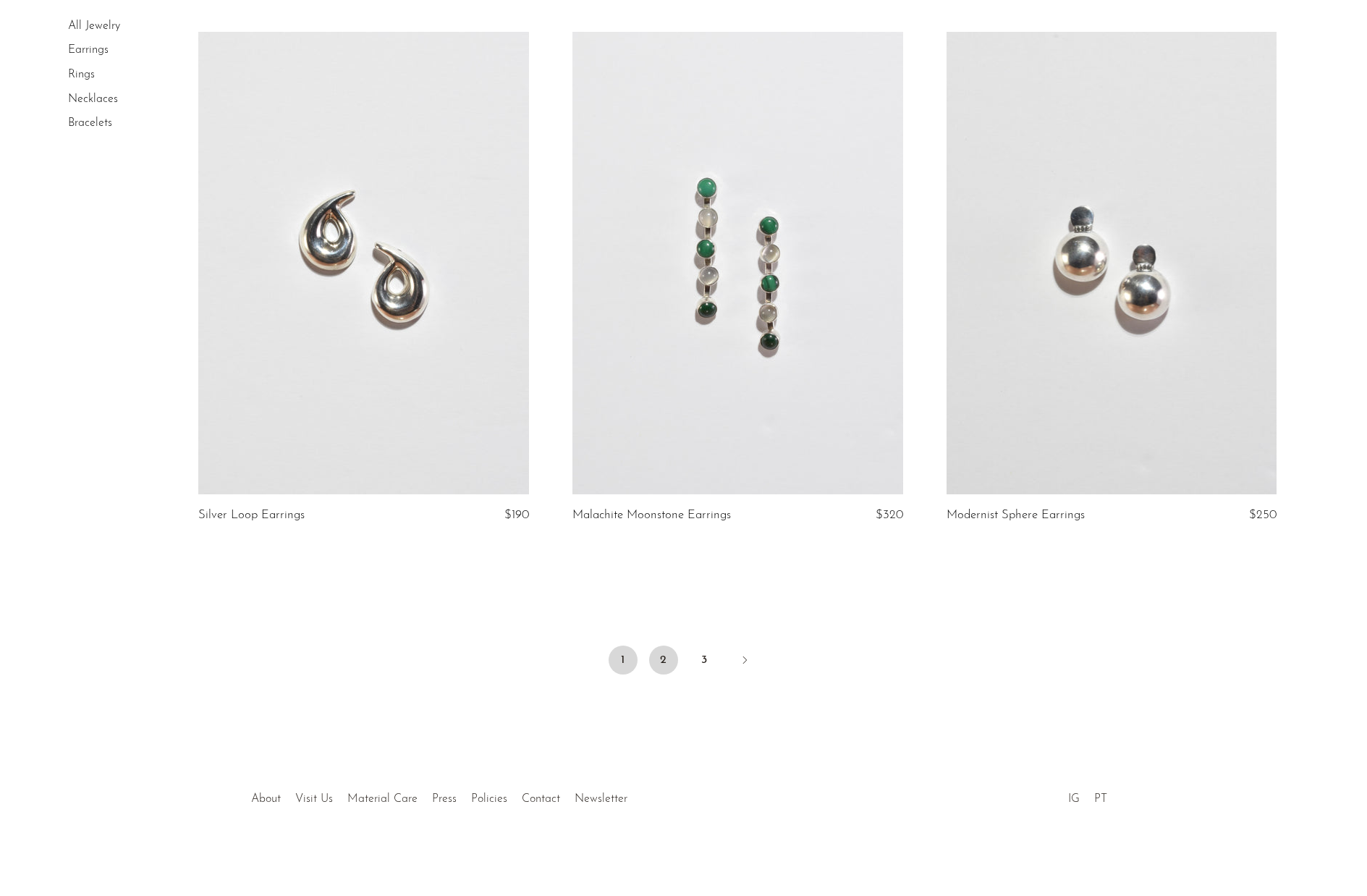
click at [666, 662] on link "2" at bounding box center [664, 660] width 29 height 29
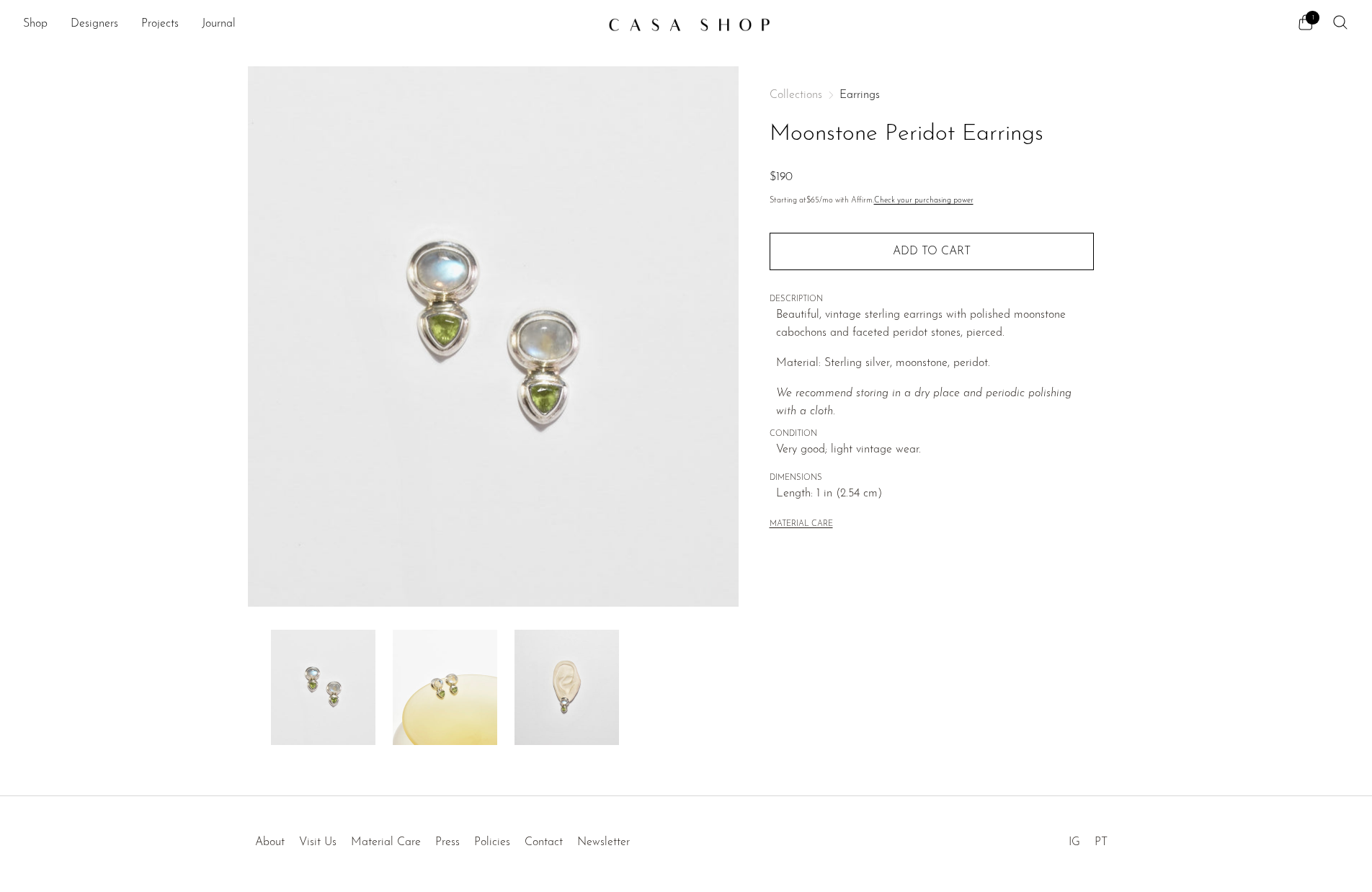
drag, startPoint x: 963, startPoint y: 325, endPoint x: 965, endPoint y: 337, distance: 12.2
click at [965, 337] on p "Beautiful, vintage sterling earrings with polished moonstone cabochons and face…" at bounding box center [935, 324] width 318 height 37
click at [939, 323] on p "Beautiful, vintage sterling earrings with polished moonstone cabochons and face…" at bounding box center [935, 324] width 318 height 37
click at [555, 703] on img at bounding box center [567, 687] width 104 height 115
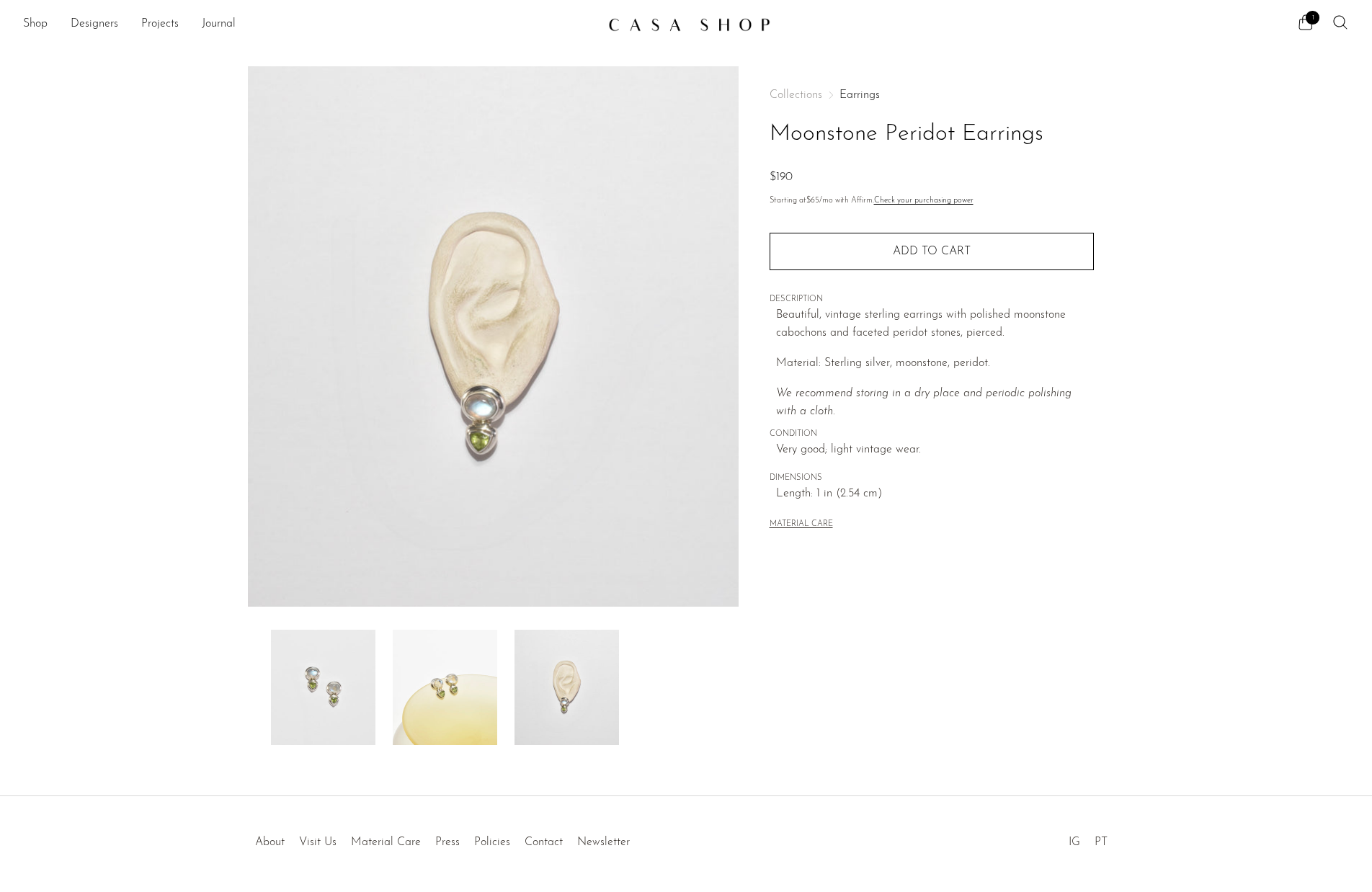
click at [411, 701] on img at bounding box center [445, 687] width 104 height 115
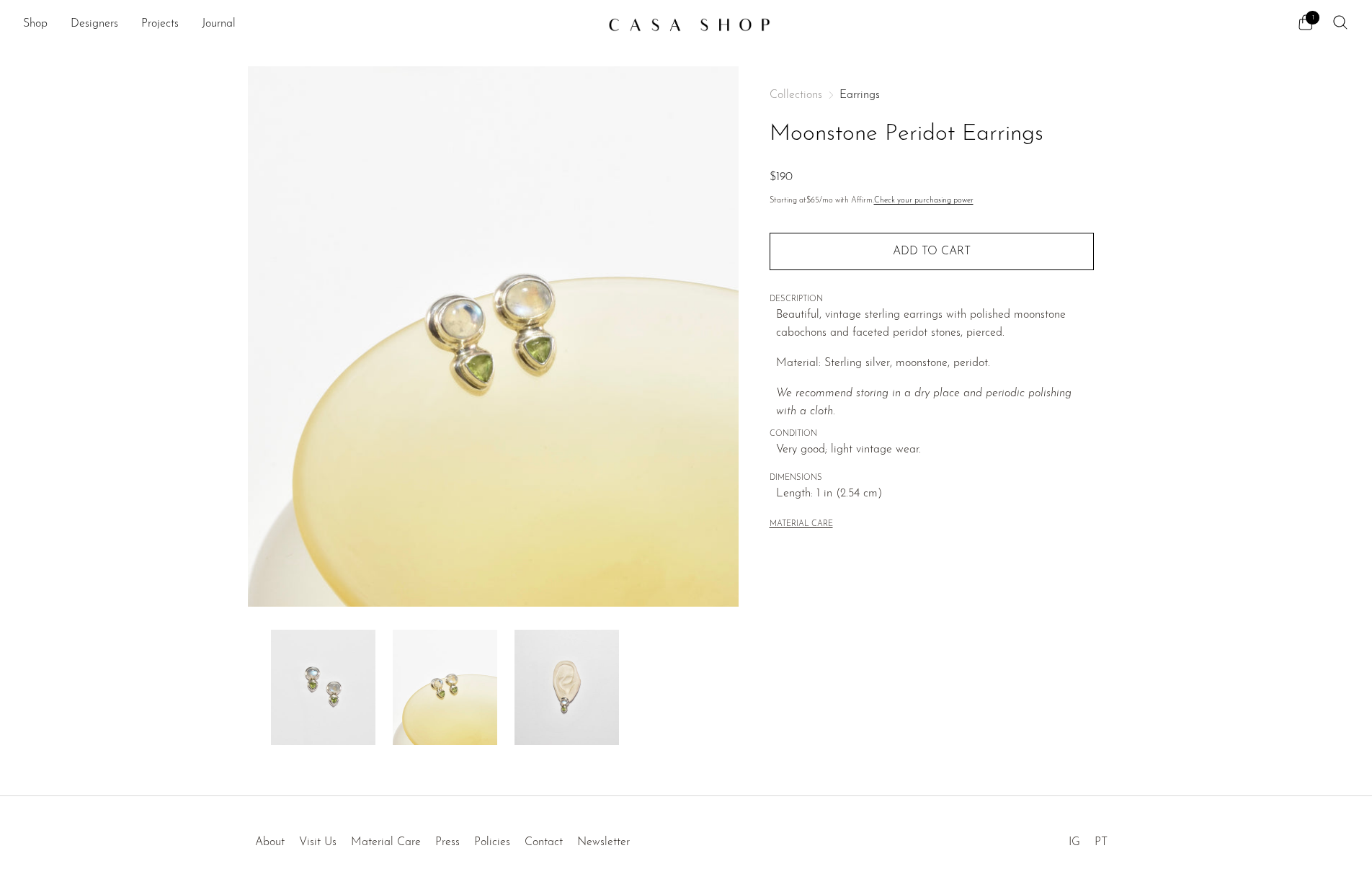
click at [275, 679] on img at bounding box center [323, 687] width 104 height 115
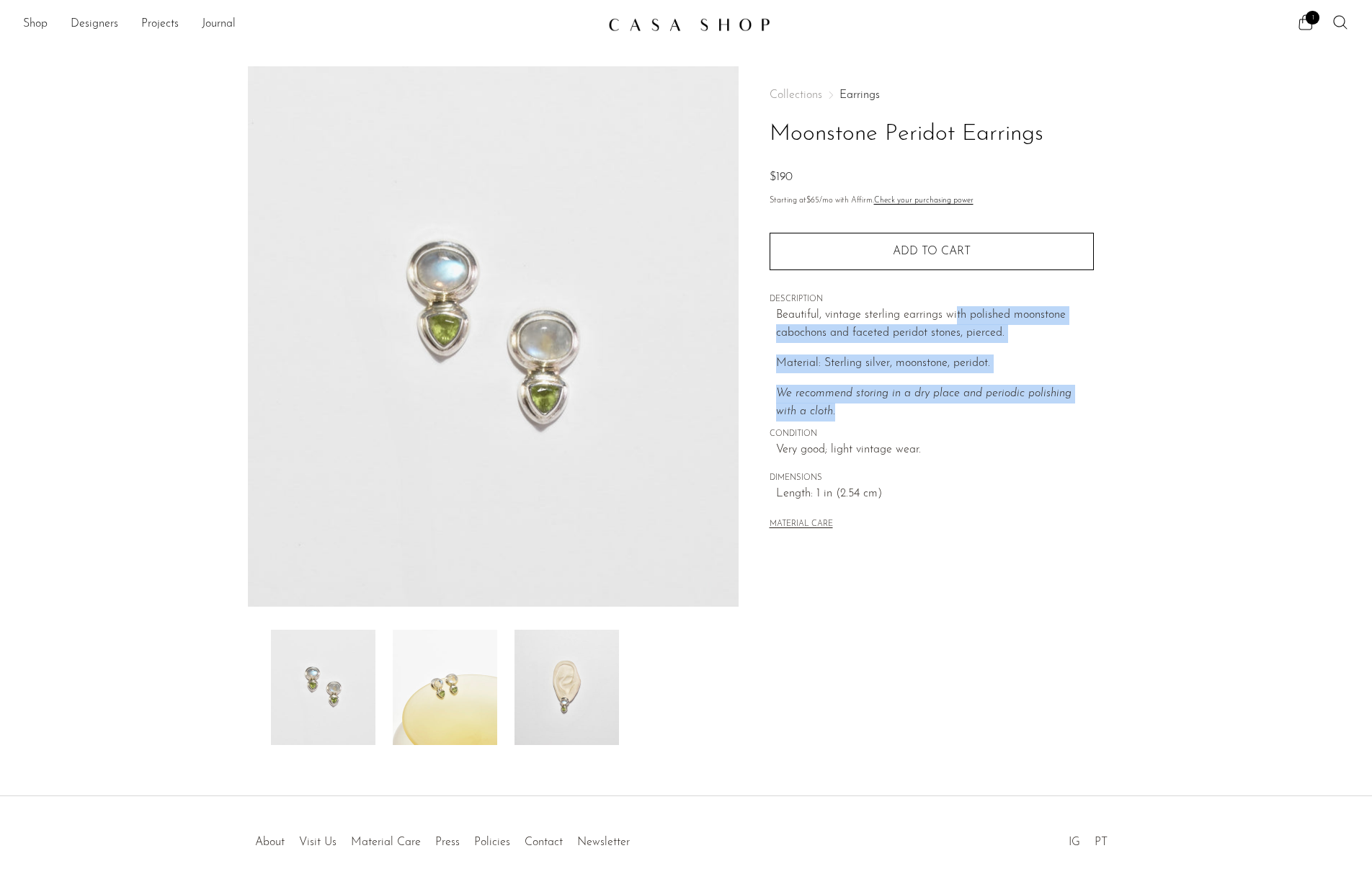
drag, startPoint x: 955, startPoint y: 314, endPoint x: 876, endPoint y: 410, distance: 124.3
click at [876, 410] on div "Beautiful, vintage sterling earrings with polished moonstone cabochons and face…" at bounding box center [935, 364] width 318 height 115
click at [876, 410] on p "We recommend storing in a dry place and periodic polishing with a cloth." at bounding box center [935, 402] width 318 height 37
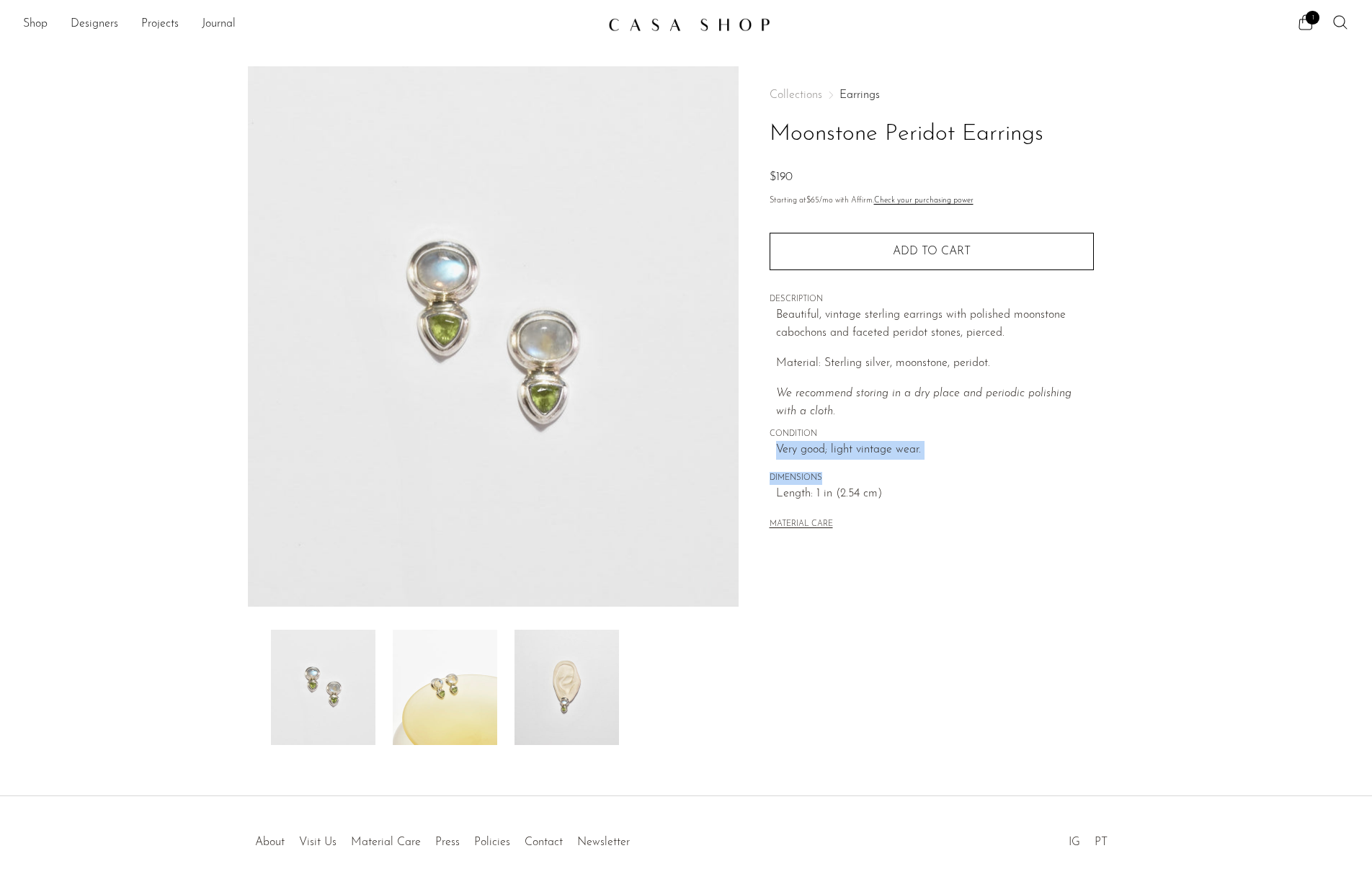
drag, startPoint x: 902, startPoint y: 435, endPoint x: 890, endPoint y: 487, distance: 53.4
click at [890, 487] on div "Collections Earrings Moonstone Peridot Earrings $190 Starting at $65 /mo with A…" at bounding box center [931, 311] width 324 height 490
click at [890, 487] on span "Length: 1 in (2.54 cm)" at bounding box center [935, 494] width 318 height 19
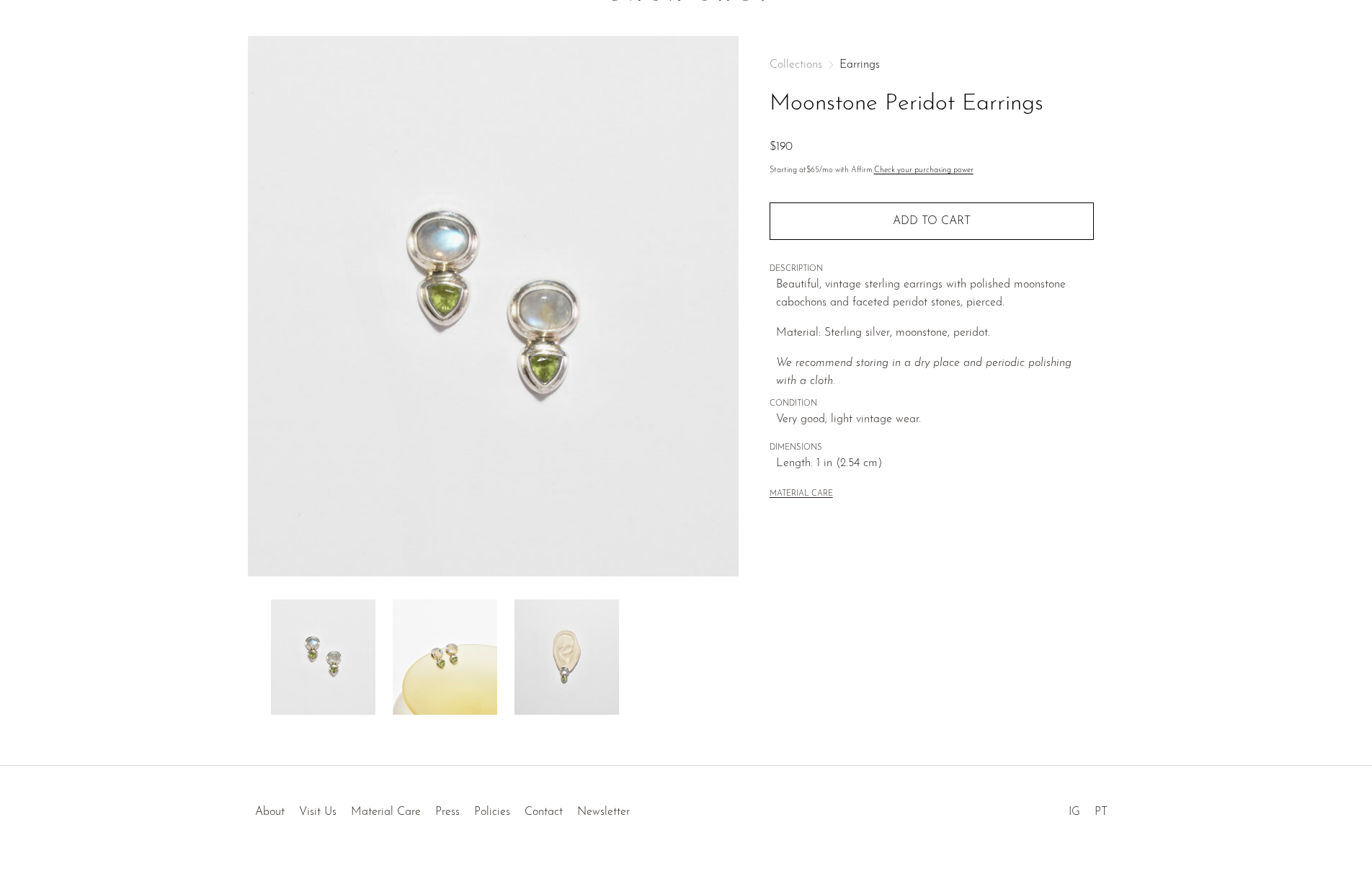
scroll to position [46, 0]
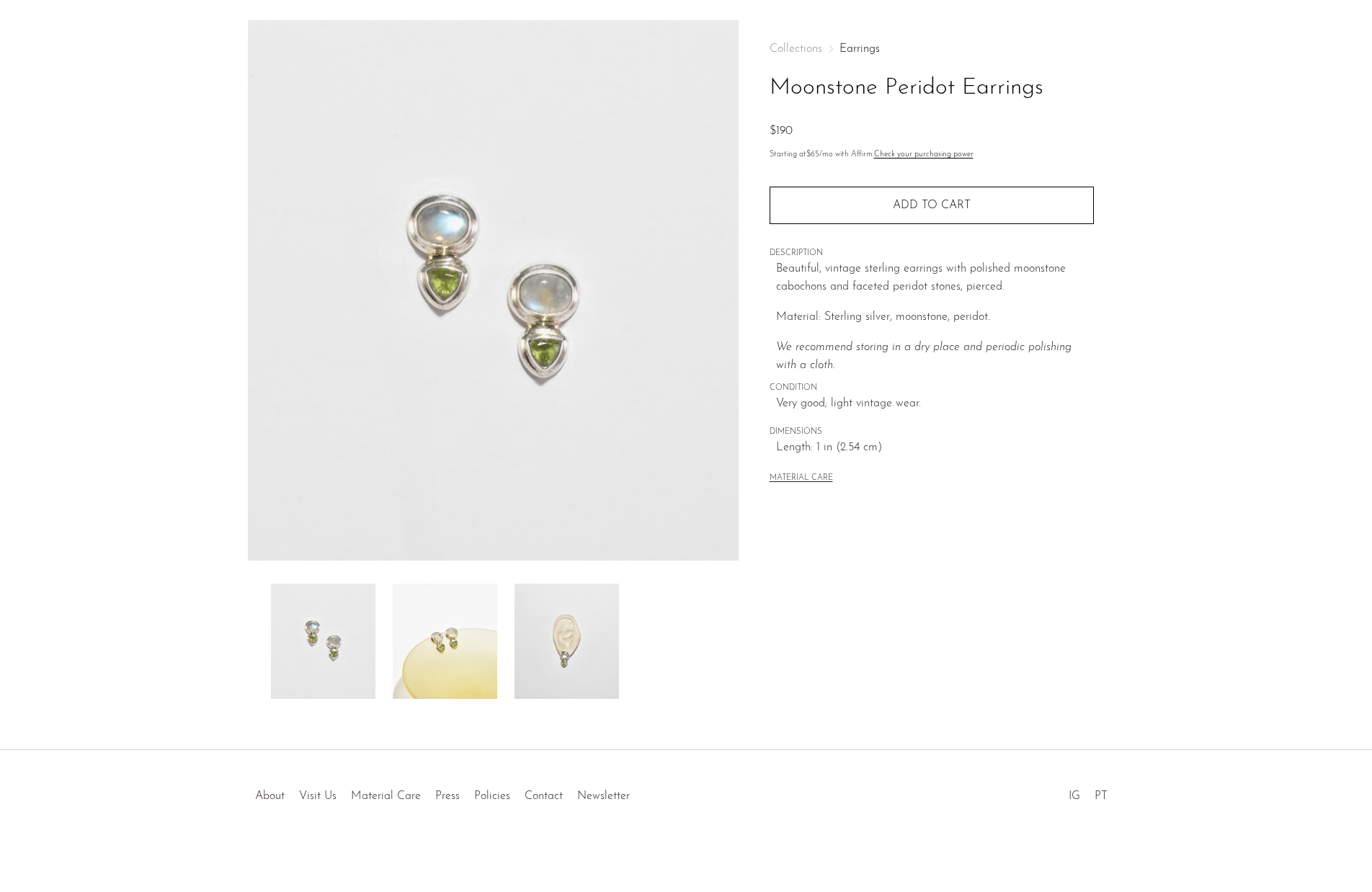
click at [892, 483] on div "MATERIAL CARE" at bounding box center [931, 472] width 324 height 30
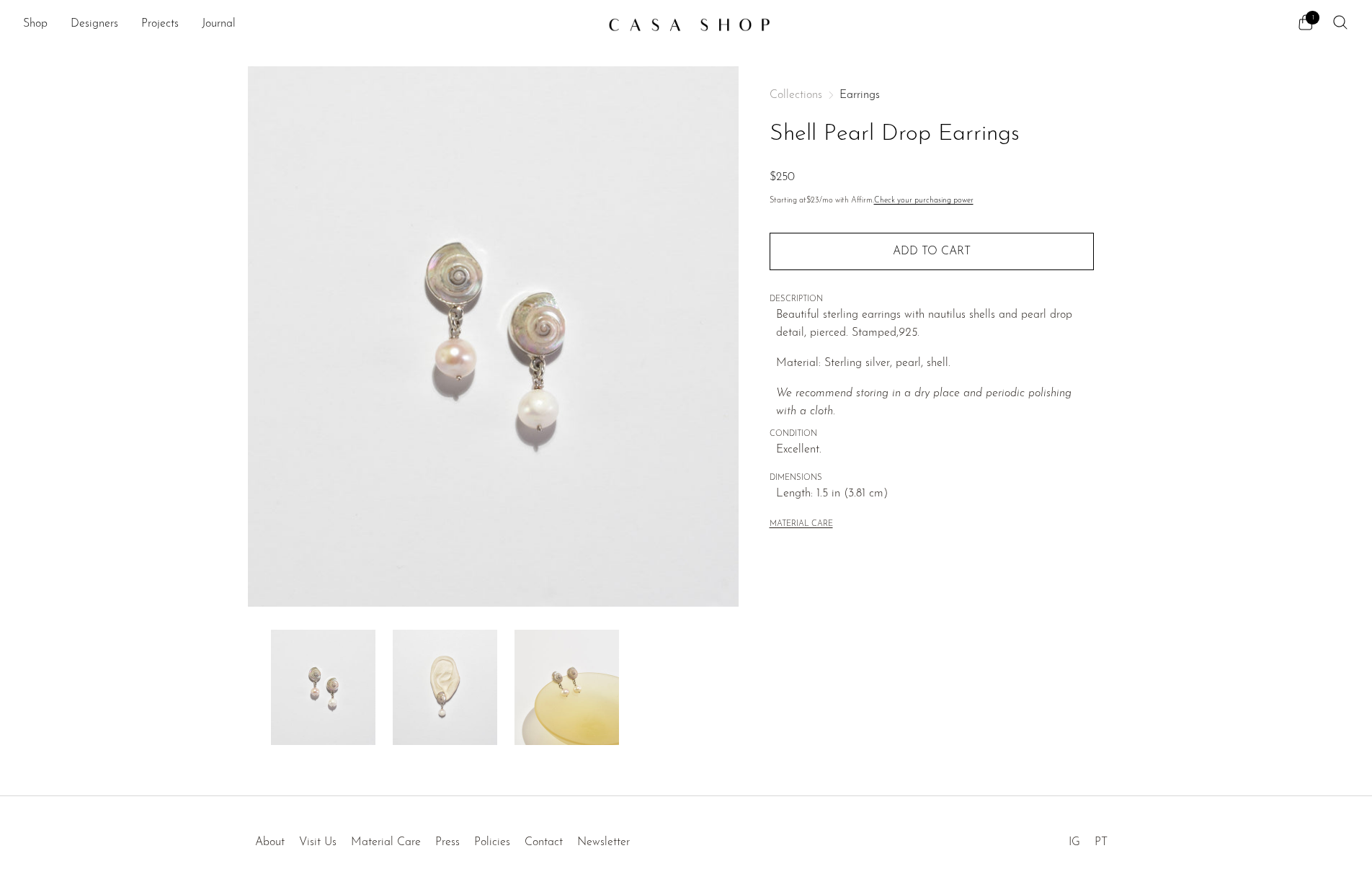
click at [836, 341] on p "Beautiful sterling earrings with nautilus shells and pearl drop detail, pierced…" at bounding box center [935, 324] width 318 height 37
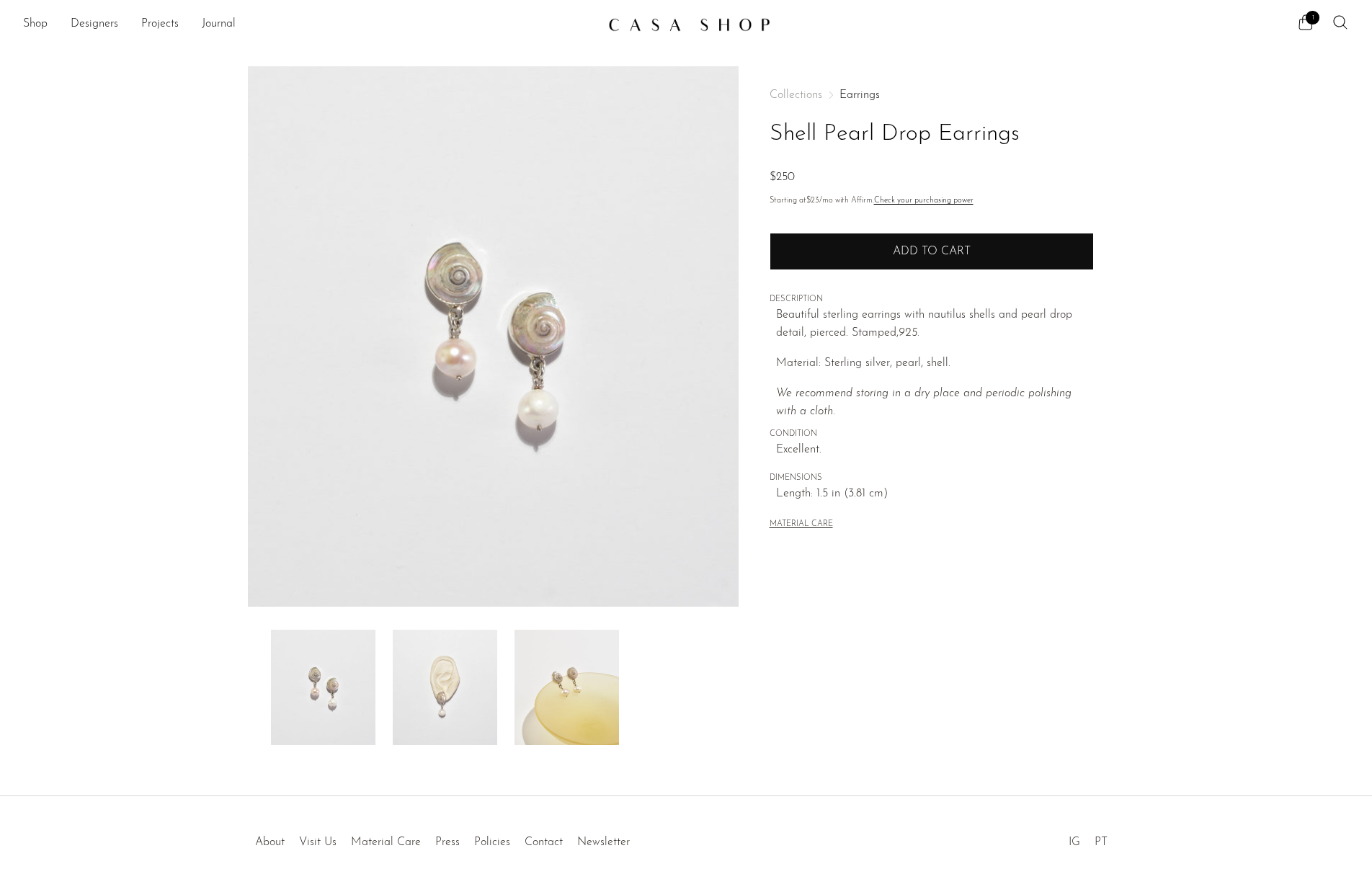
click at [876, 260] on button "Add to cart" at bounding box center [931, 251] width 324 height 37
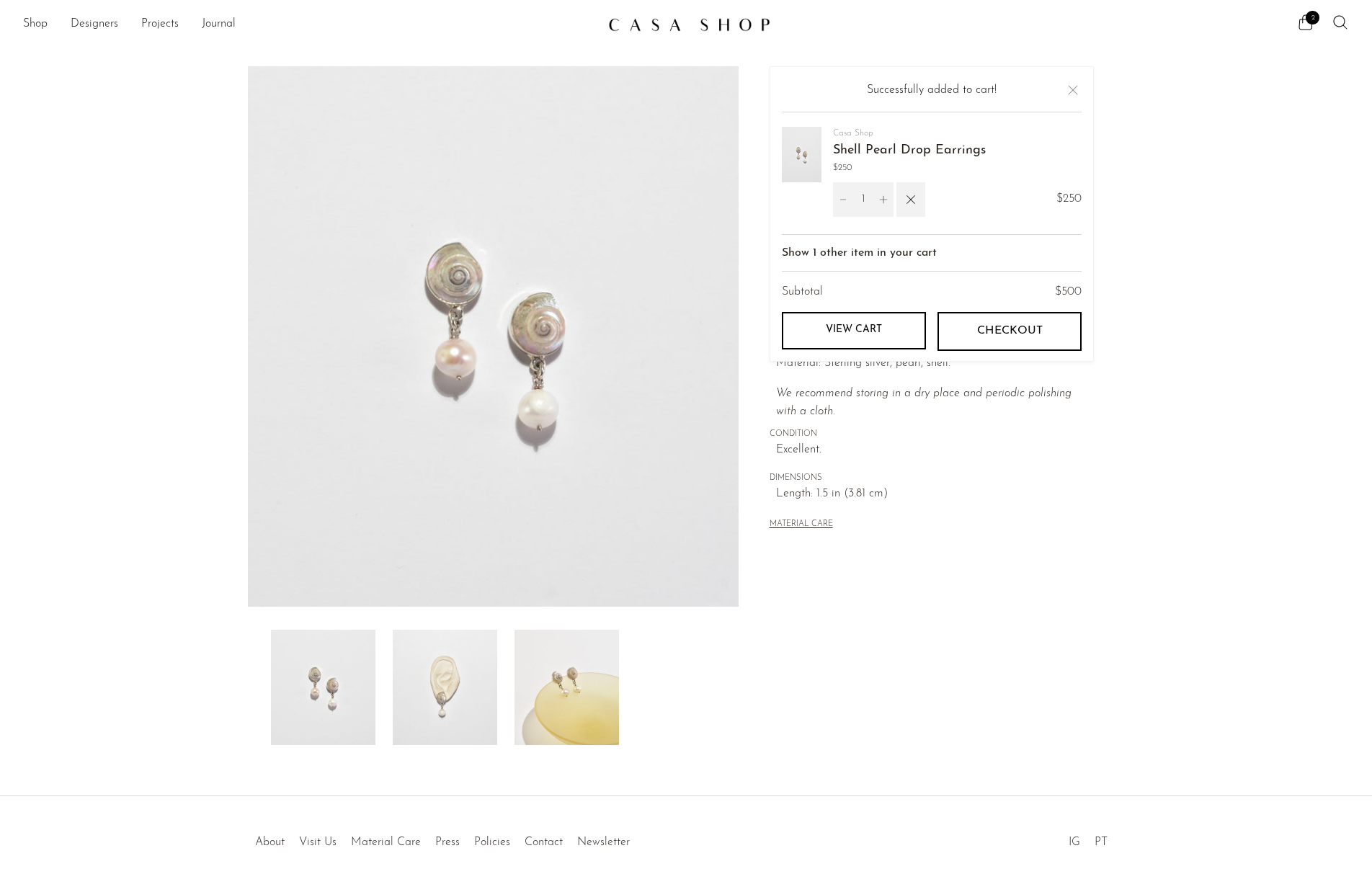
click at [473, 678] on img at bounding box center [445, 687] width 104 height 115
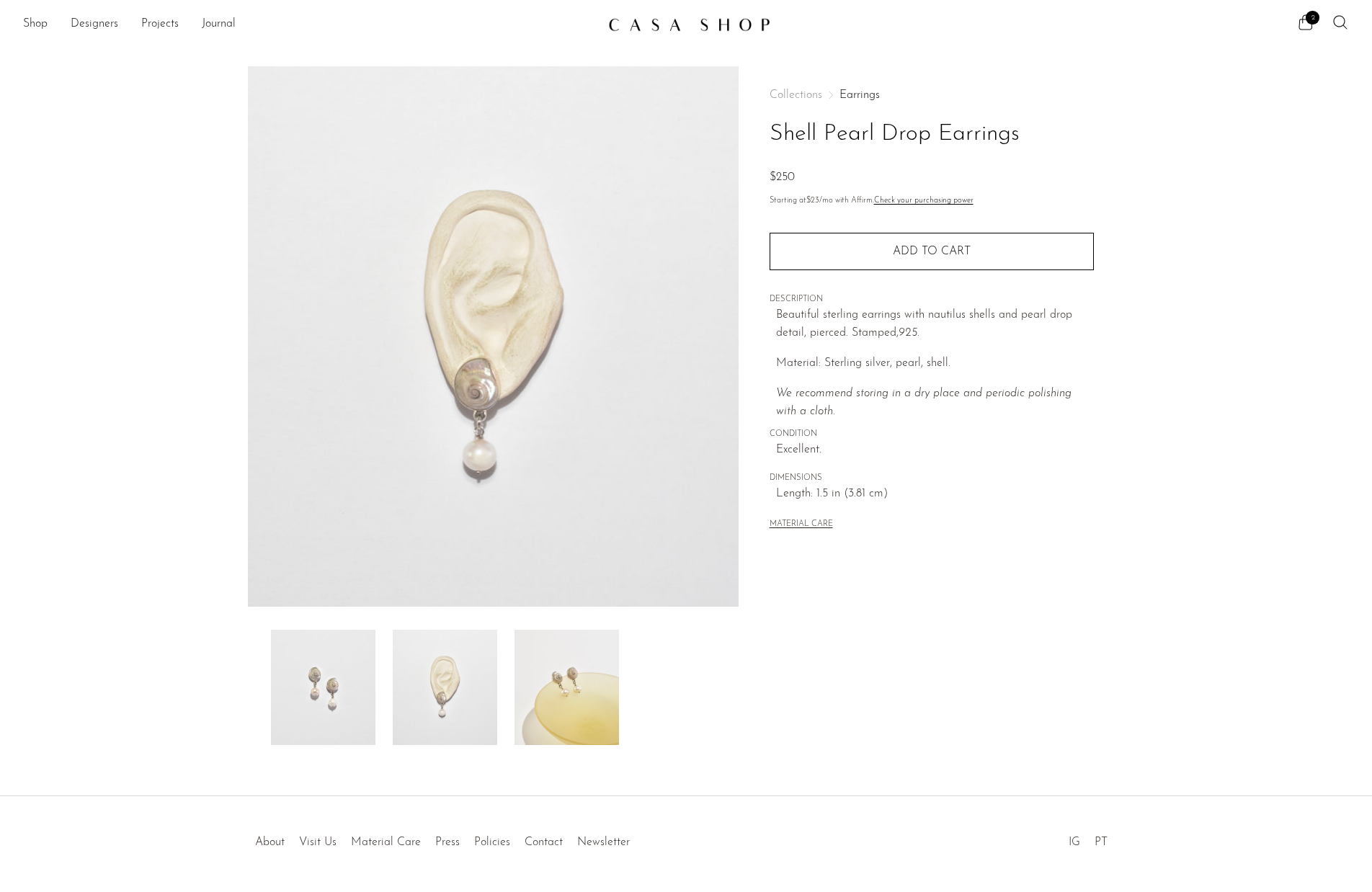
click at [575, 685] on img at bounding box center [567, 687] width 104 height 115
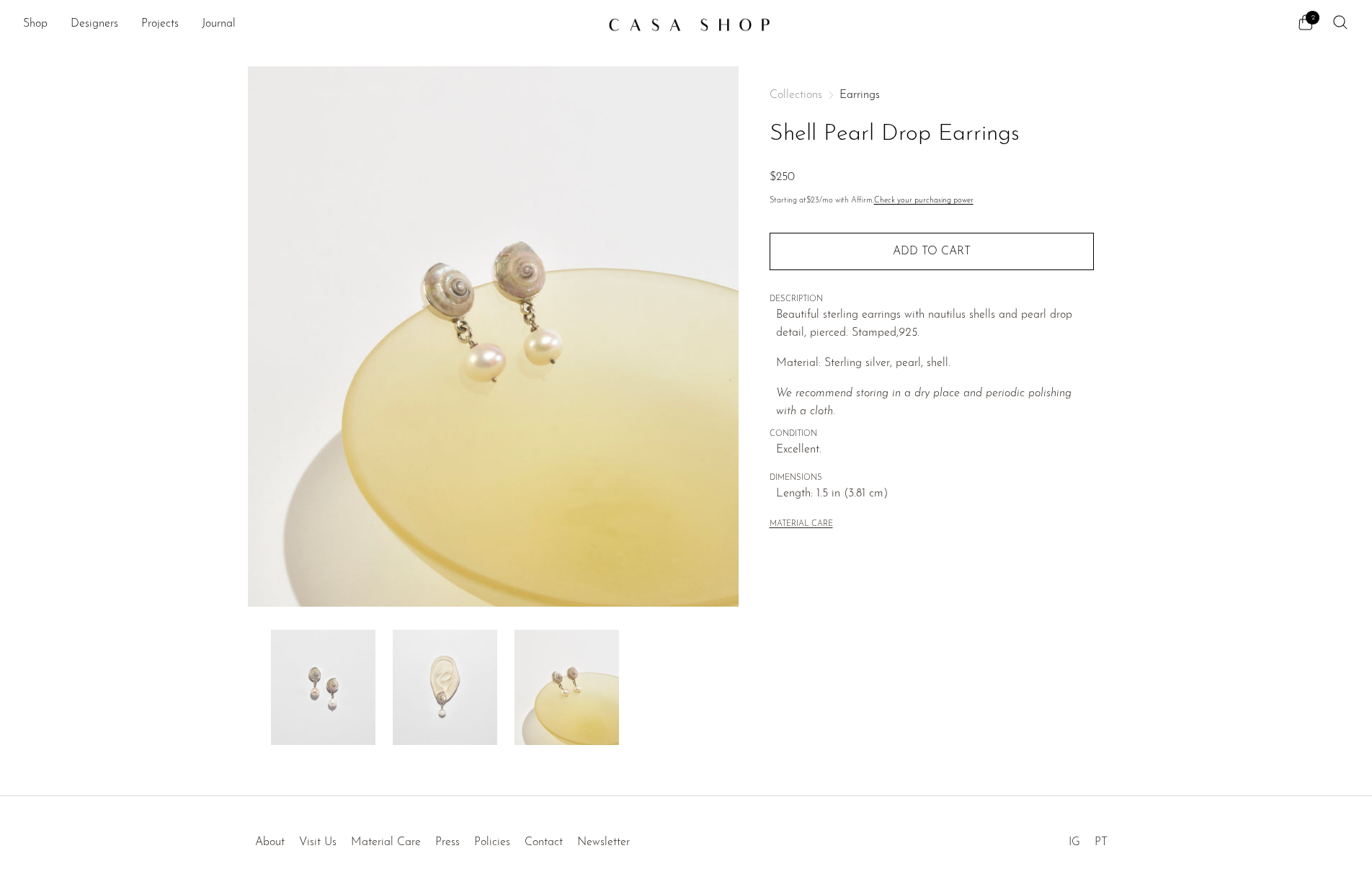
click at [438, 697] on img at bounding box center [445, 687] width 104 height 115
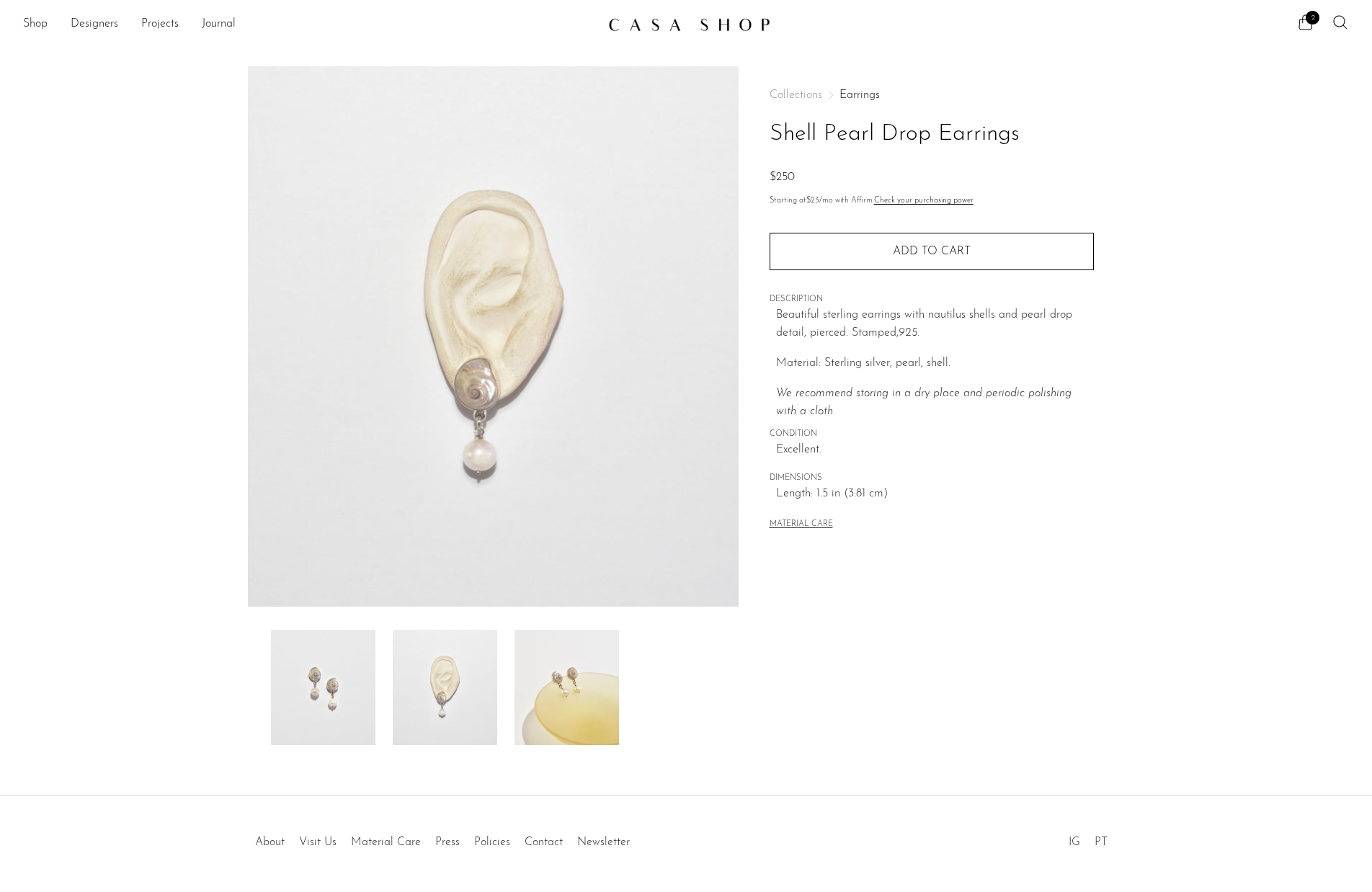
click at [361, 697] on img at bounding box center [323, 687] width 104 height 115
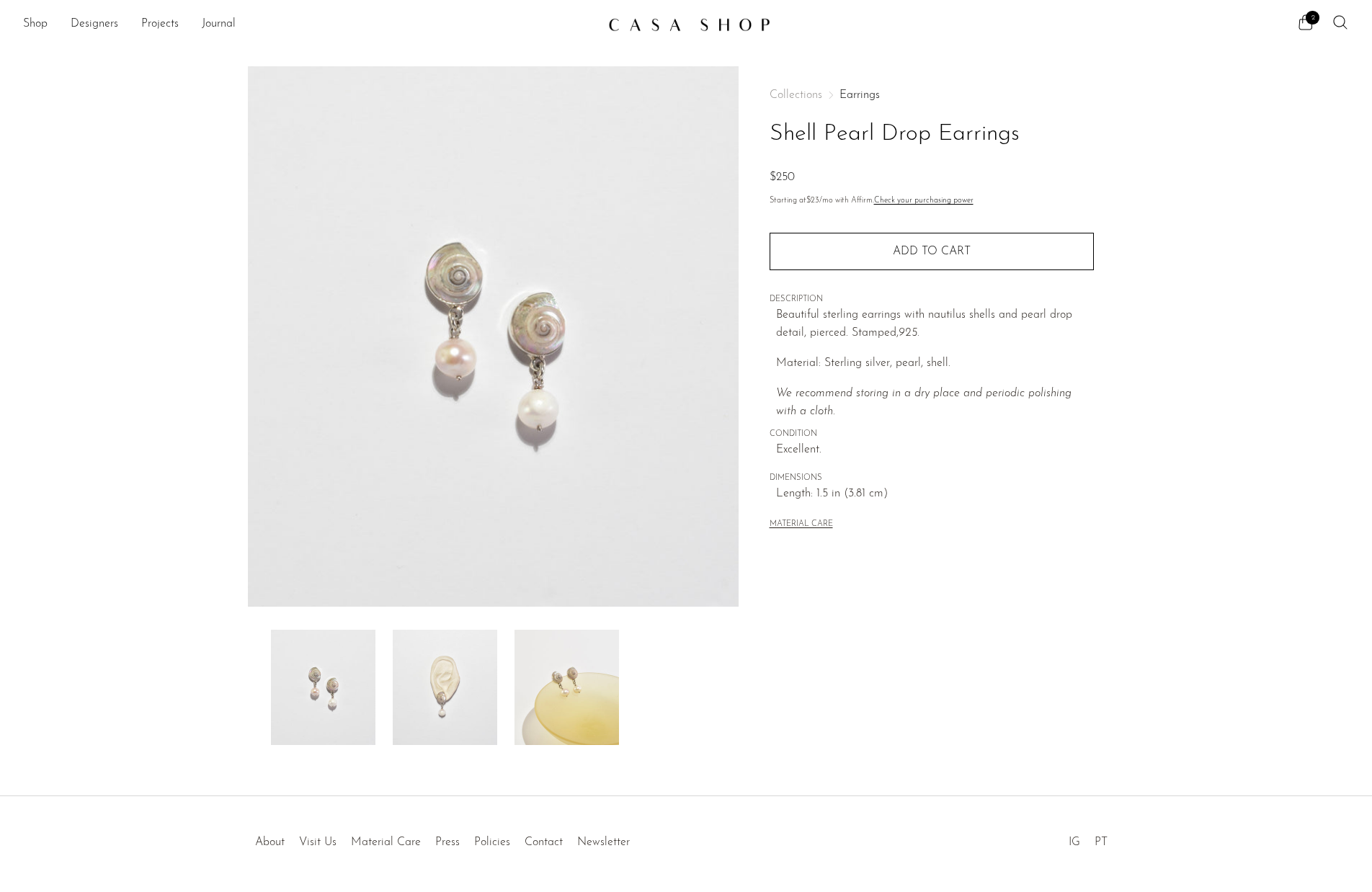
click at [271, 686] on div at bounding box center [493, 687] width 490 height 115
click at [254, 681] on div at bounding box center [493, 687] width 490 height 115
click at [302, 689] on img at bounding box center [323, 687] width 104 height 115
click at [450, 692] on img at bounding box center [445, 687] width 104 height 115
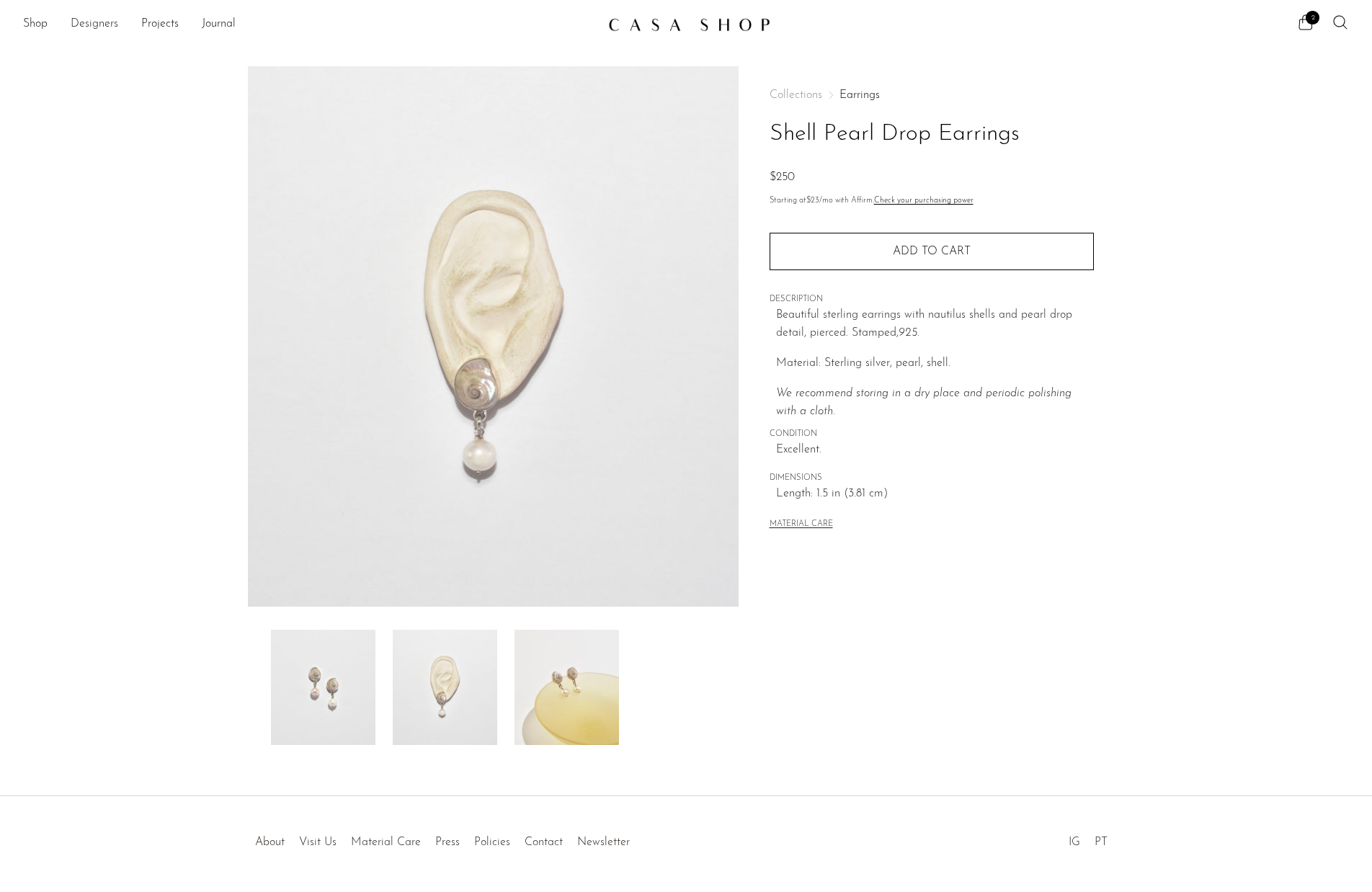
click at [101, 31] on link "Designers" at bounding box center [94, 24] width 47 height 19
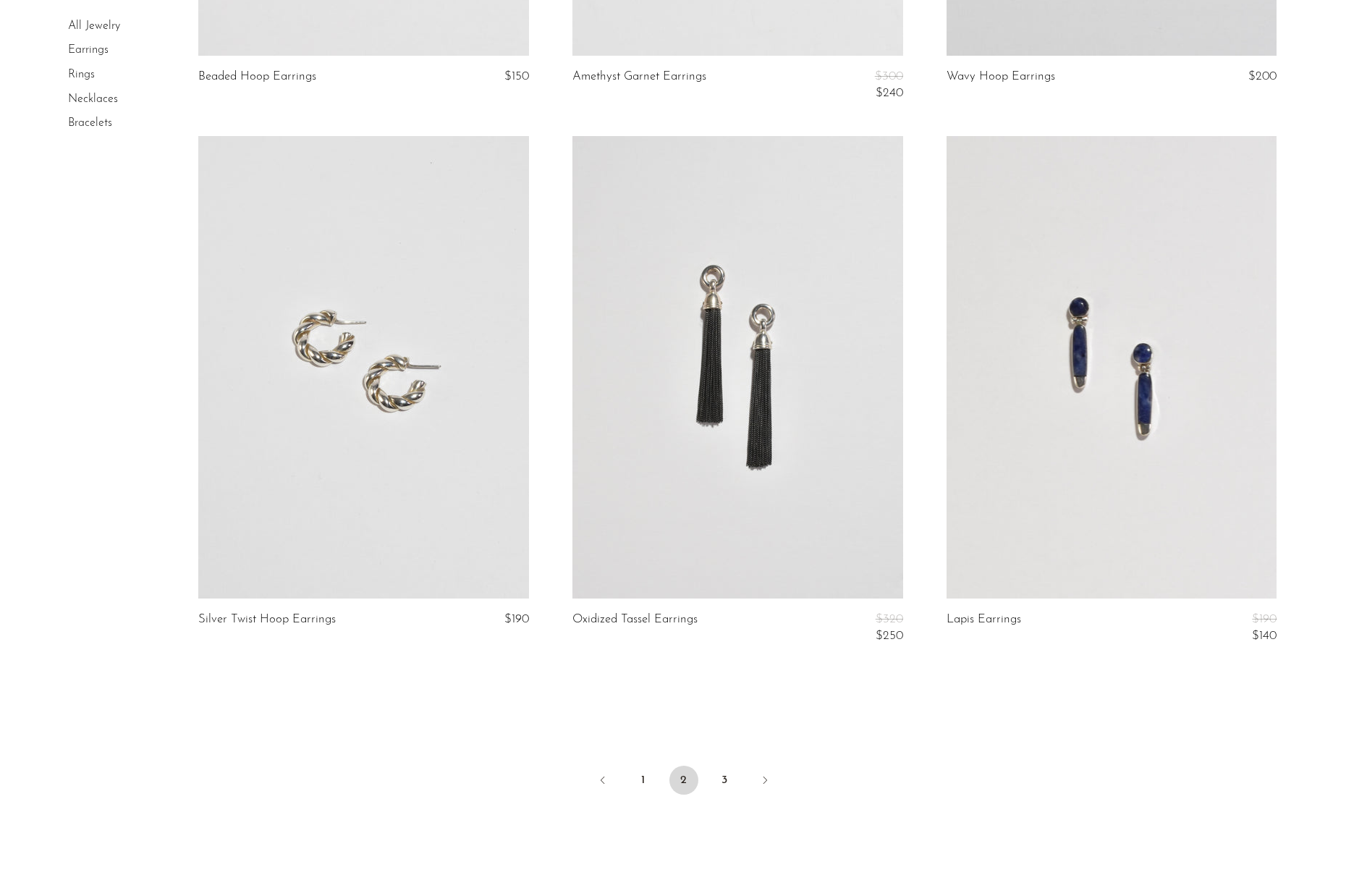
scroll to position [5943, 0]
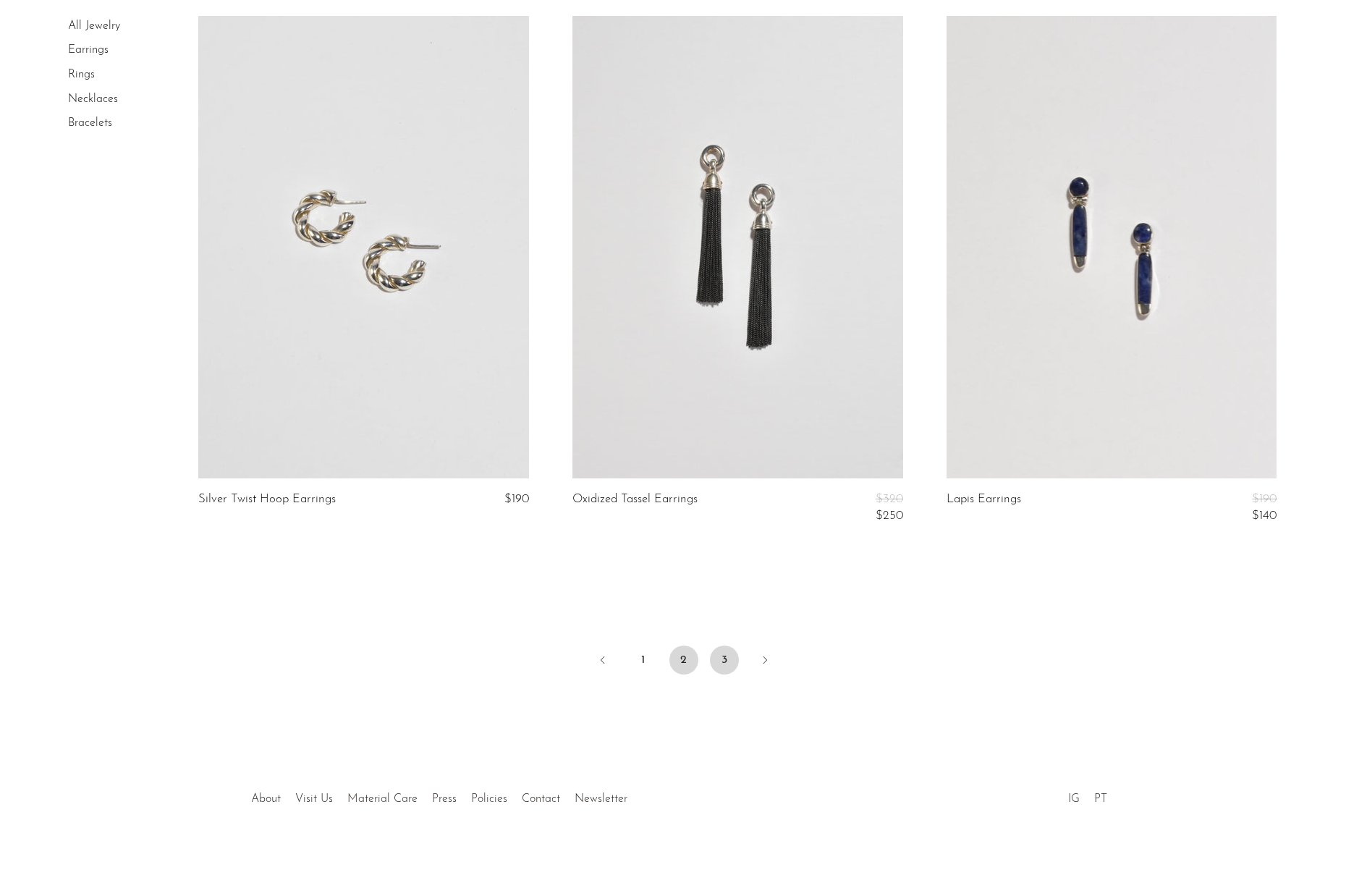
click at [718, 669] on link "3" at bounding box center [724, 660] width 29 height 29
click at [721, 661] on link "3" at bounding box center [724, 660] width 29 height 29
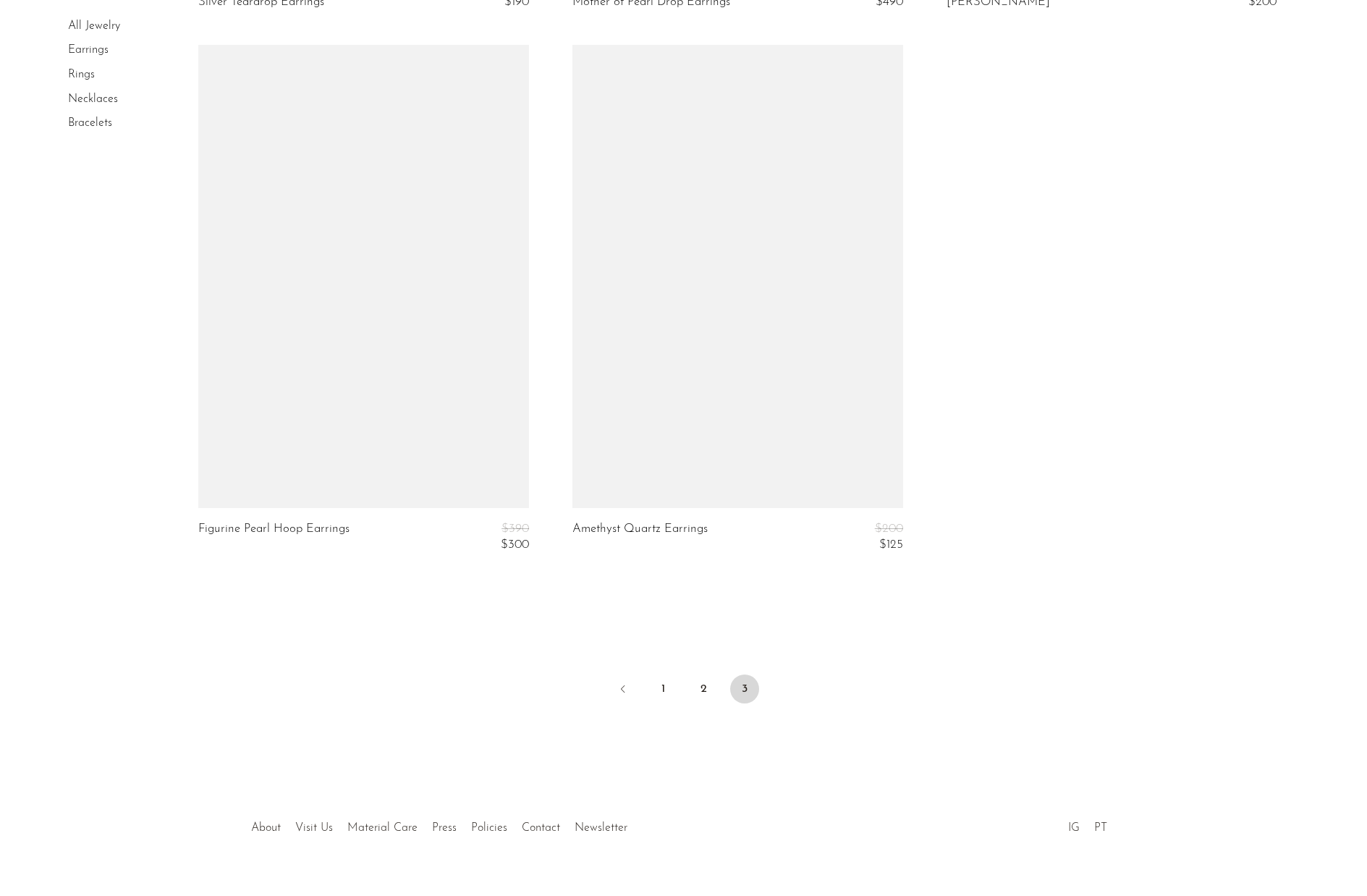
scroll to position [1954, 0]
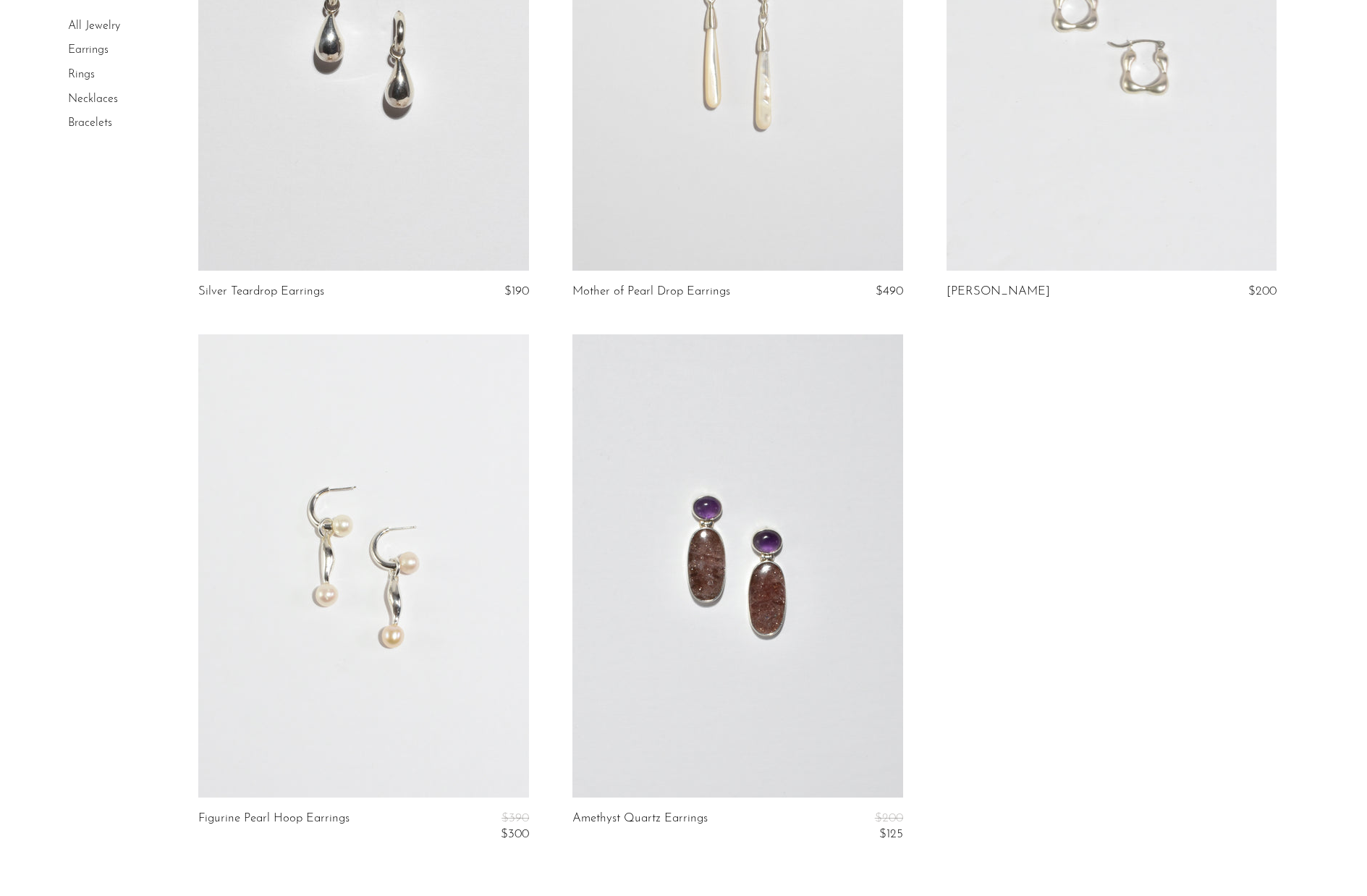
click at [765, 156] on link at bounding box center [738, 38] width 331 height 462
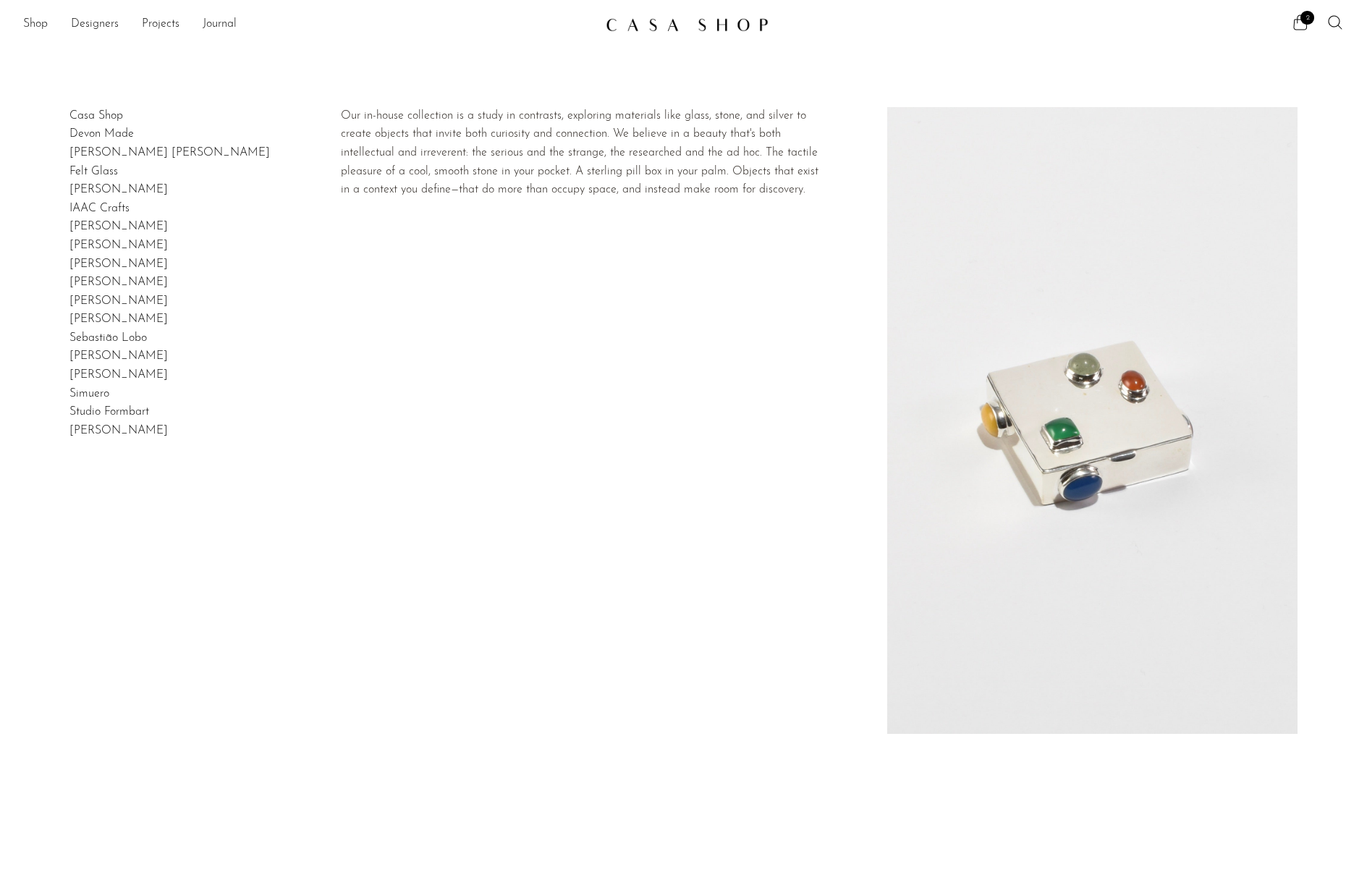
click at [120, 114] on link "Casa Shop" at bounding box center [96, 116] width 54 height 12
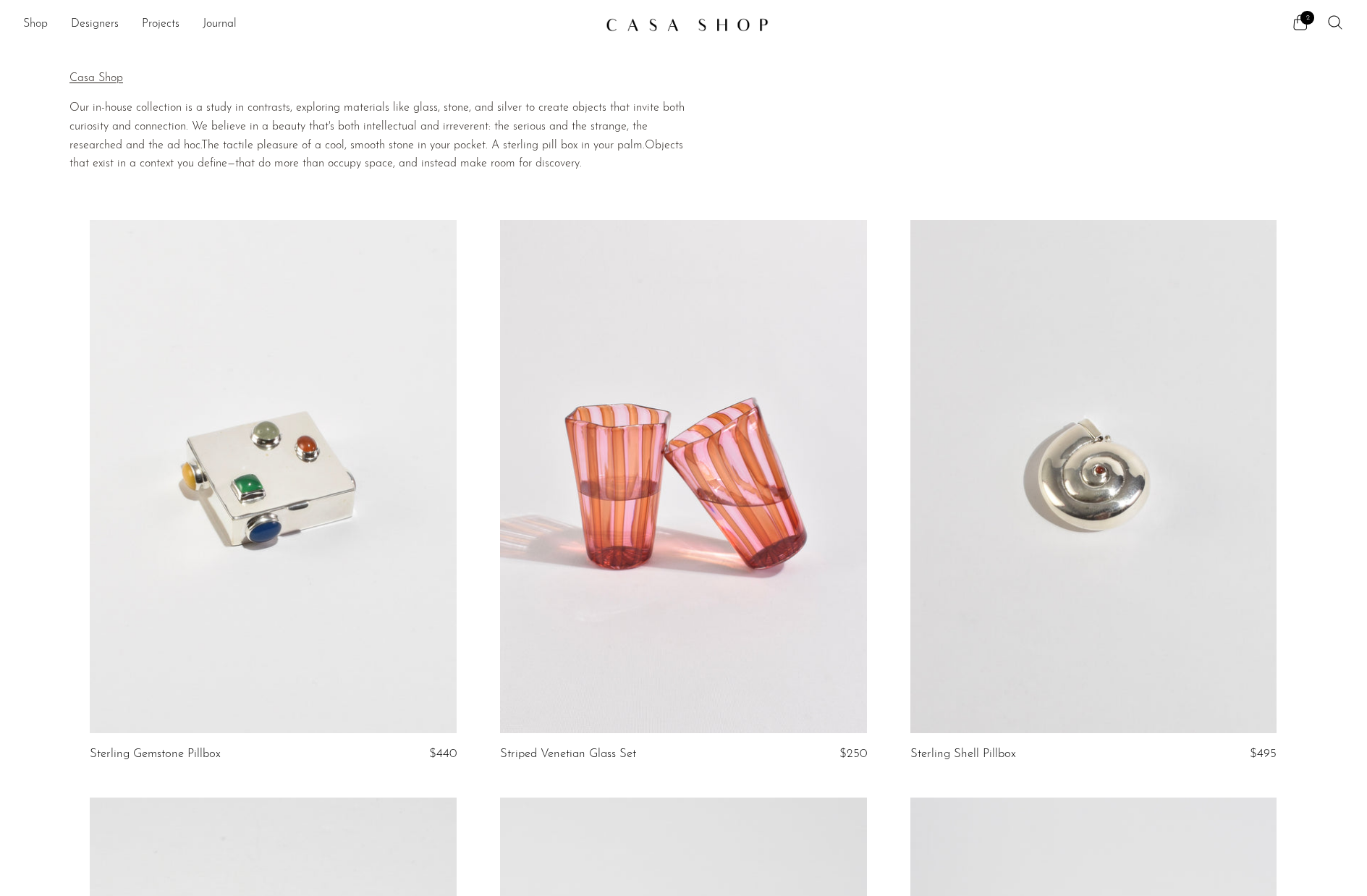
click at [28, 24] on link "Shop" at bounding box center [36, 24] width 25 height 19
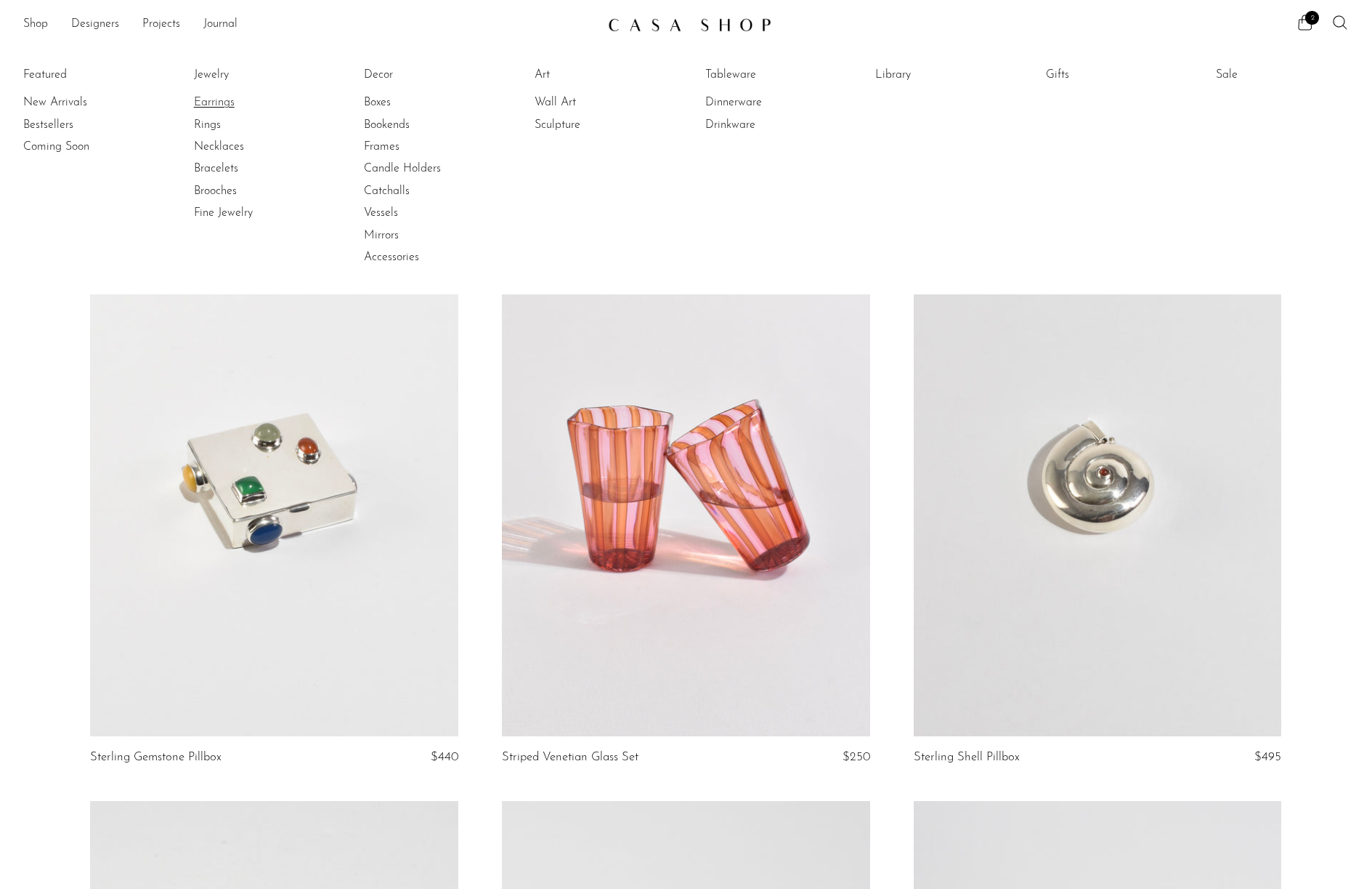
click at [212, 98] on link "Earrings" at bounding box center [248, 103] width 109 height 16
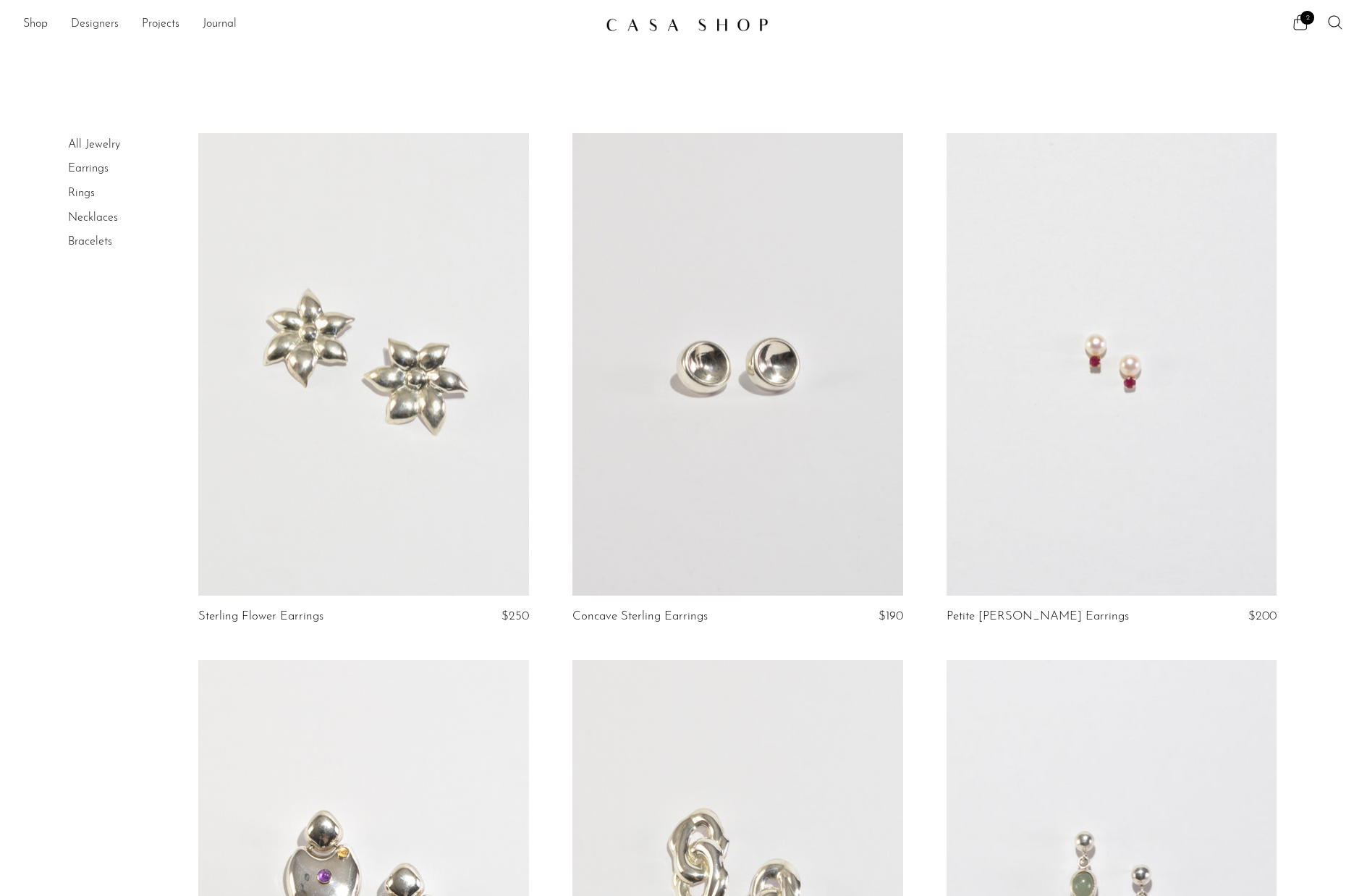
click at [96, 25] on link "Designers" at bounding box center [94, 24] width 48 height 19
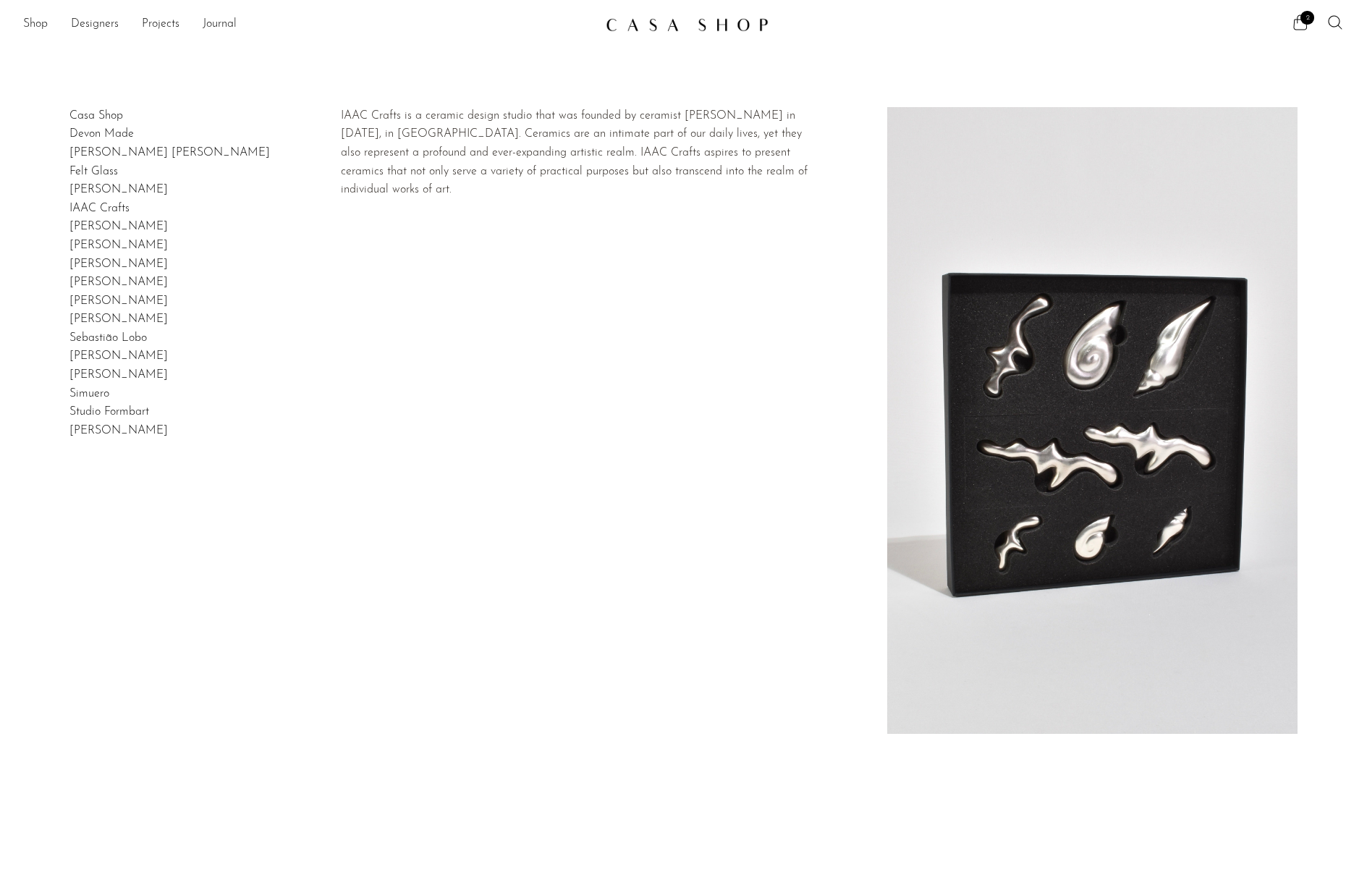
click at [107, 201] on h2 "IAAC Crafts" at bounding box center [99, 209] width 60 height 19
click at [116, 204] on link "IAAC Crafts" at bounding box center [99, 208] width 60 height 12
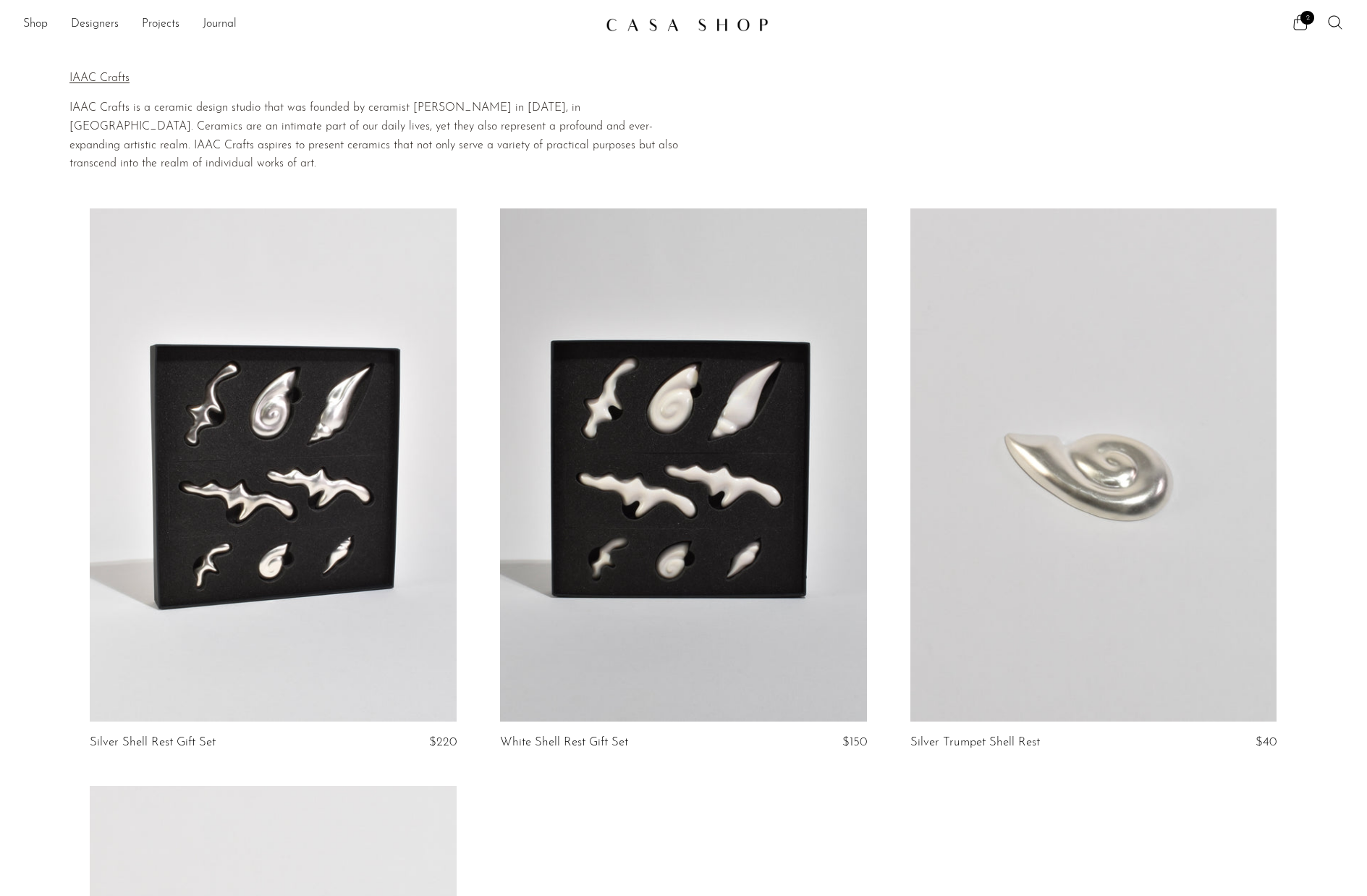
click at [1013, 488] on link at bounding box center [1094, 464] width 367 height 513
click at [361, 442] on link at bounding box center [273, 464] width 367 height 513
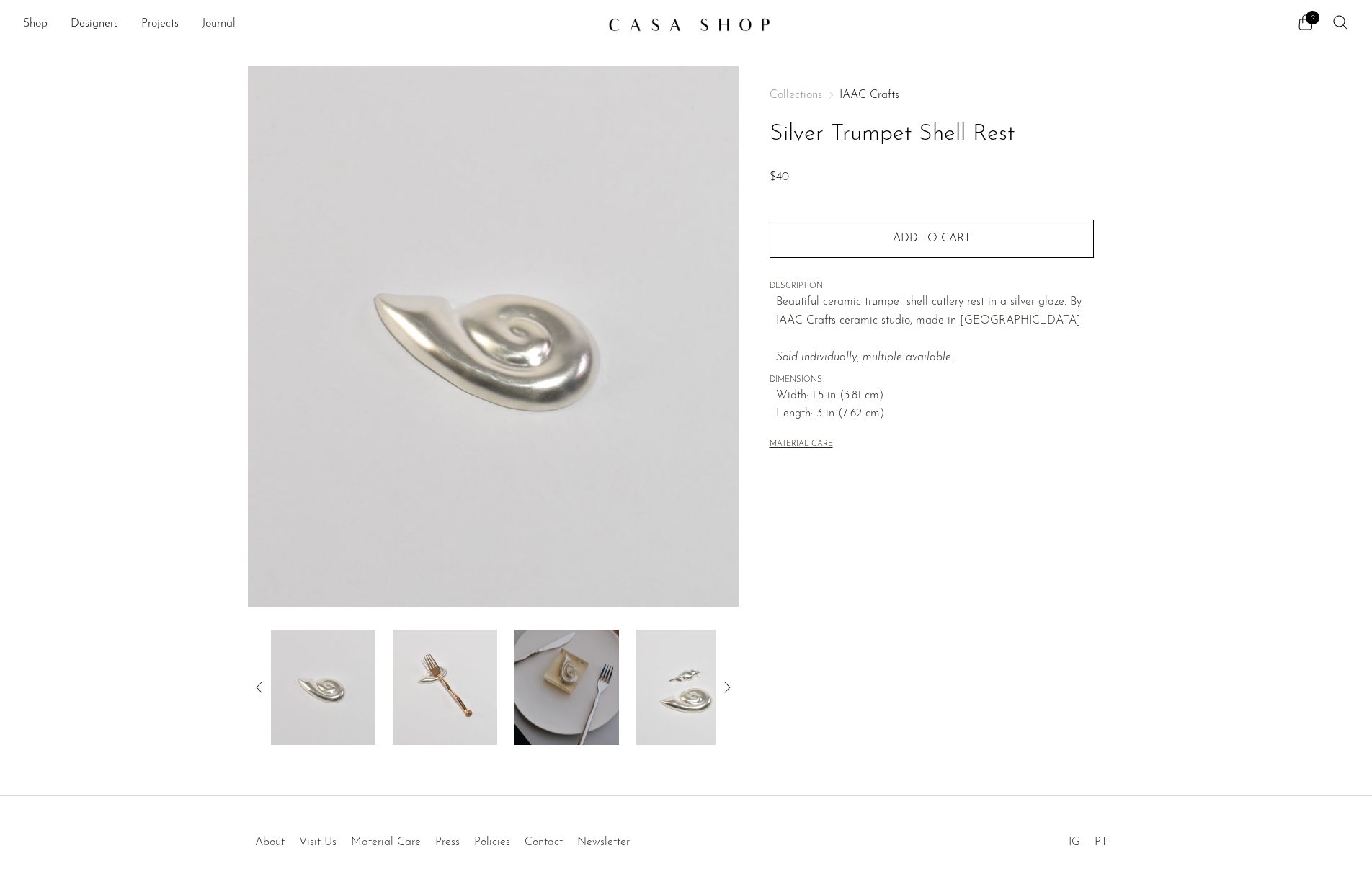
click at [557, 698] on img at bounding box center [567, 687] width 104 height 115
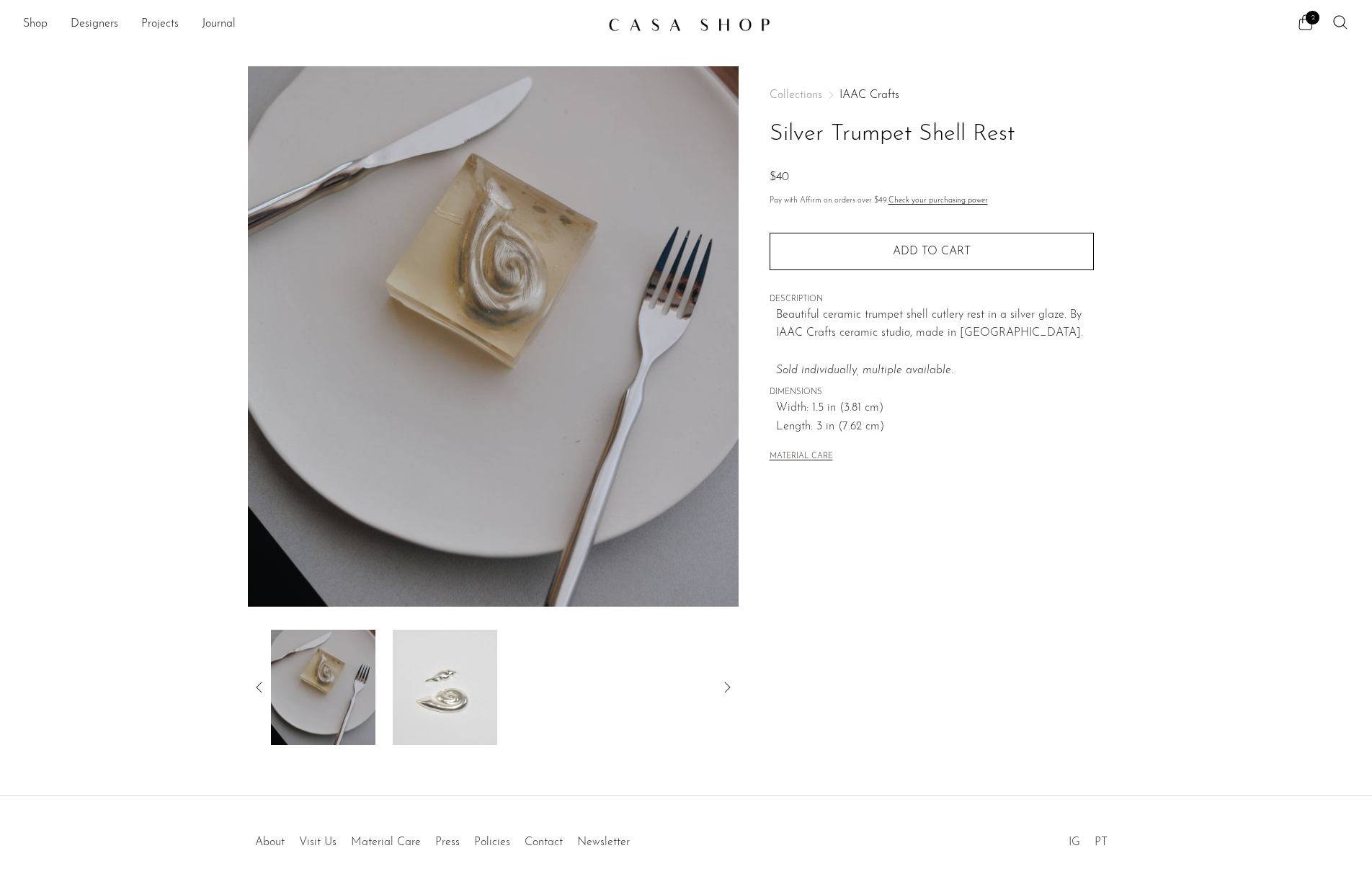
click at [347, 730] on img at bounding box center [323, 687] width 104 height 115
click at [440, 717] on img at bounding box center [445, 687] width 104 height 115
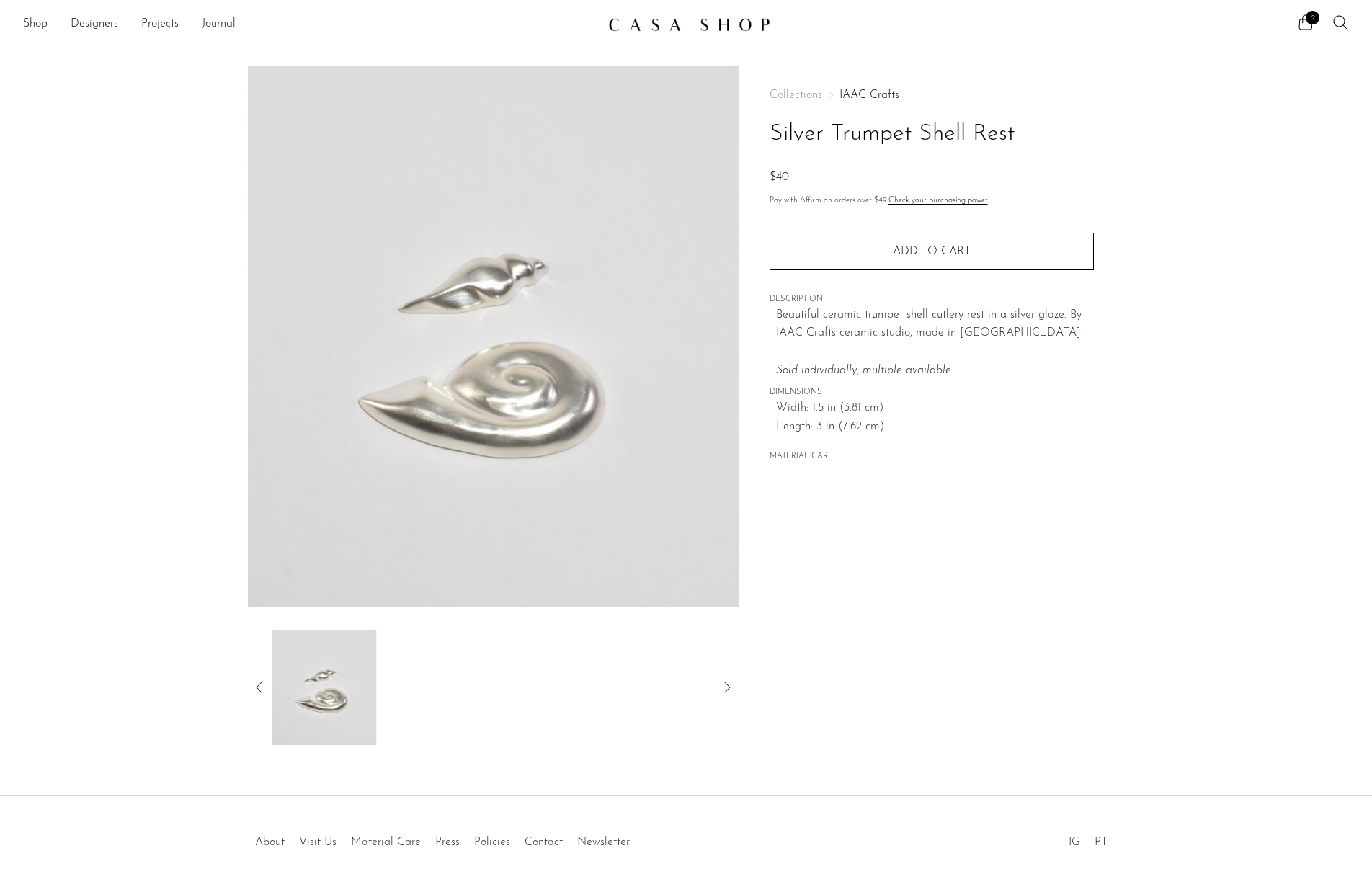
click at [266, 702] on div at bounding box center [493, 687] width 490 height 115
click at [260, 688] on icon at bounding box center [260, 687] width 17 height 17
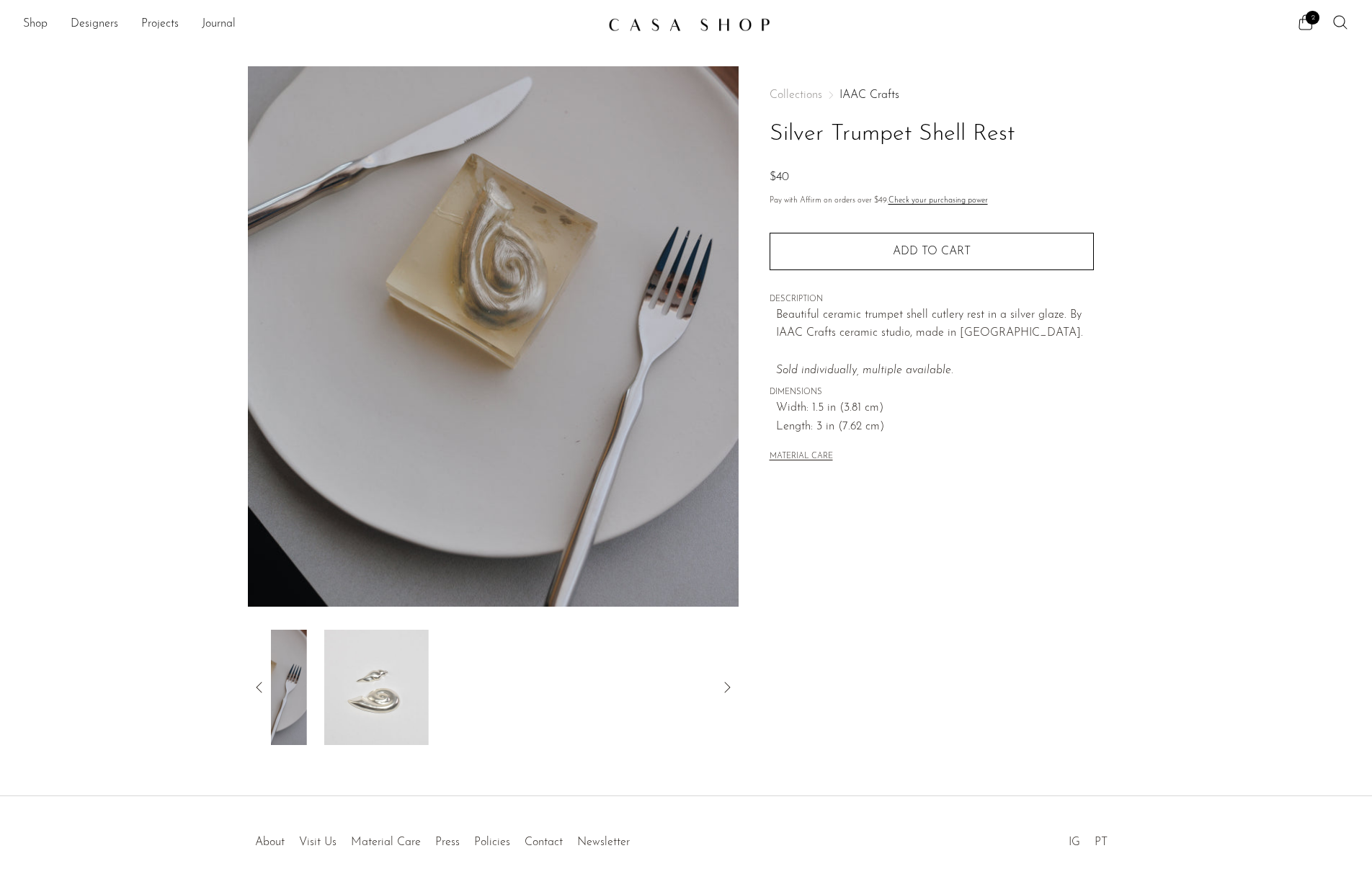
click at [260, 688] on icon at bounding box center [260, 687] width 17 height 17
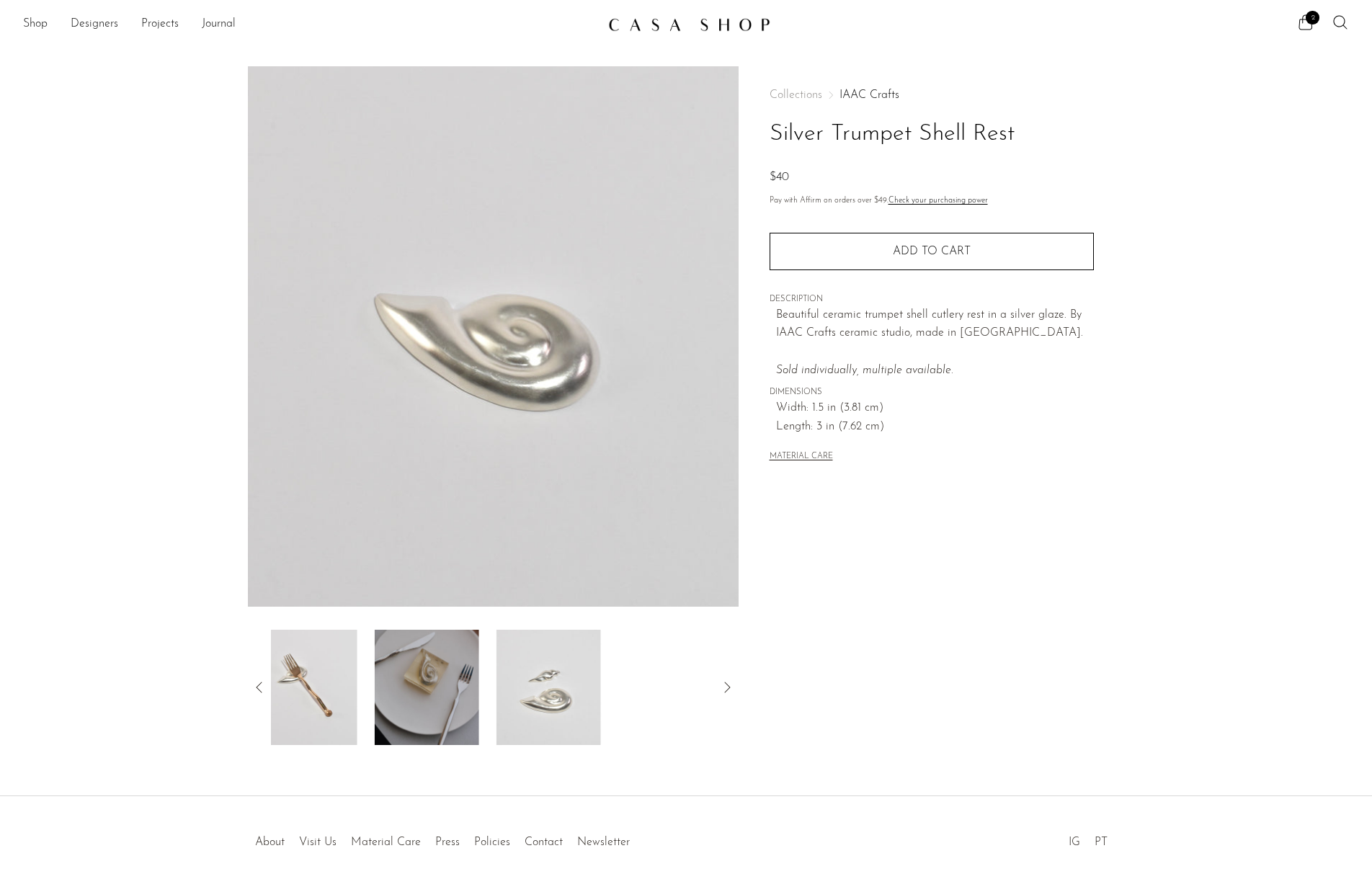
click at [260, 688] on icon at bounding box center [260, 687] width 17 height 17
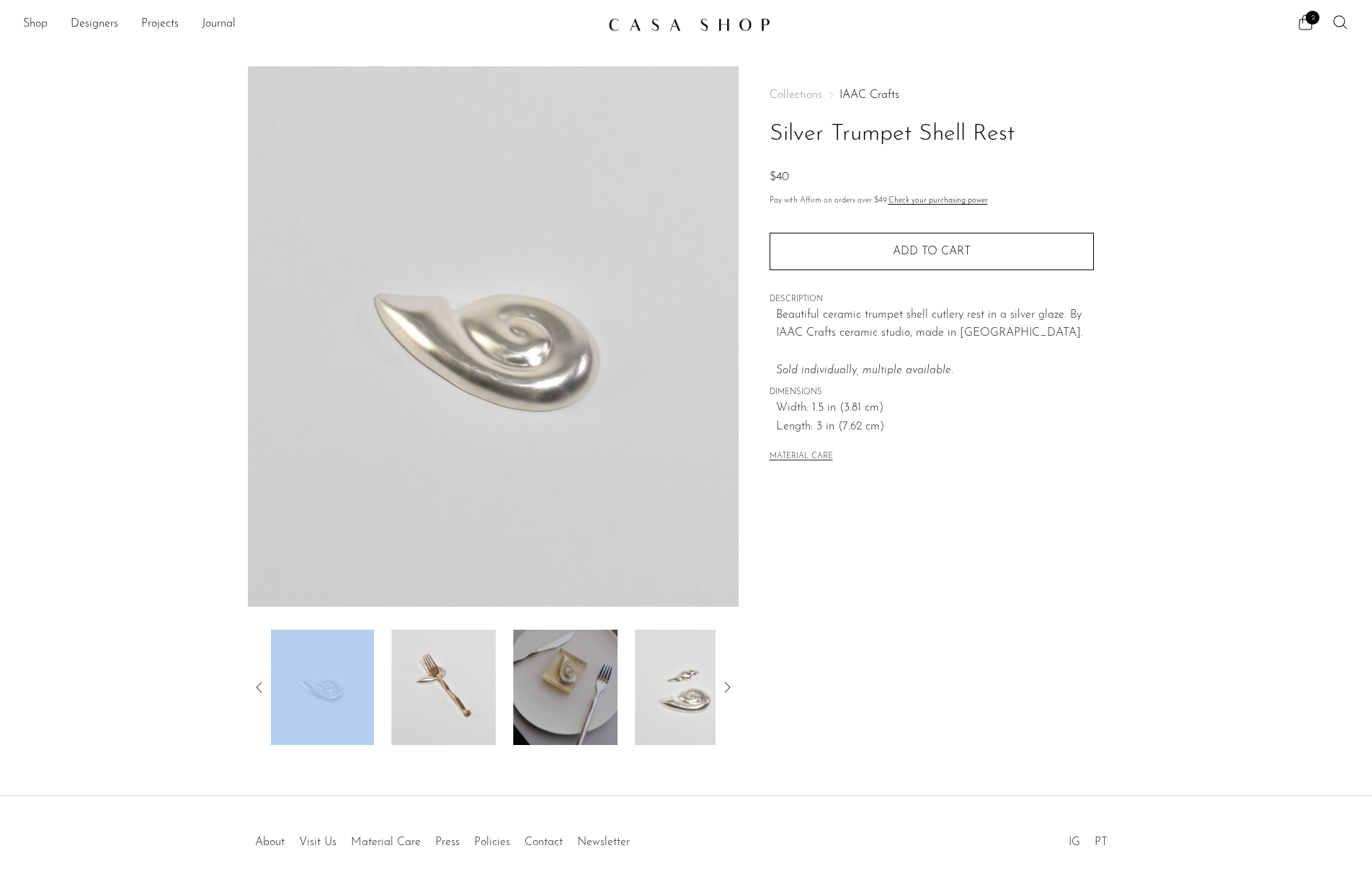
click at [402, 696] on img at bounding box center [443, 687] width 104 height 115
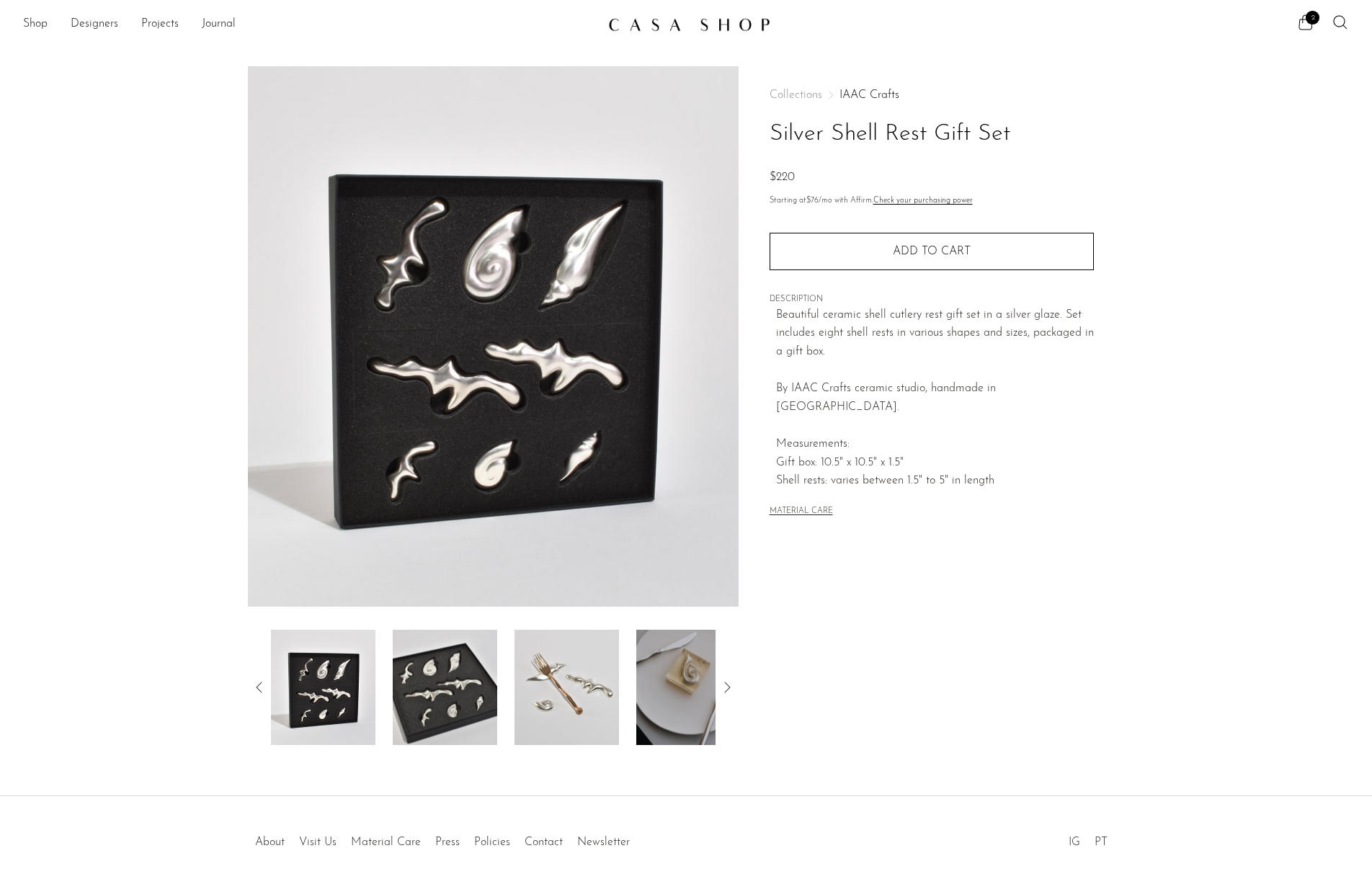
click at [667, 704] on img at bounding box center [689, 687] width 104 height 115
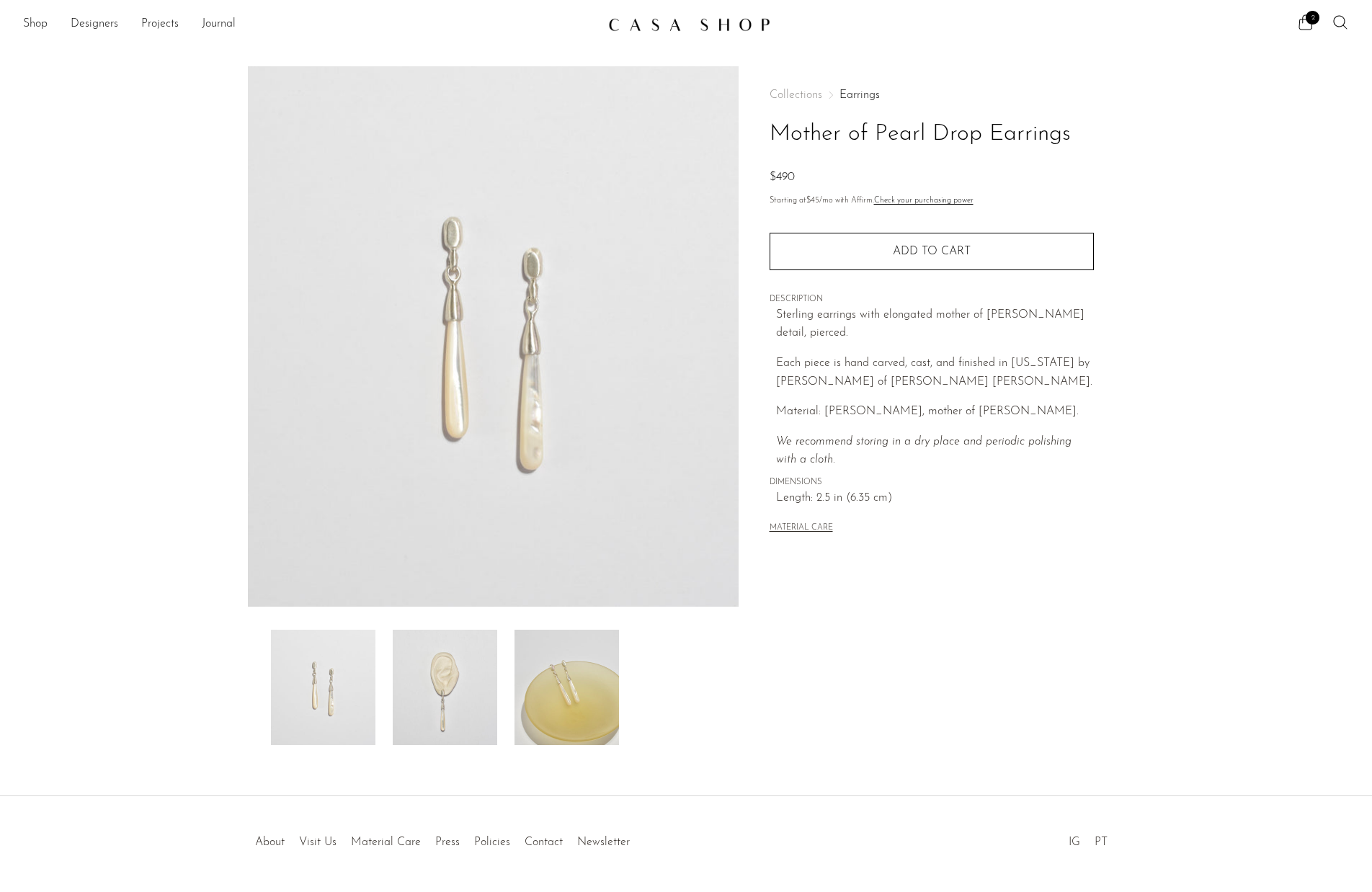
click at [550, 682] on img at bounding box center [567, 687] width 104 height 115
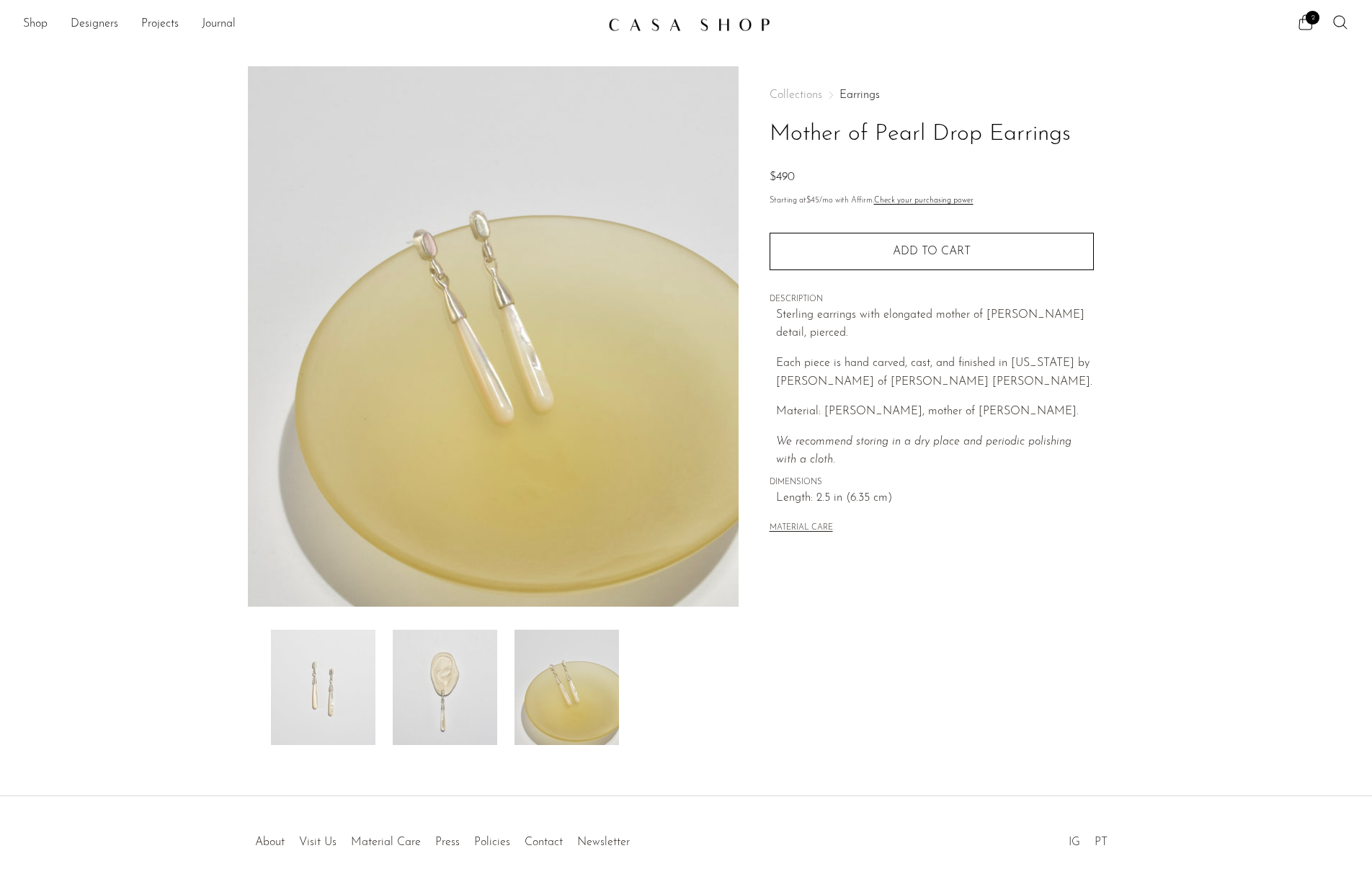
click at [427, 688] on img at bounding box center [445, 687] width 104 height 115
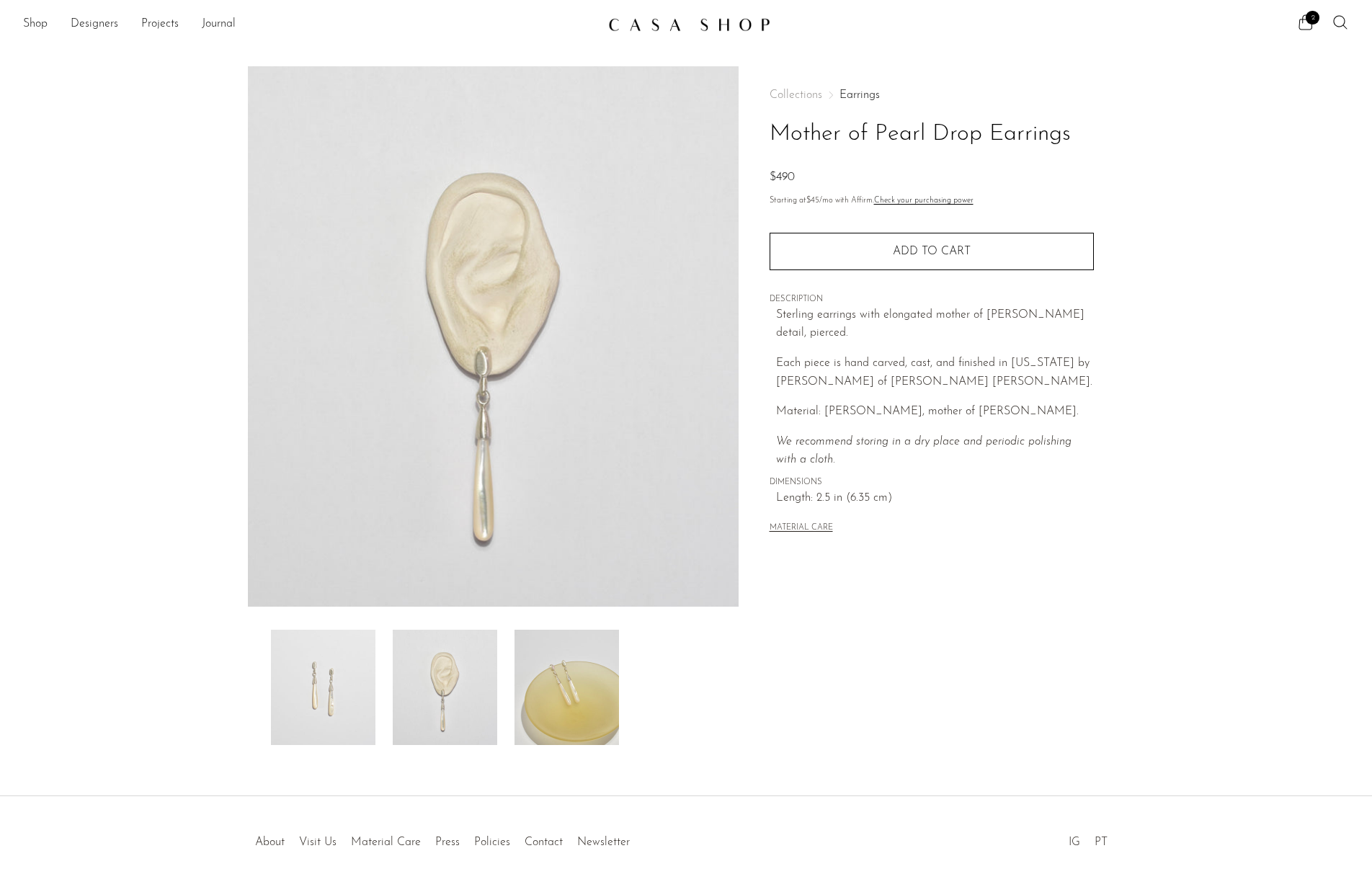
click at [350, 683] on img at bounding box center [323, 687] width 104 height 115
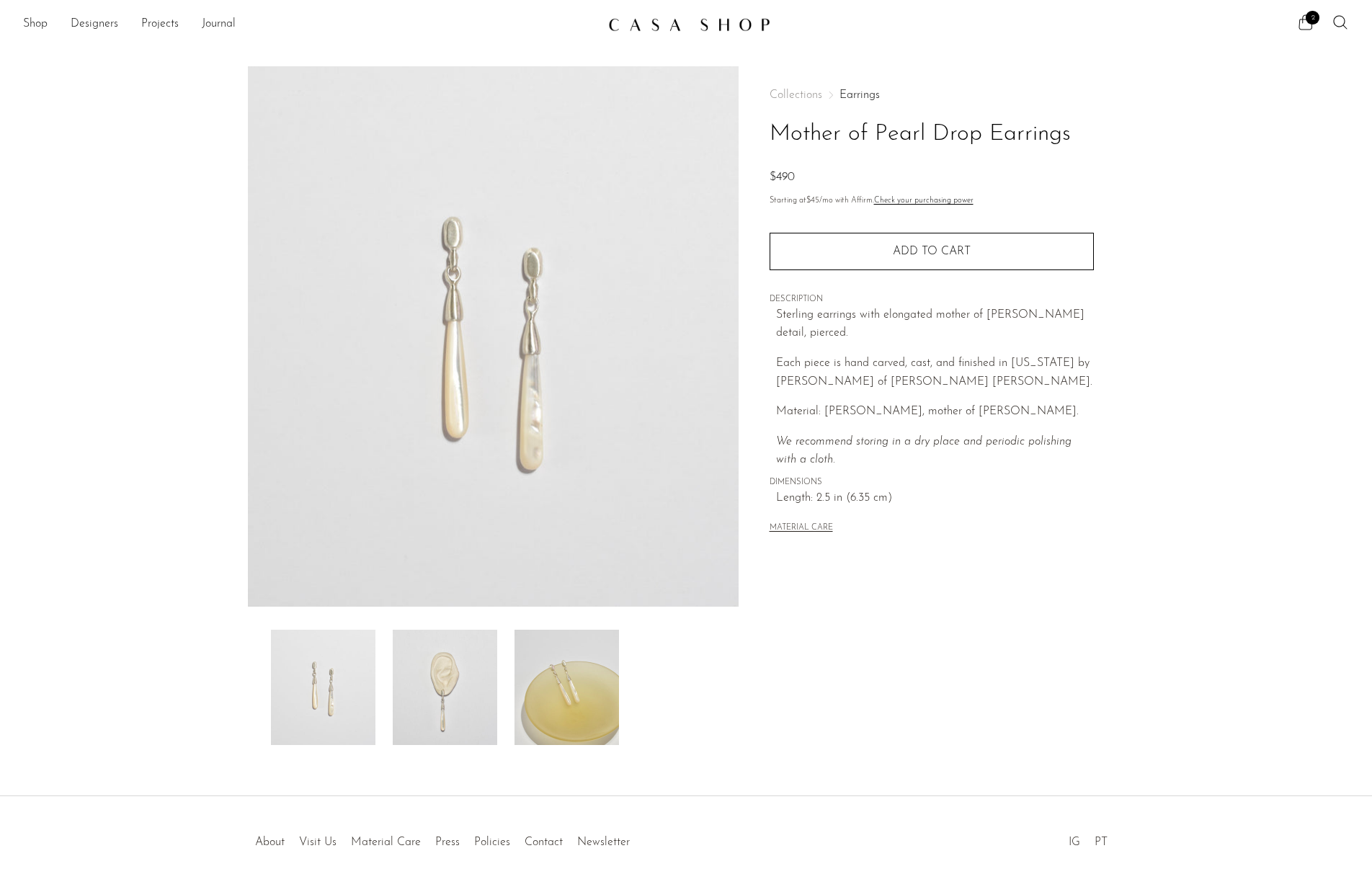
click at [1307, 16] on span "2" at bounding box center [1313, 18] width 14 height 14
